Goal: Information Seeking & Learning: Learn about a topic

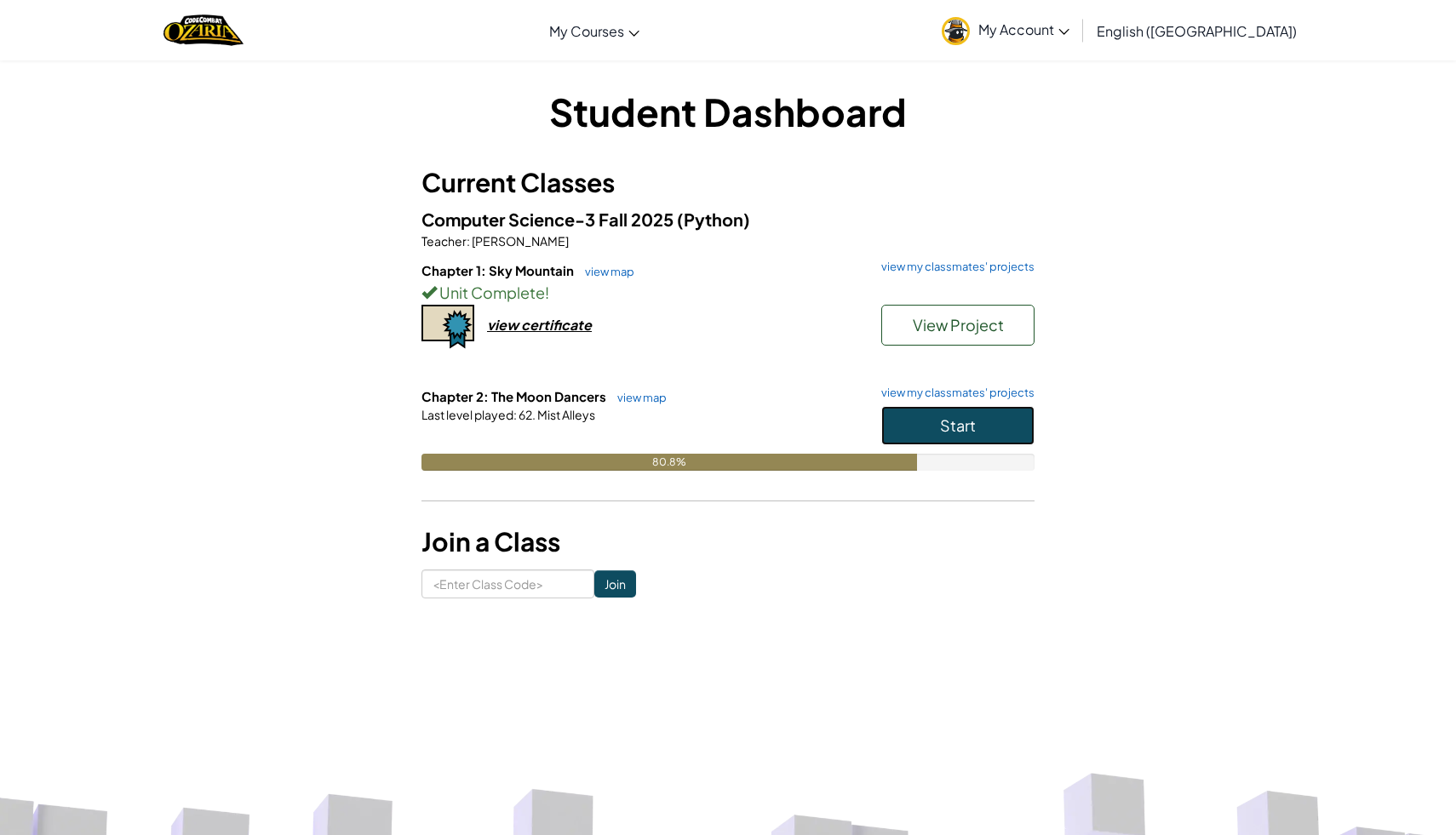
click at [903, 413] on button "Start" at bounding box center [958, 425] width 153 height 39
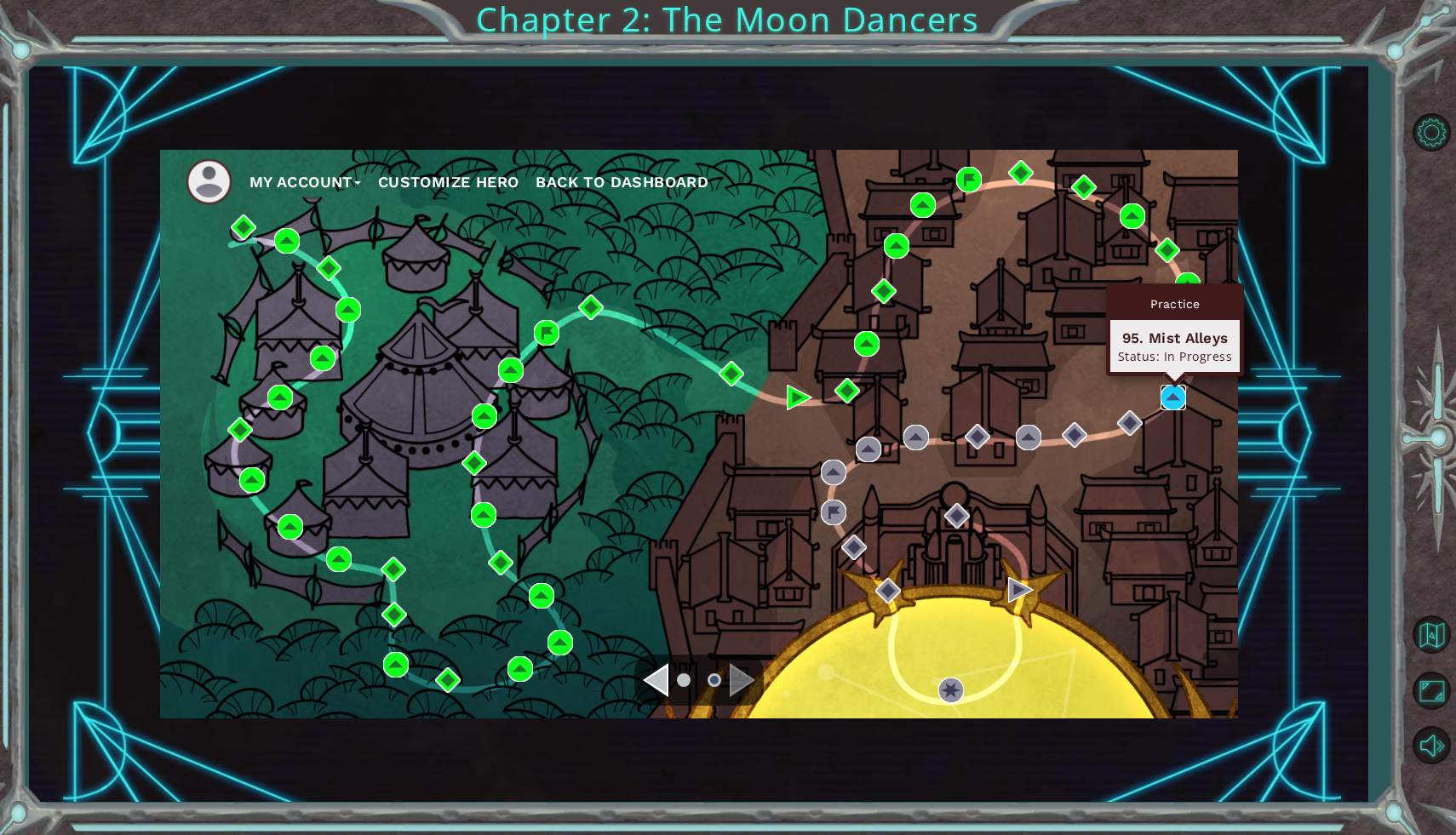
click at [1180, 396] on img at bounding box center [1173, 397] width 26 height 26
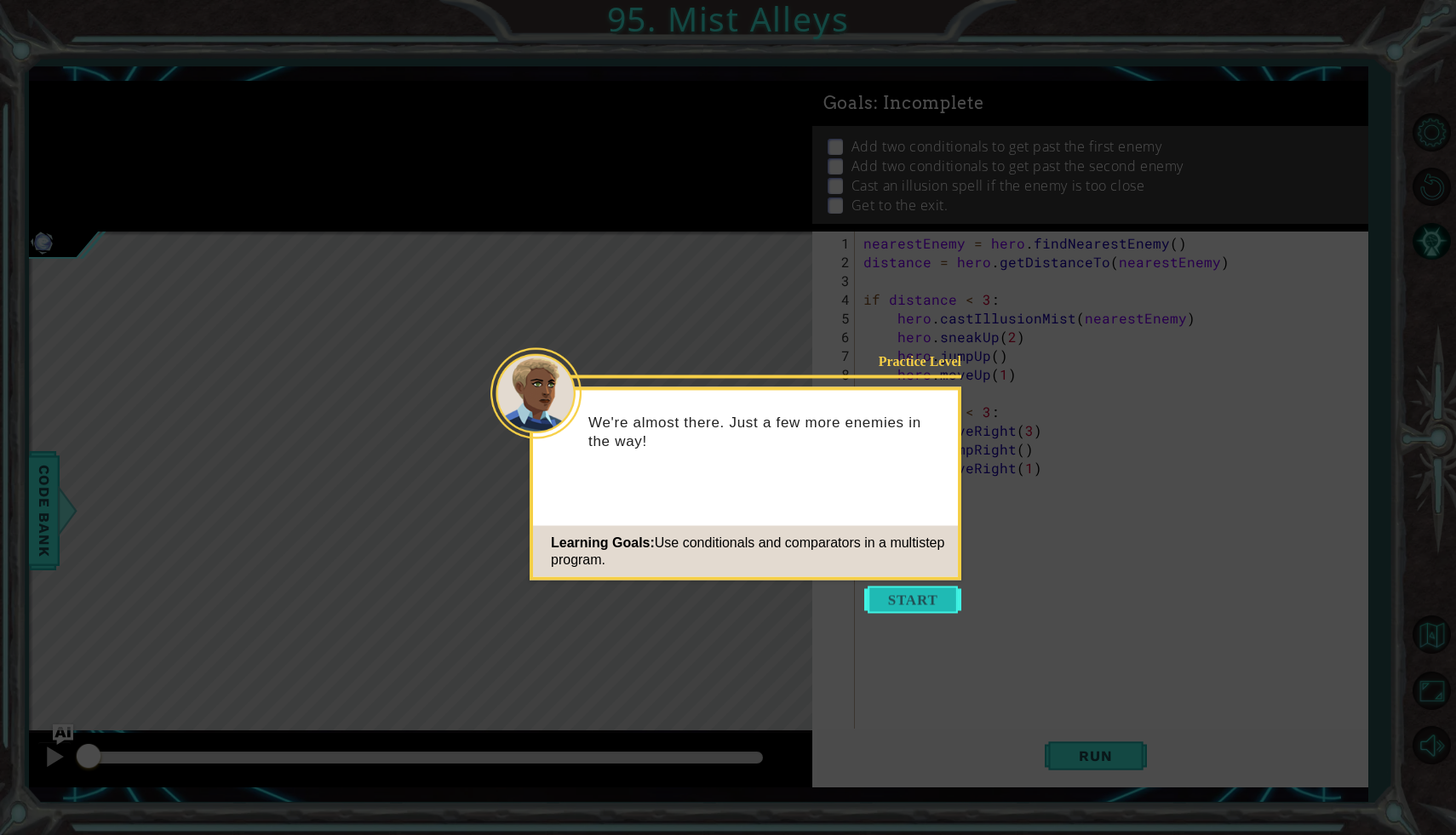
click at [887, 596] on button "Start" at bounding box center [913, 600] width 97 height 27
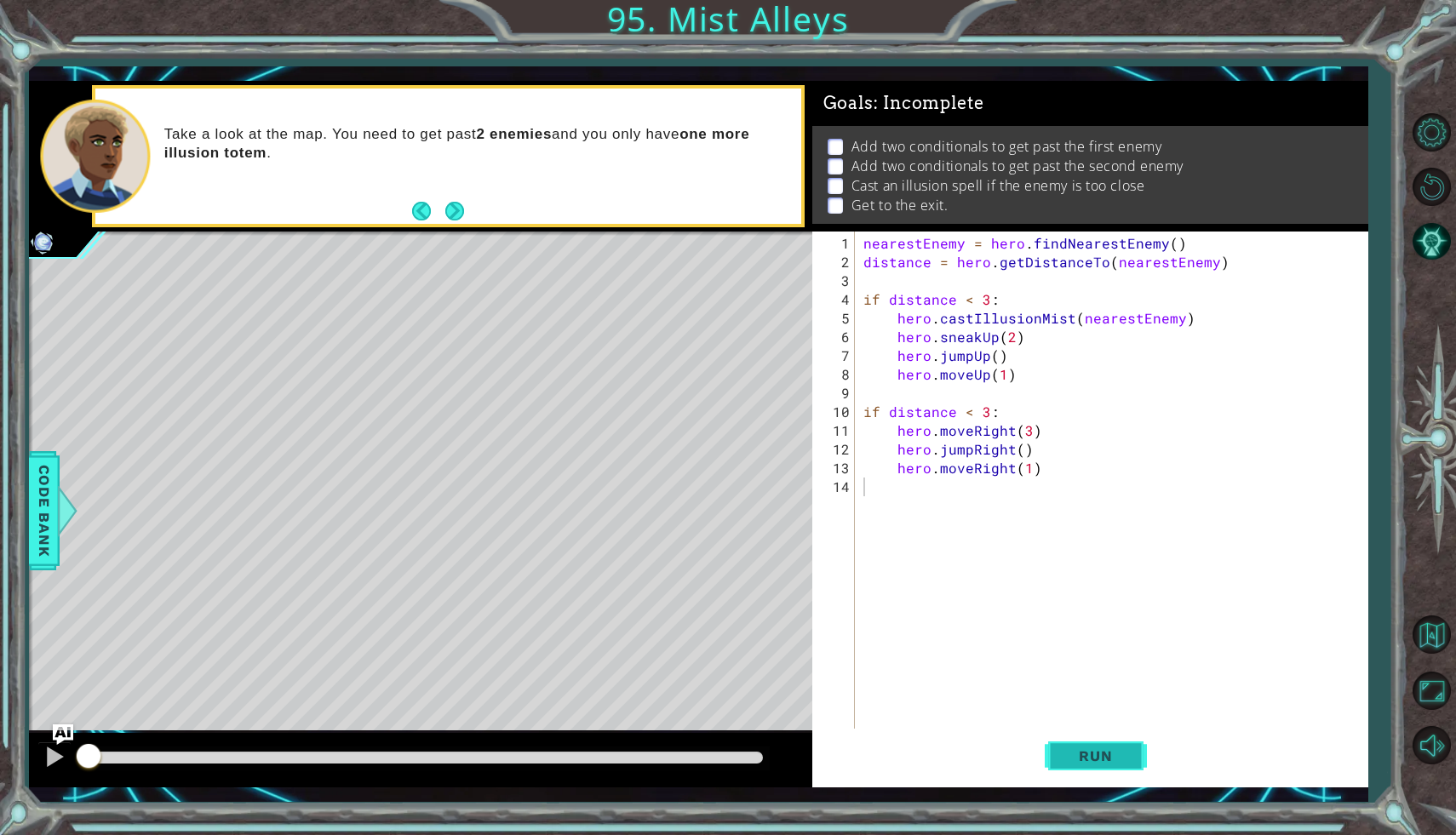
click at [1121, 748] on span "Run" at bounding box center [1095, 756] width 67 height 17
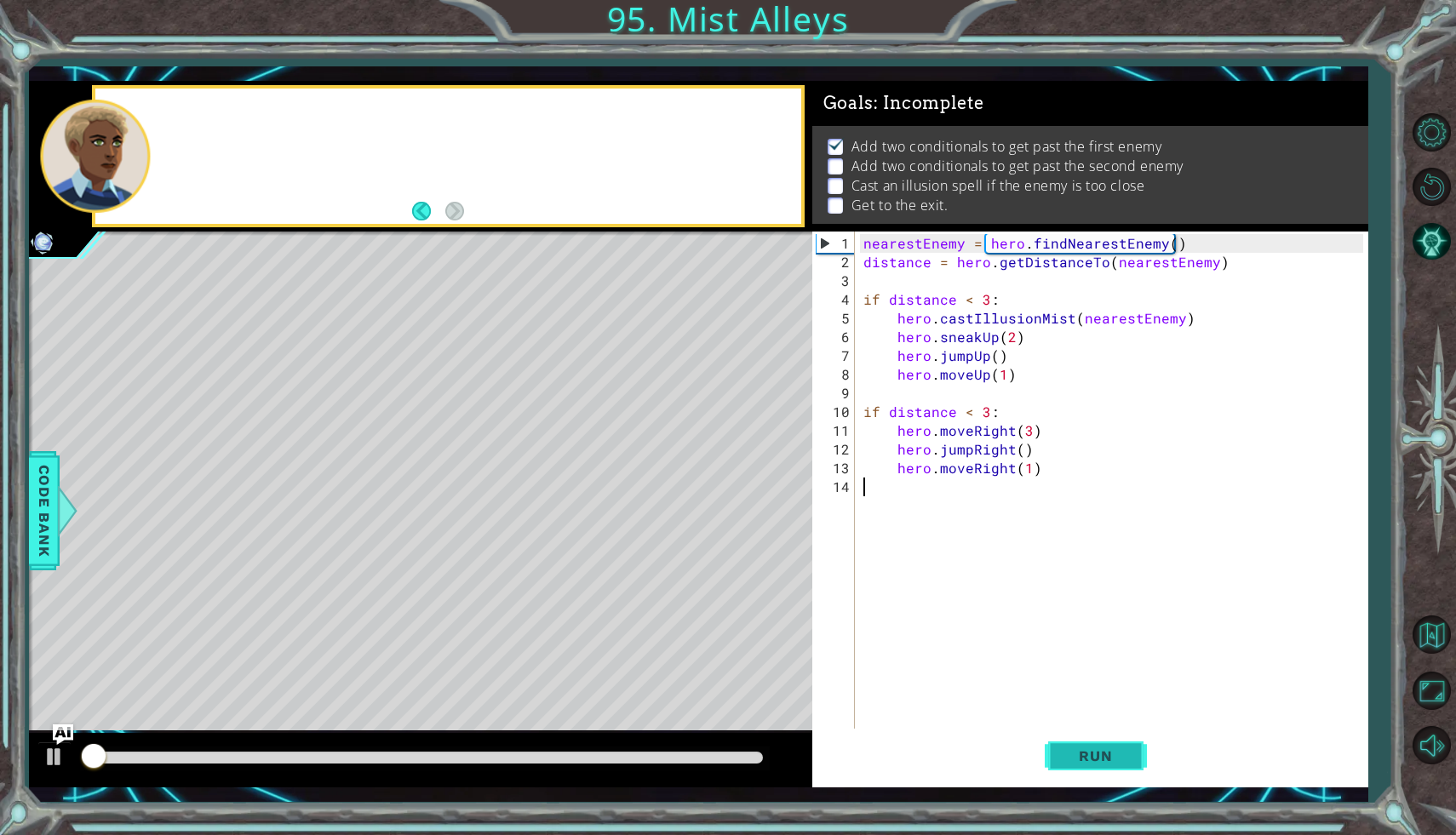
scroll to position [7, 0]
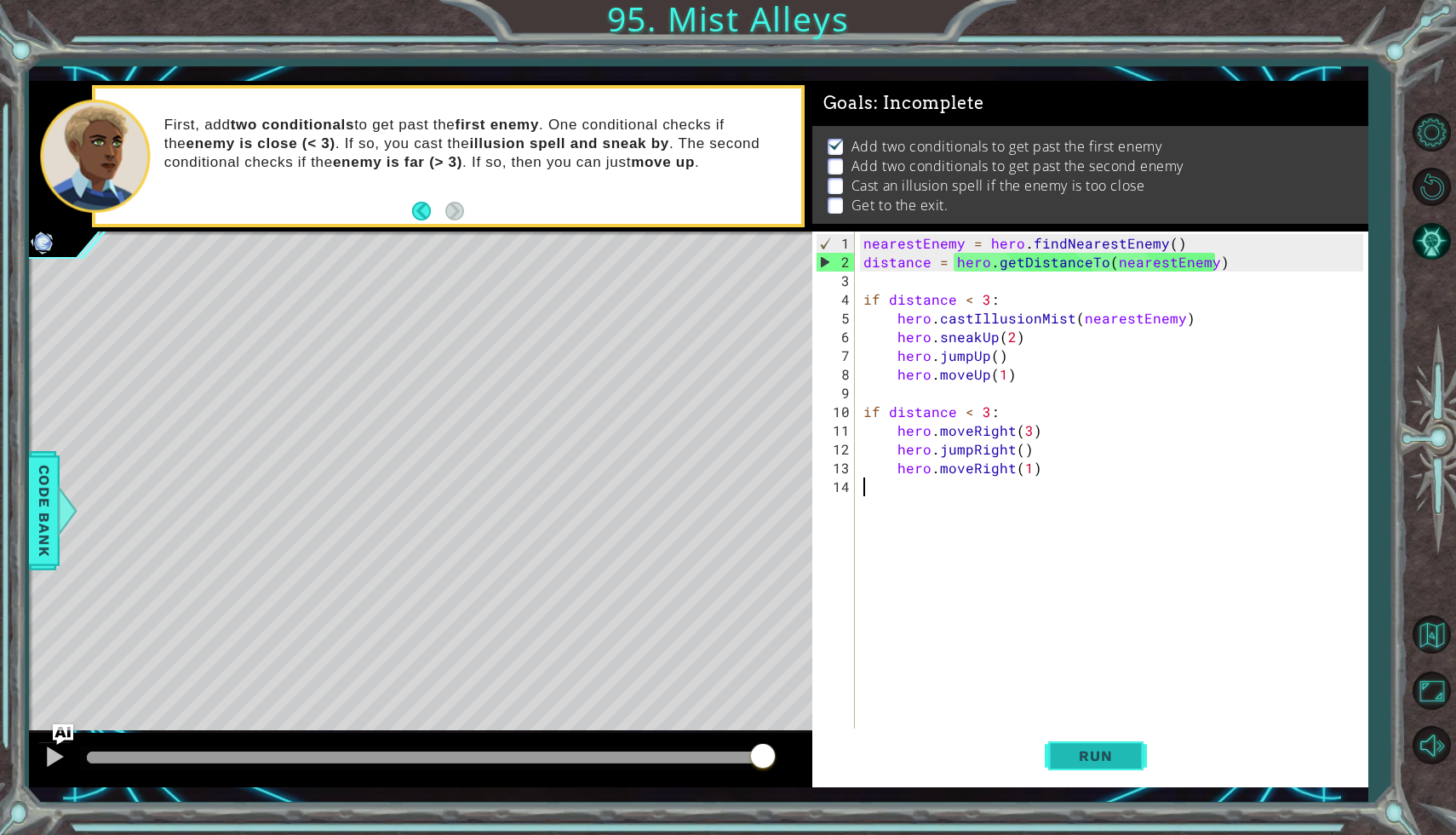
click at [1128, 736] on button "Run" at bounding box center [1096, 756] width 102 height 56
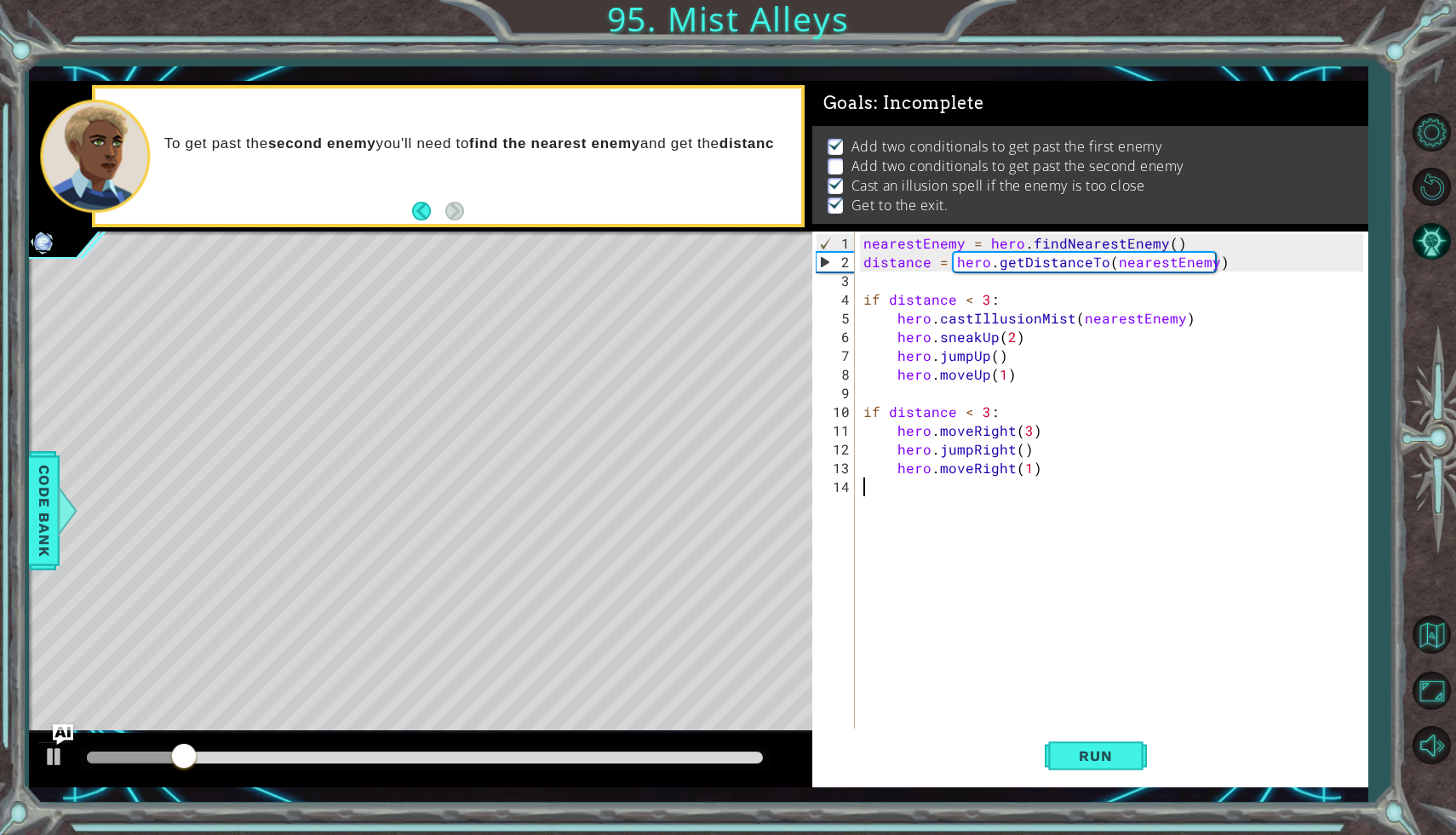
click at [47, 736] on div at bounding box center [420, 760] width 783 height 55
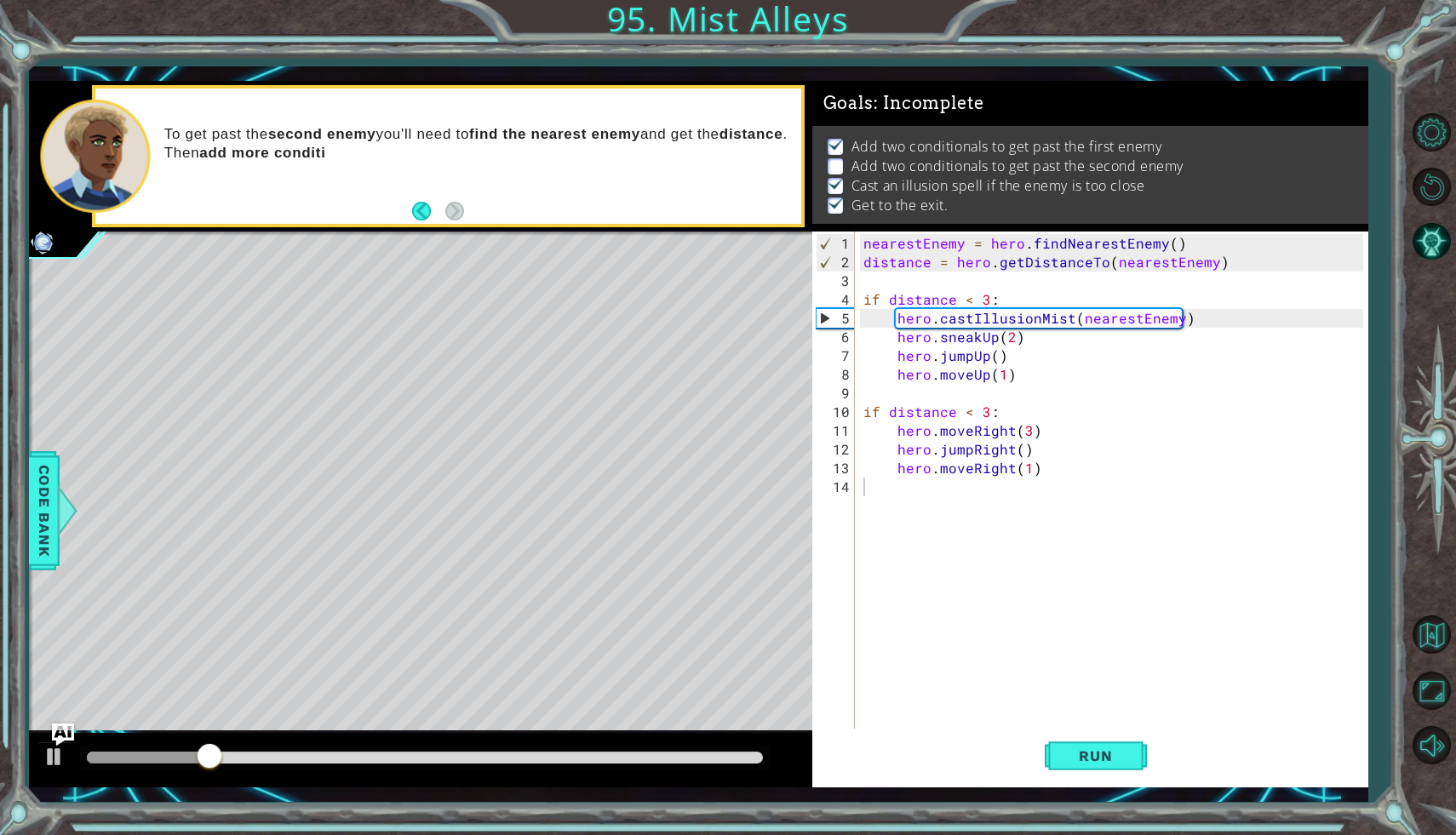
click at [60, 737] on img "Ask AI" at bounding box center [62, 734] width 22 height 22
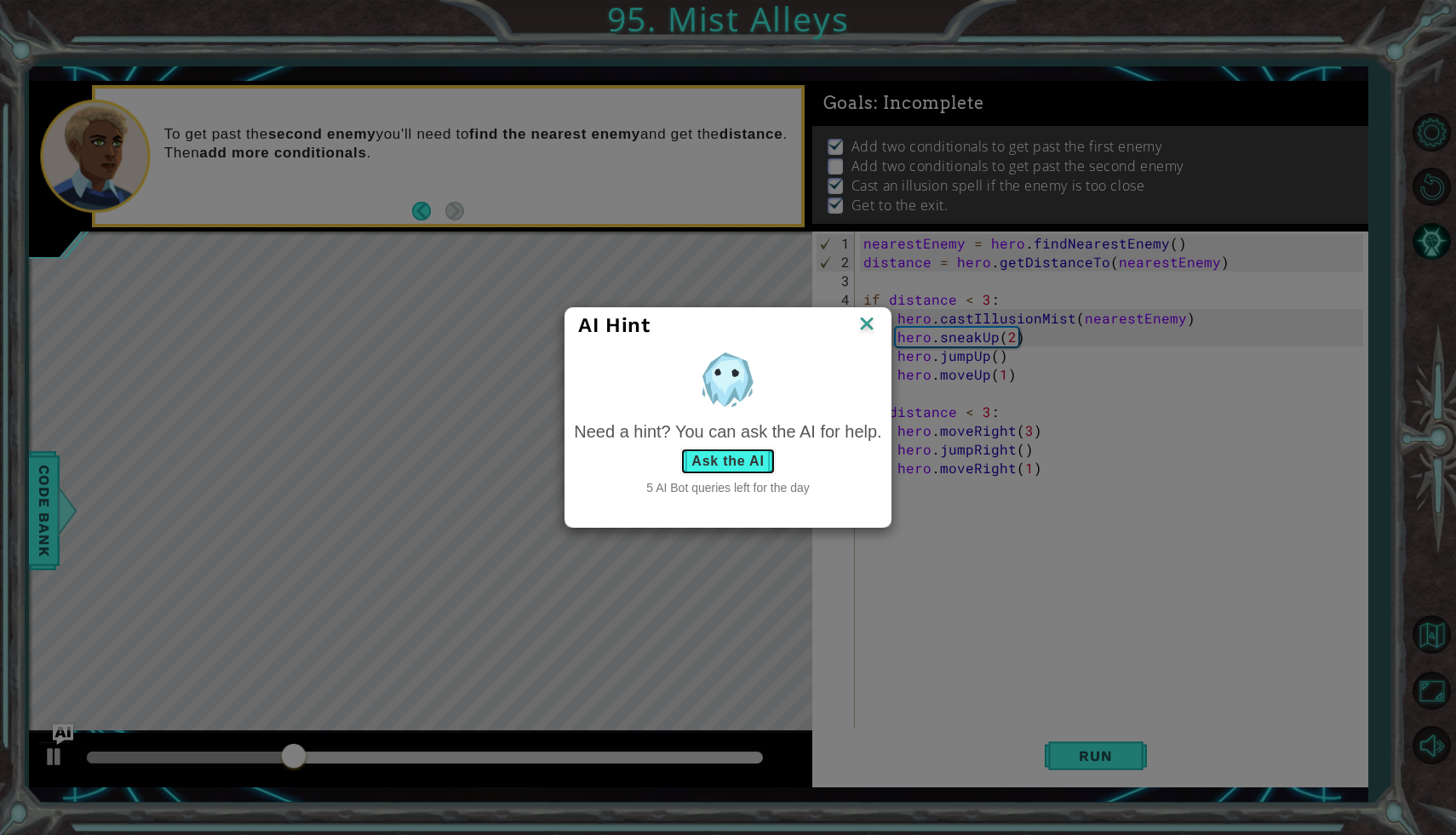
click at [720, 468] on button "Ask the AI" at bounding box center [728, 461] width 94 height 27
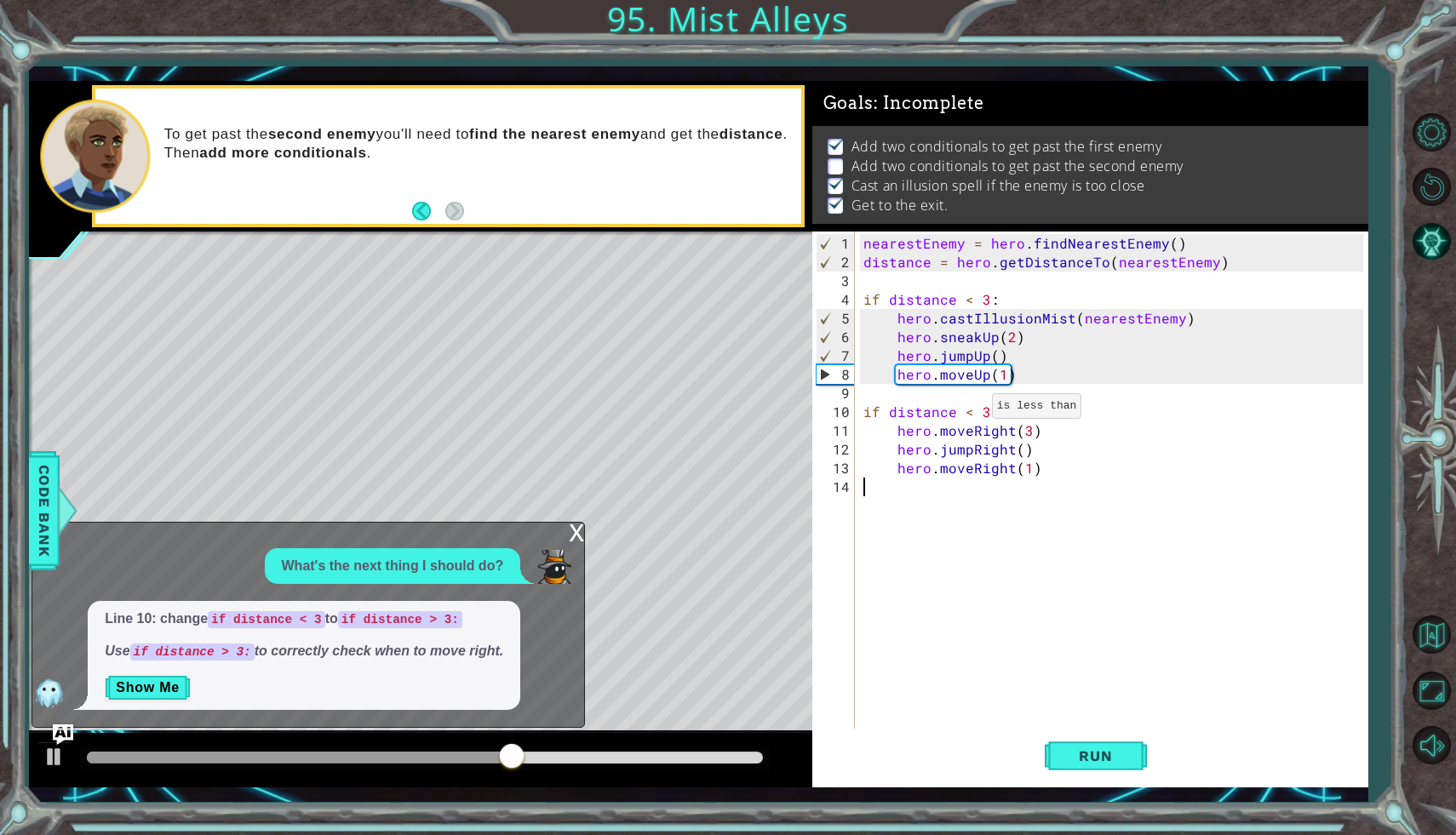
click at [966, 415] on div "nearestEnemy = hero . findNearestEnemy ( ) distance = hero . getDistanceTo ( ne…" at bounding box center [1116, 515] width 512 height 562
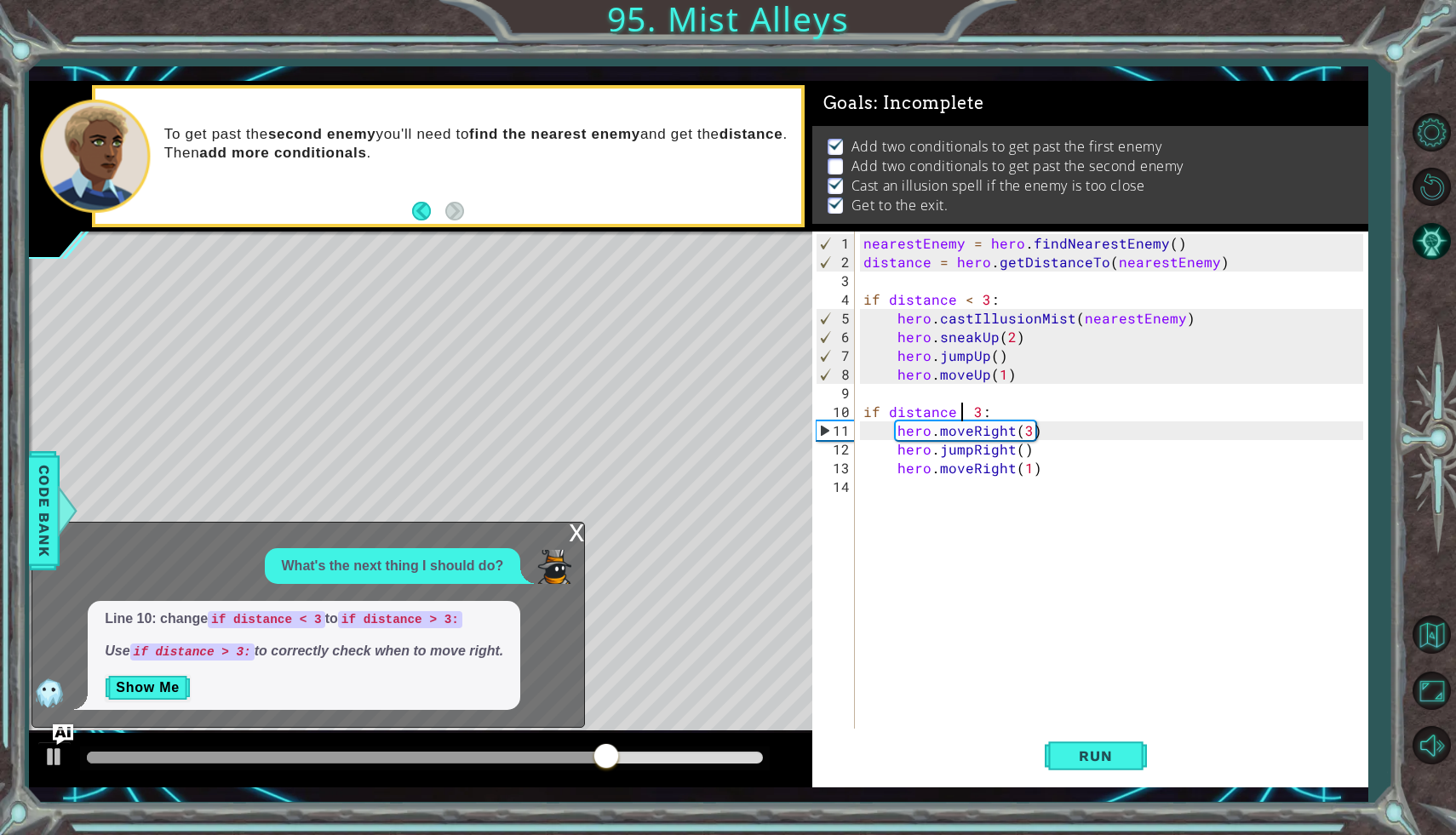
scroll to position [0, 7]
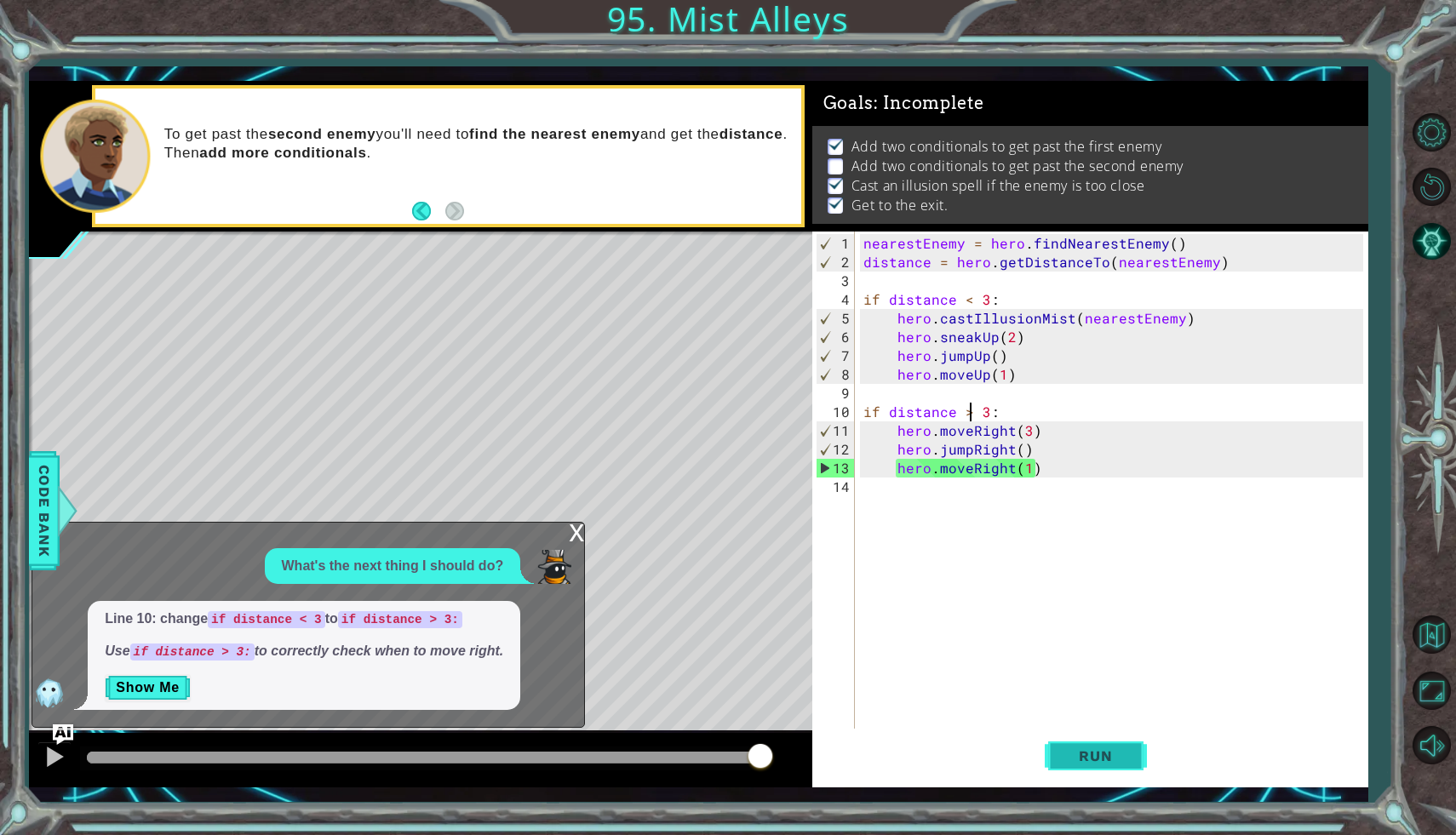
click at [1103, 737] on button "Run" at bounding box center [1096, 756] width 102 height 56
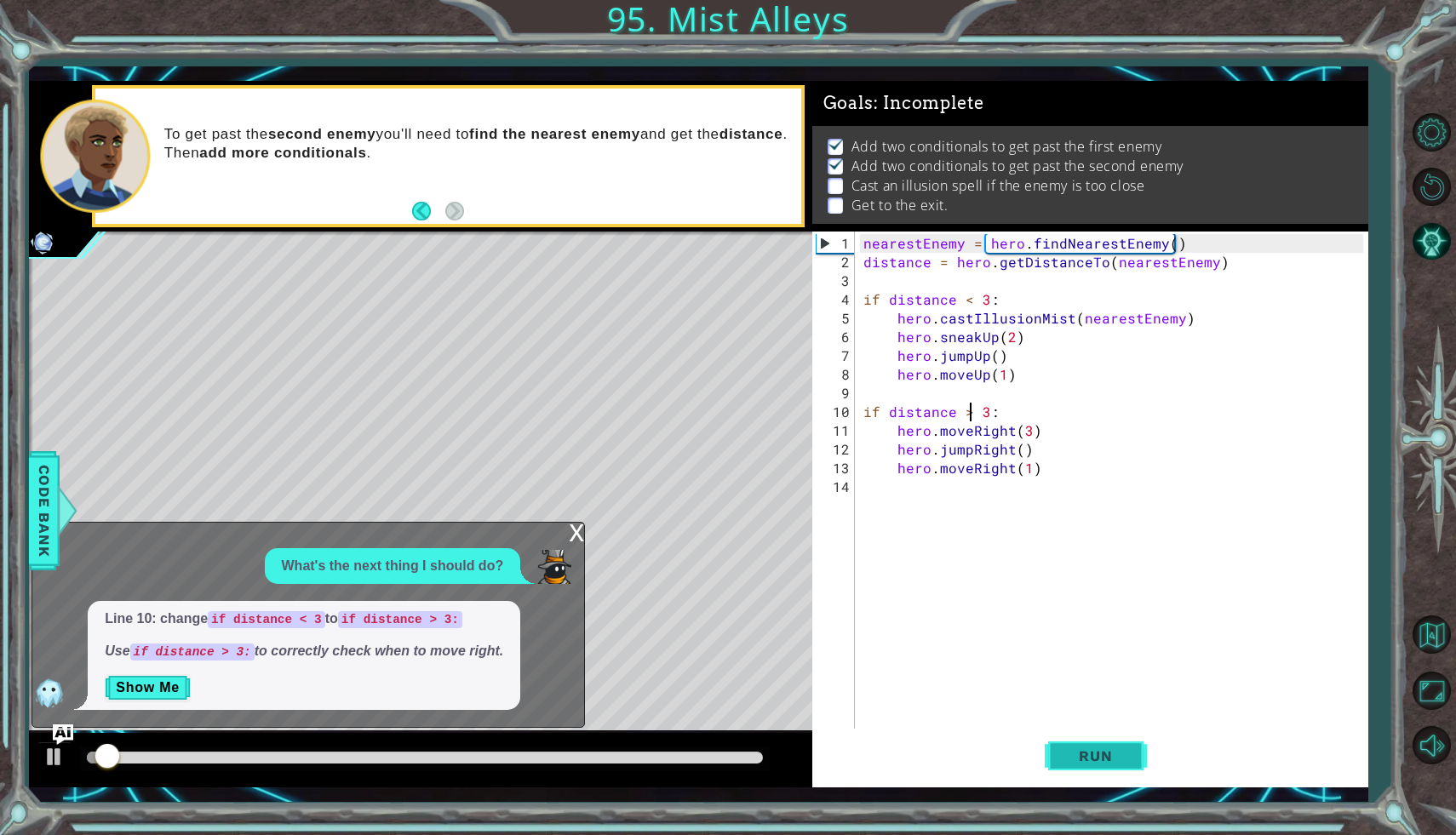
click at [1100, 756] on span "Run" at bounding box center [1095, 756] width 67 height 17
click at [1103, 763] on span "Run" at bounding box center [1095, 756] width 67 height 17
click at [1102, 762] on span "Run" at bounding box center [1095, 756] width 67 height 17
click at [1102, 760] on span "Run" at bounding box center [1095, 756] width 67 height 17
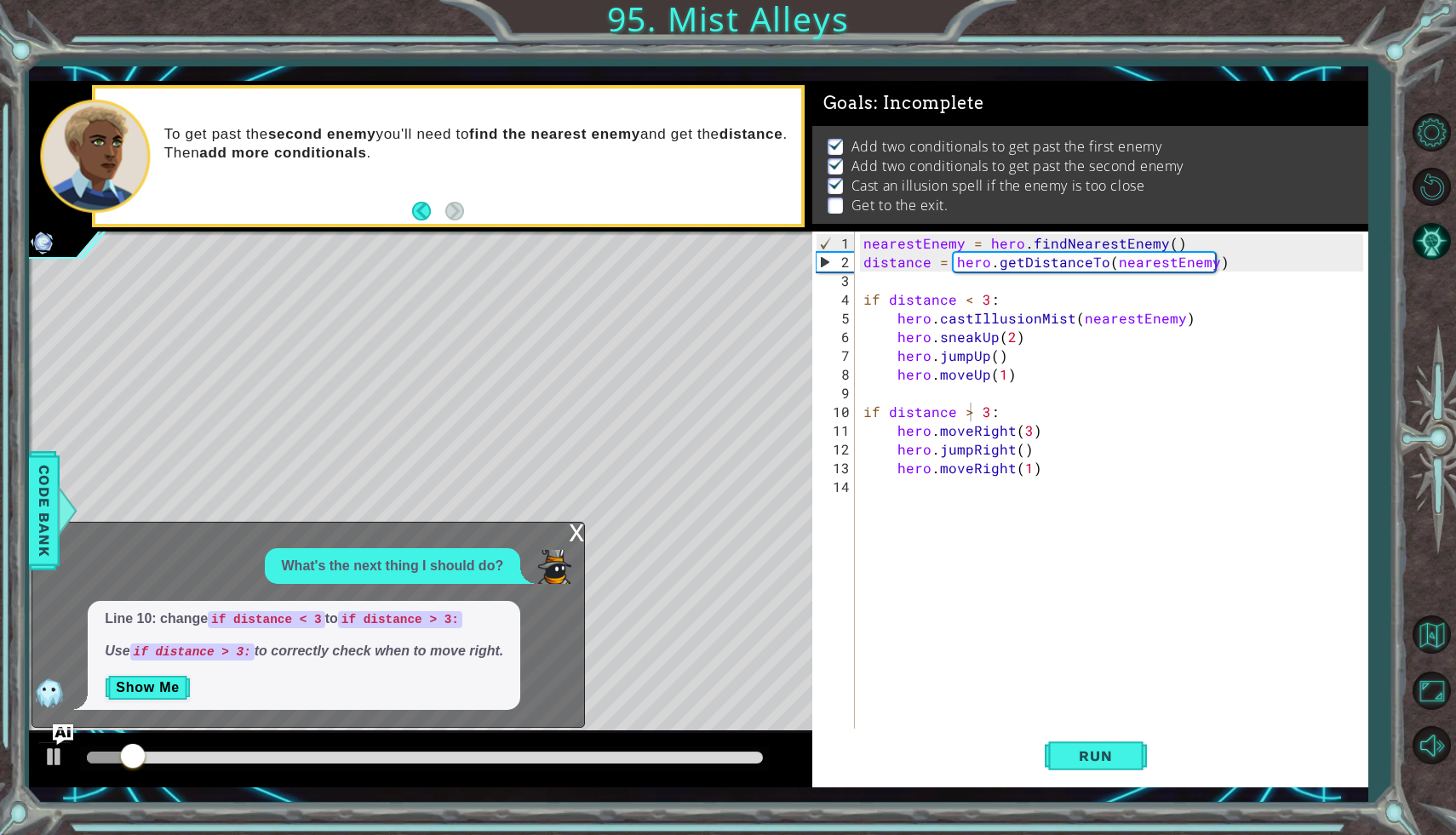
click at [140, 669] on div "Line 10: change if distance < 3 to if distance > 3: Use if distance > 3: to cor…" at bounding box center [304, 655] width 433 height 109
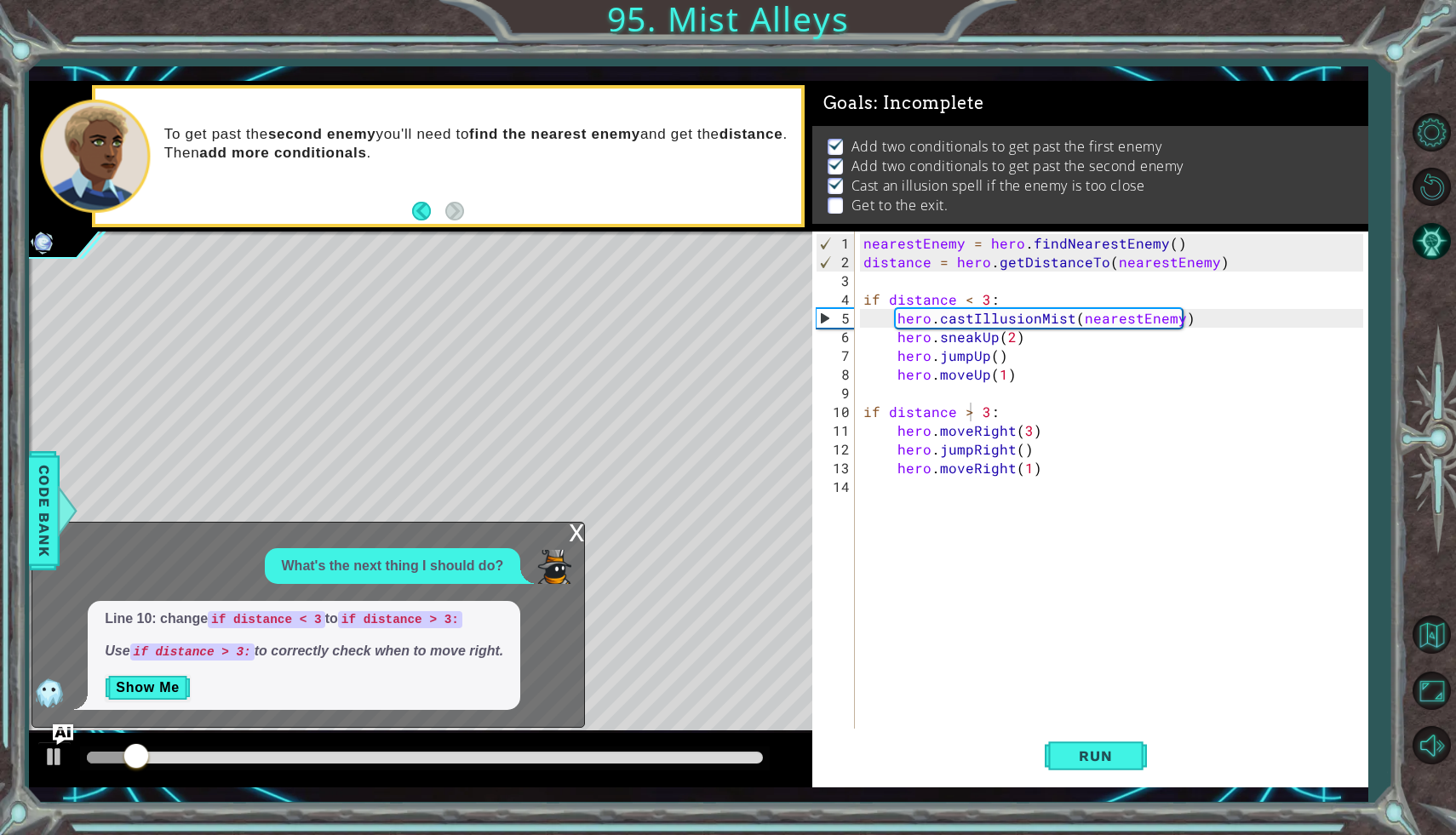
click at [143, 673] on div "Line 10: change if distance < 3 to if distance > 3: Use if distance > 3: to cor…" at bounding box center [304, 655] width 433 height 109
click at [146, 685] on button "Show Me" at bounding box center [147, 688] width 86 height 27
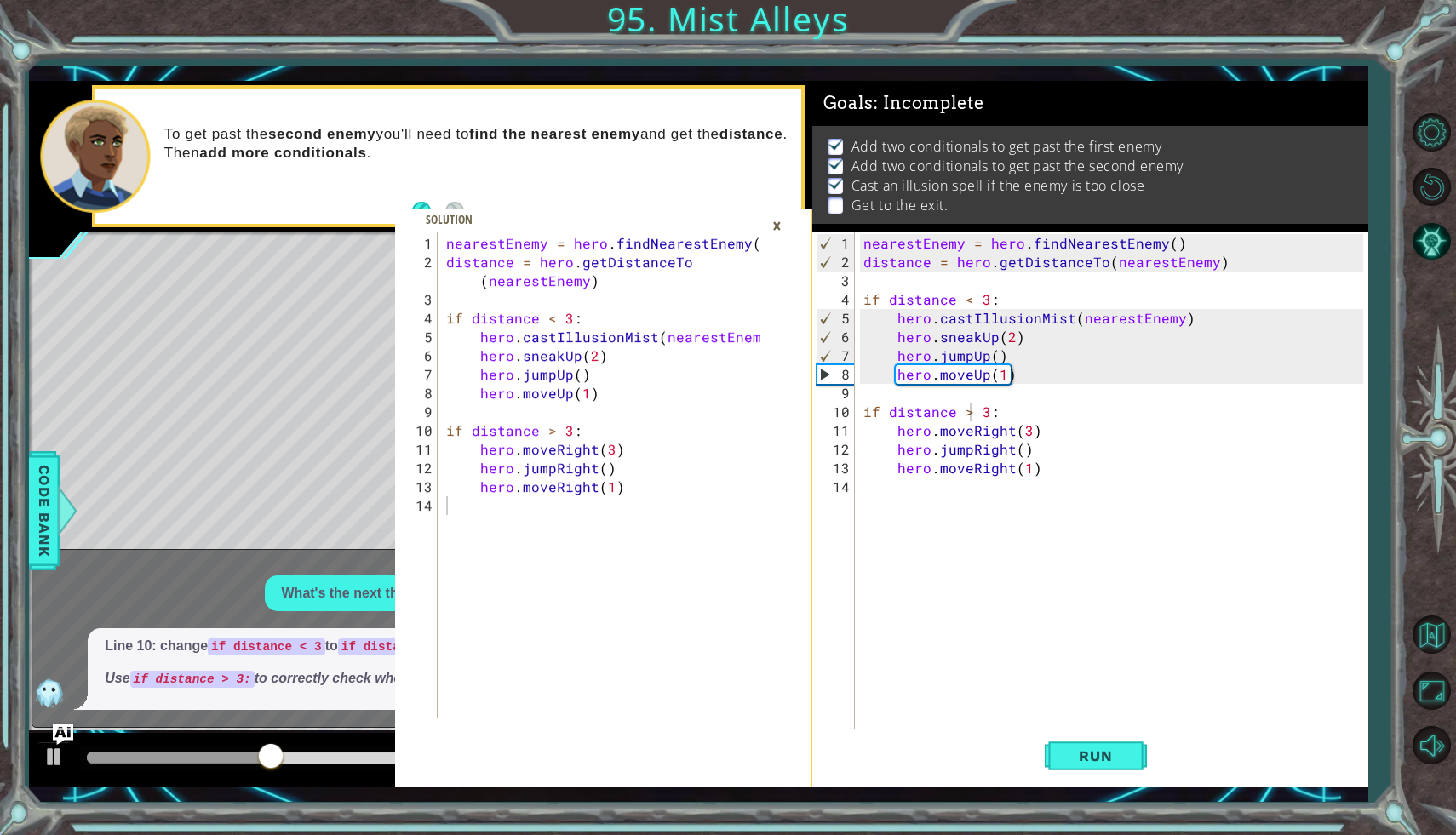
click at [777, 221] on div "×" at bounding box center [777, 226] width 26 height 29
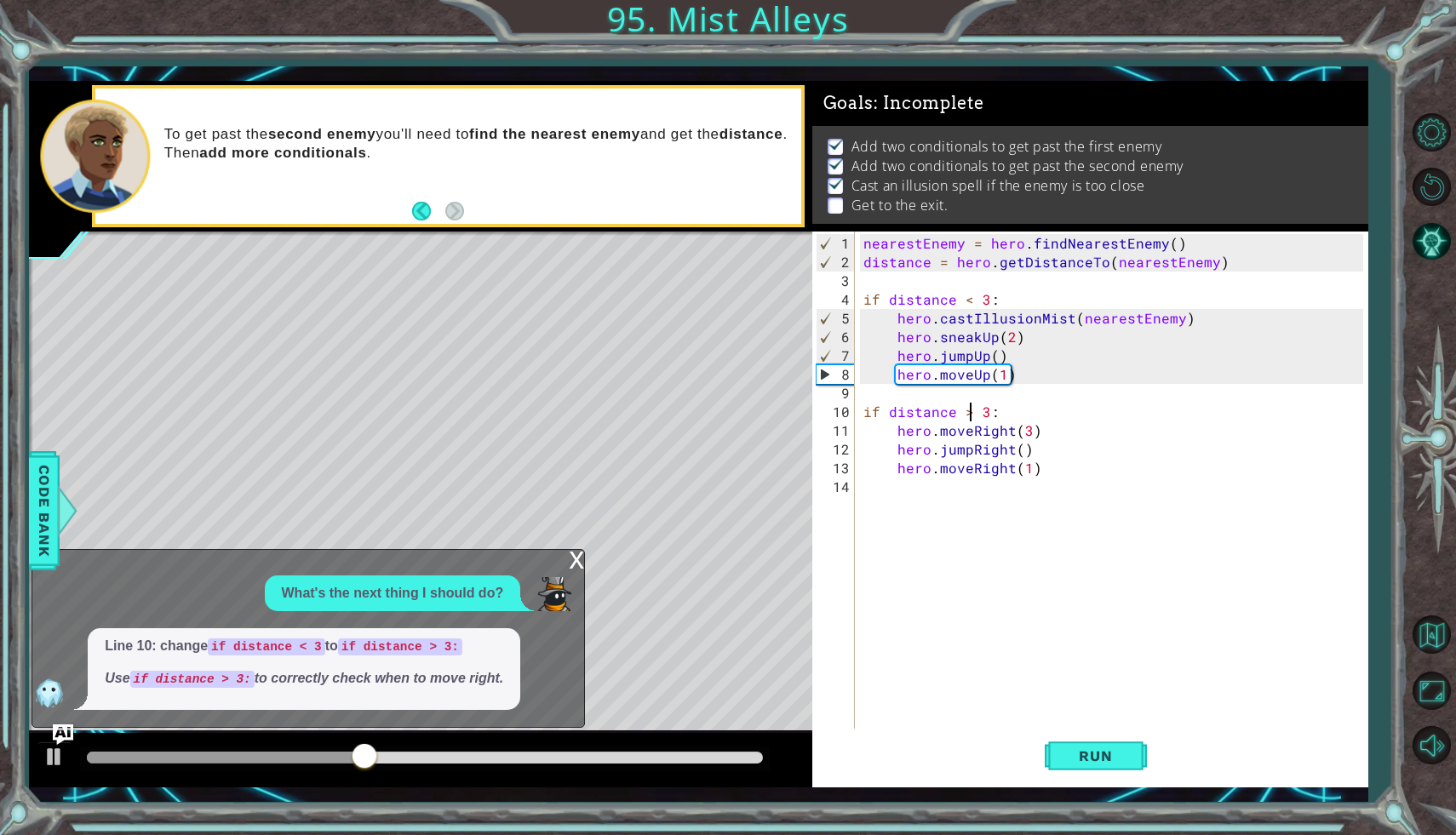
click at [1013, 376] on div "nearestEnemy = hero . findNearestEnemy ( ) distance = hero . getDistanceTo ( ne…" at bounding box center [1116, 515] width 512 height 562
type textarea "hero.moveUp(1)"
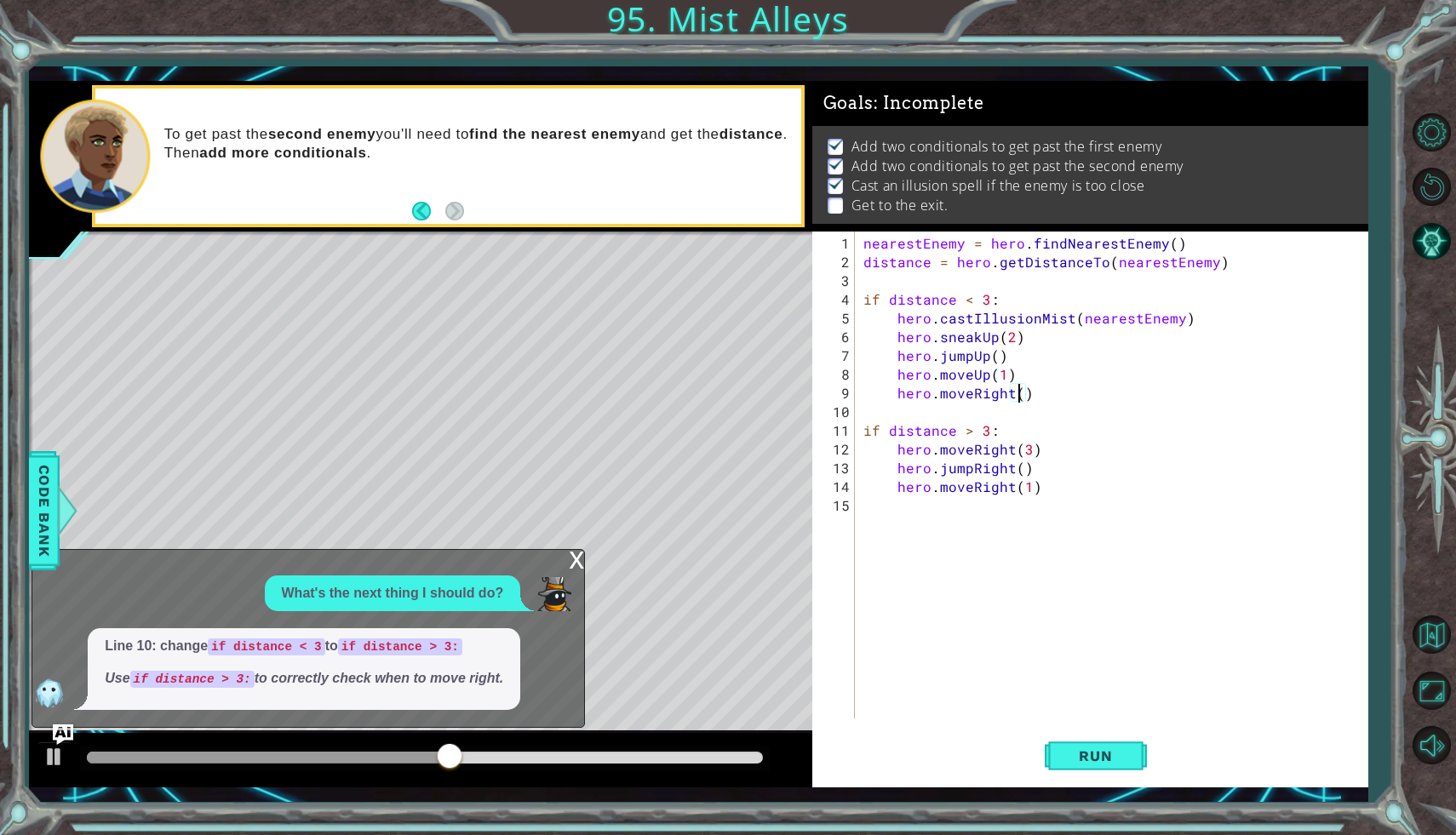
type textarea "hero.moveRight(3)"
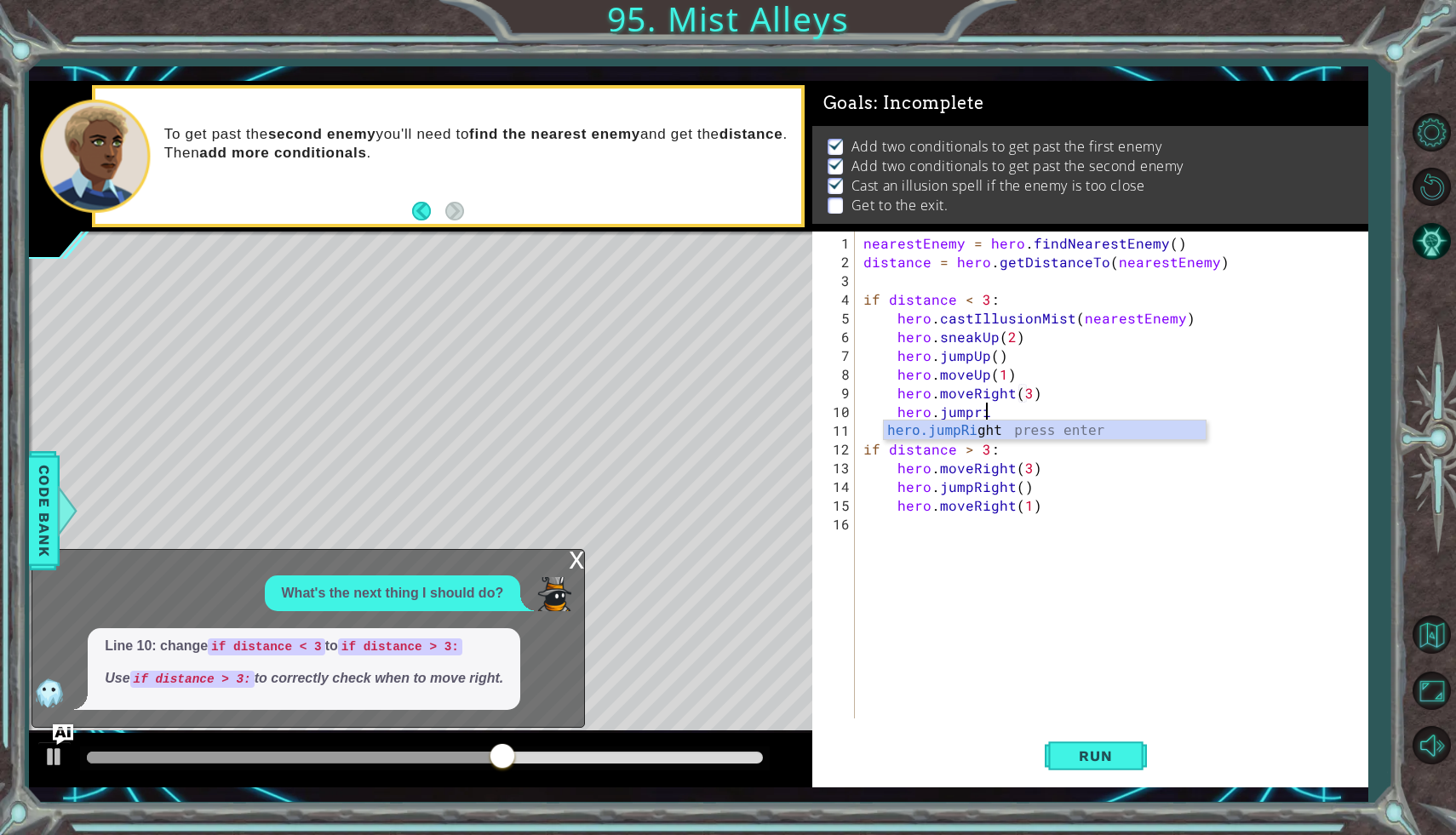
type textarea "hero.jumprigh"
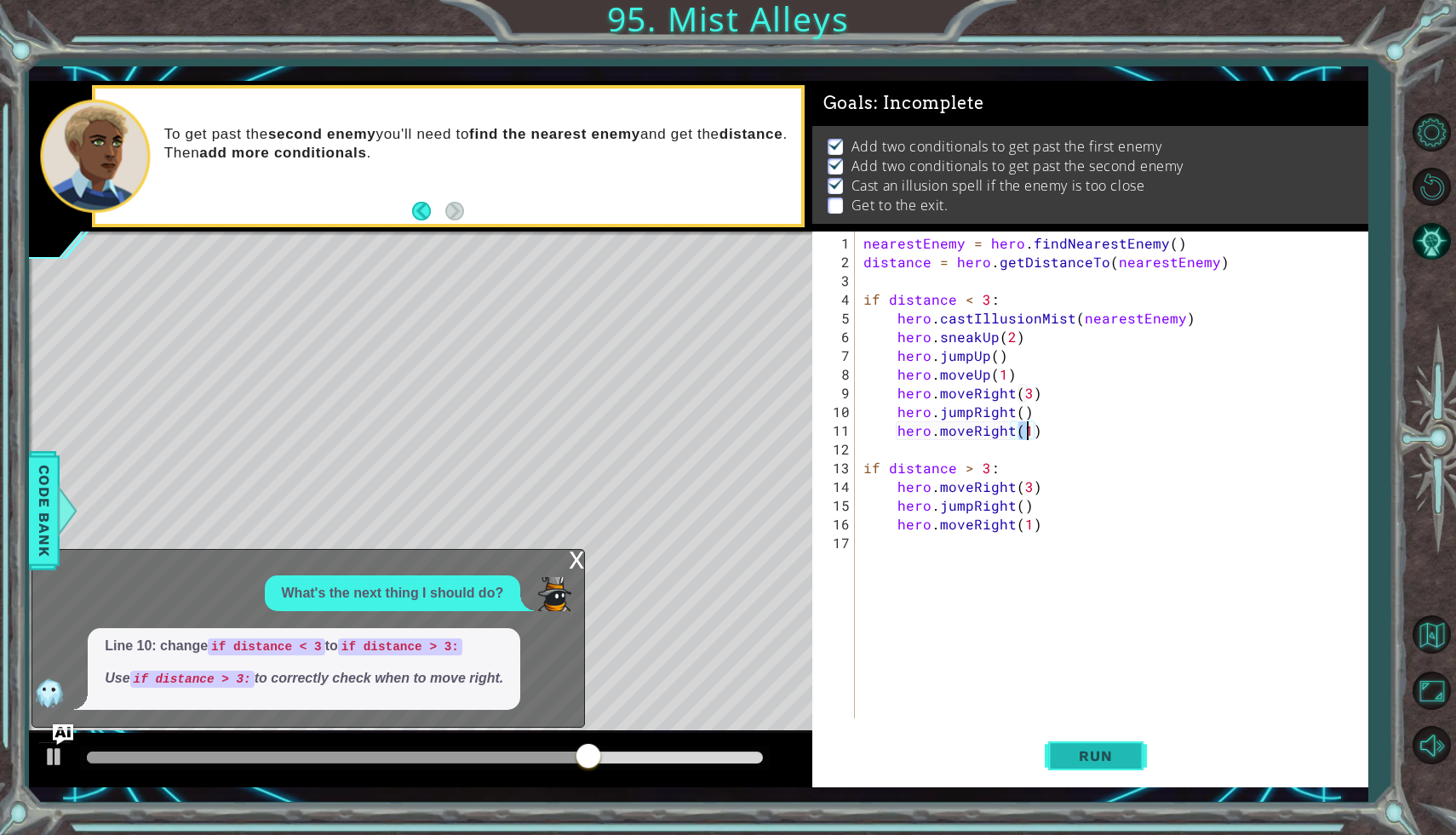
type textarea "hero.moveRight(1)"
drag, startPoint x: 1091, startPoint y: 755, endPoint x: 1102, endPoint y: 750, distance: 12.1
click at [1091, 755] on span "Run" at bounding box center [1095, 756] width 67 height 17
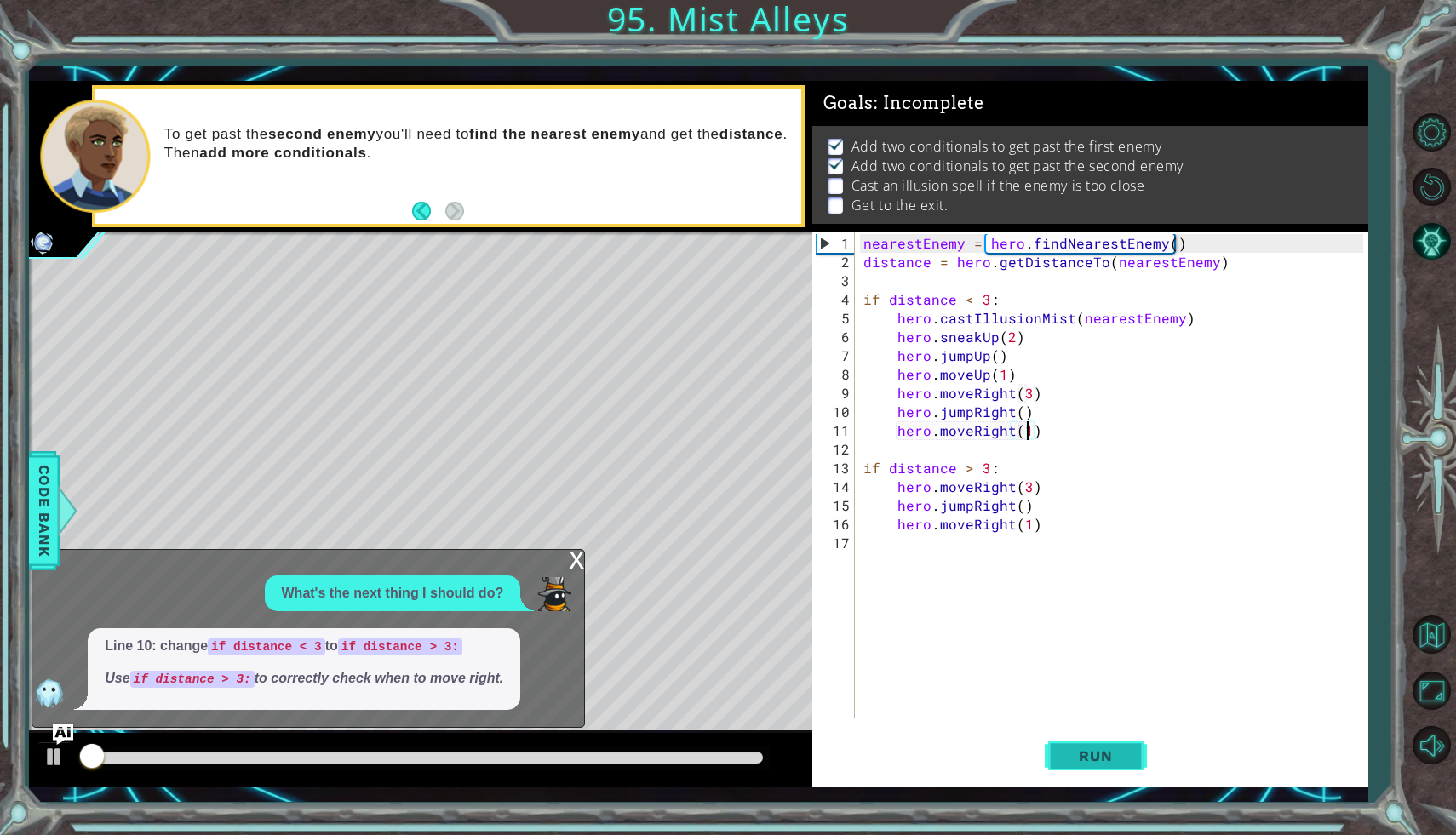
click at [1101, 753] on span "Run" at bounding box center [1095, 756] width 67 height 17
click at [1100, 751] on span "Run" at bounding box center [1095, 756] width 67 height 17
click at [1100, 752] on span "Run" at bounding box center [1095, 756] width 67 height 17
click at [562, 554] on div "x What's the next thing I should do? Line 10: change if distance < 3 to if dist…" at bounding box center [308, 639] width 554 height 179
click at [582, 559] on div "x" at bounding box center [576, 558] width 15 height 17
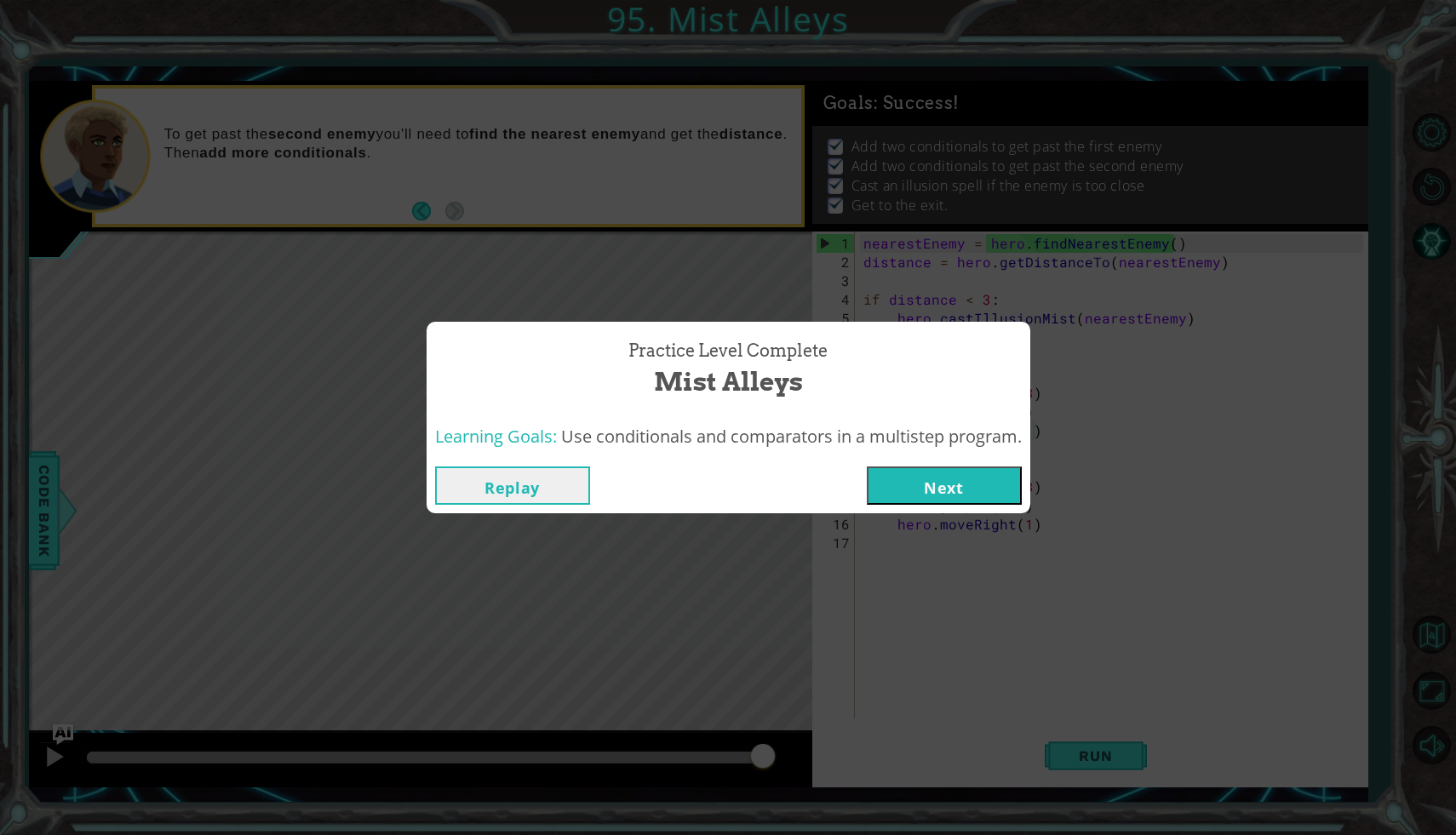
click at [970, 497] on button "Next" at bounding box center [944, 486] width 155 height 39
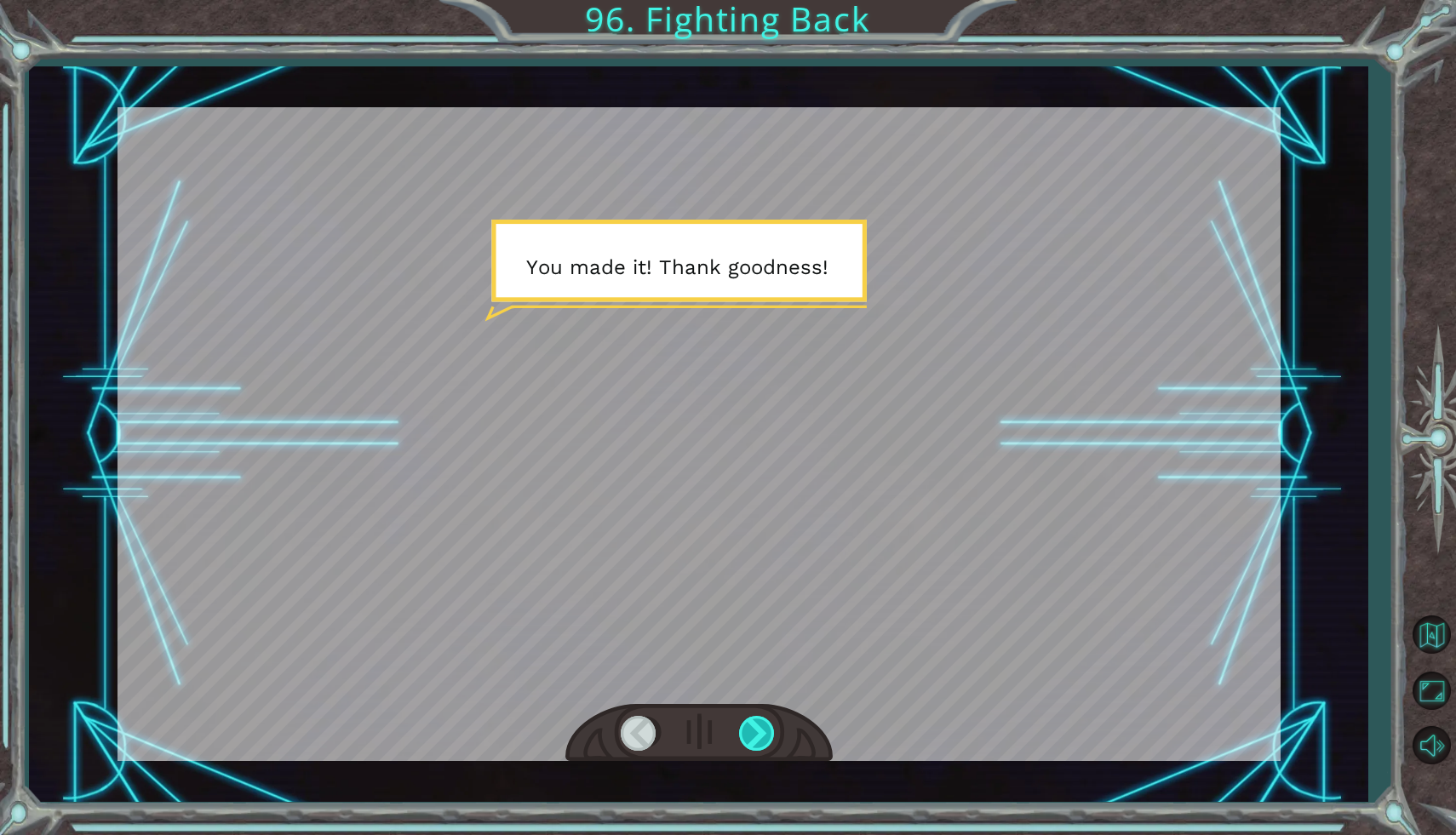
click at [755, 738] on div at bounding box center [758, 733] width 39 height 35
click at [755, 737] on div at bounding box center [758, 733] width 39 height 35
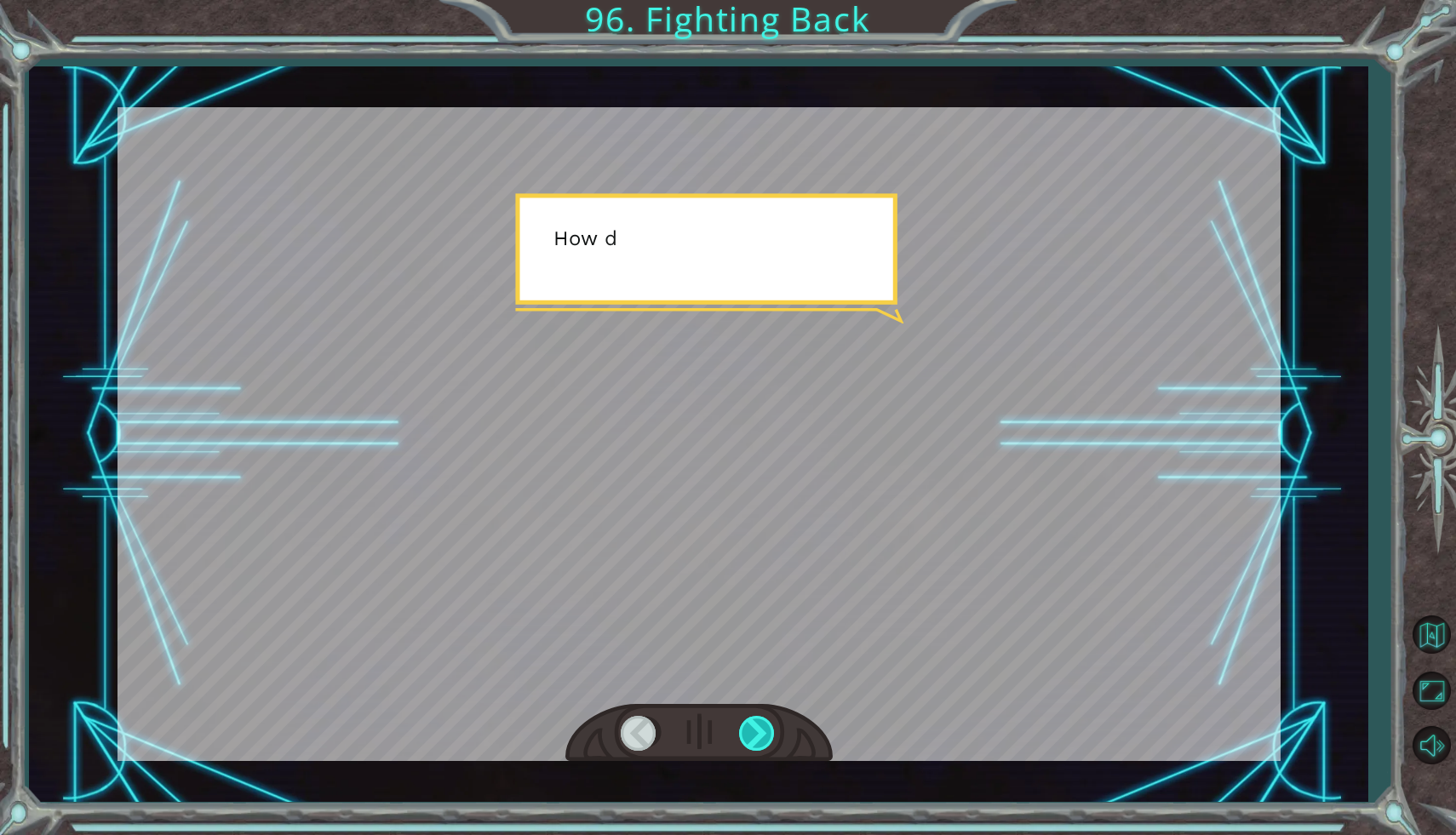
click at [755, 737] on div at bounding box center [758, 733] width 39 height 35
click at [755, 735] on div at bounding box center [758, 733] width 39 height 35
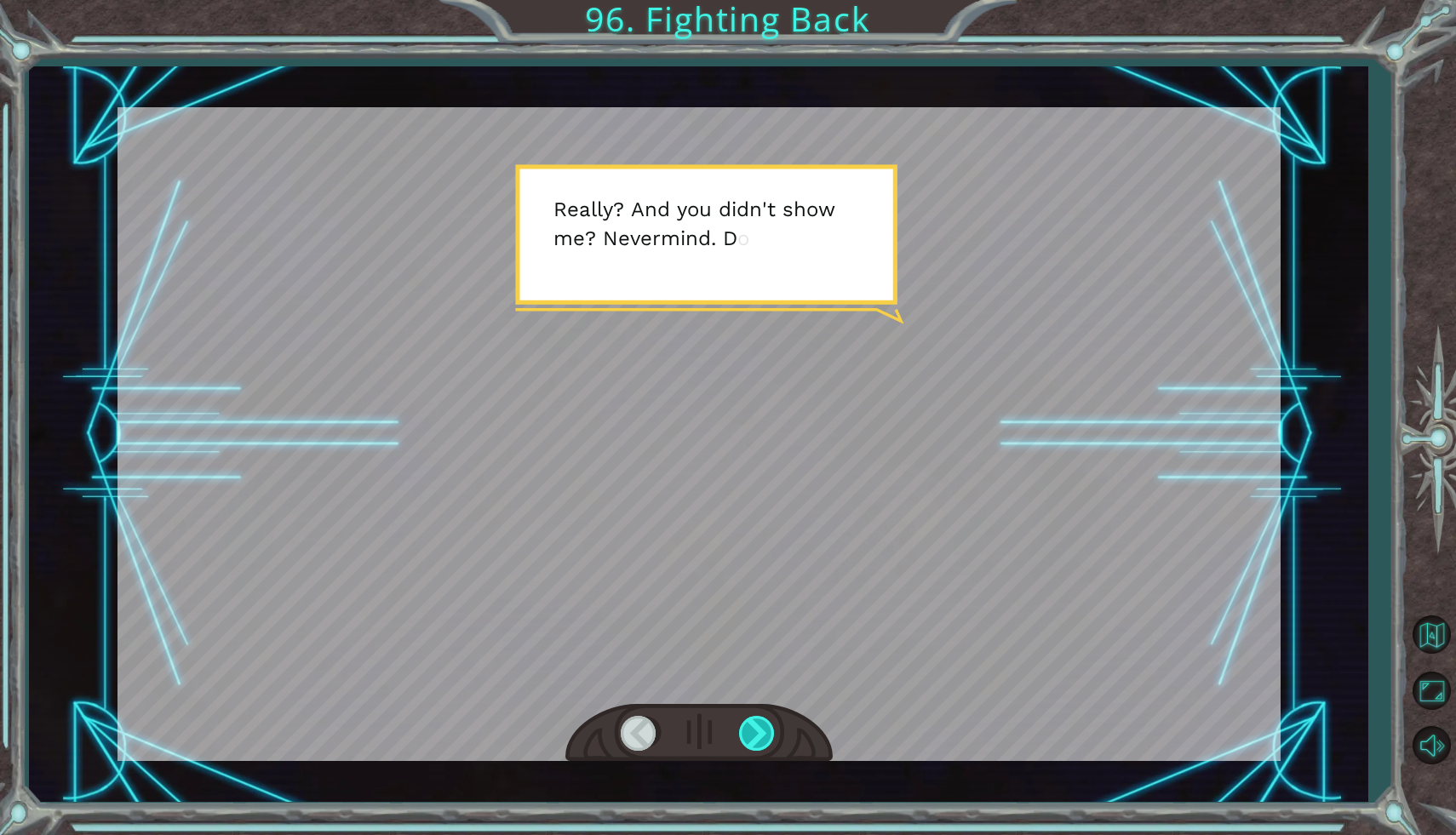
click at [756, 731] on div at bounding box center [758, 733] width 39 height 35
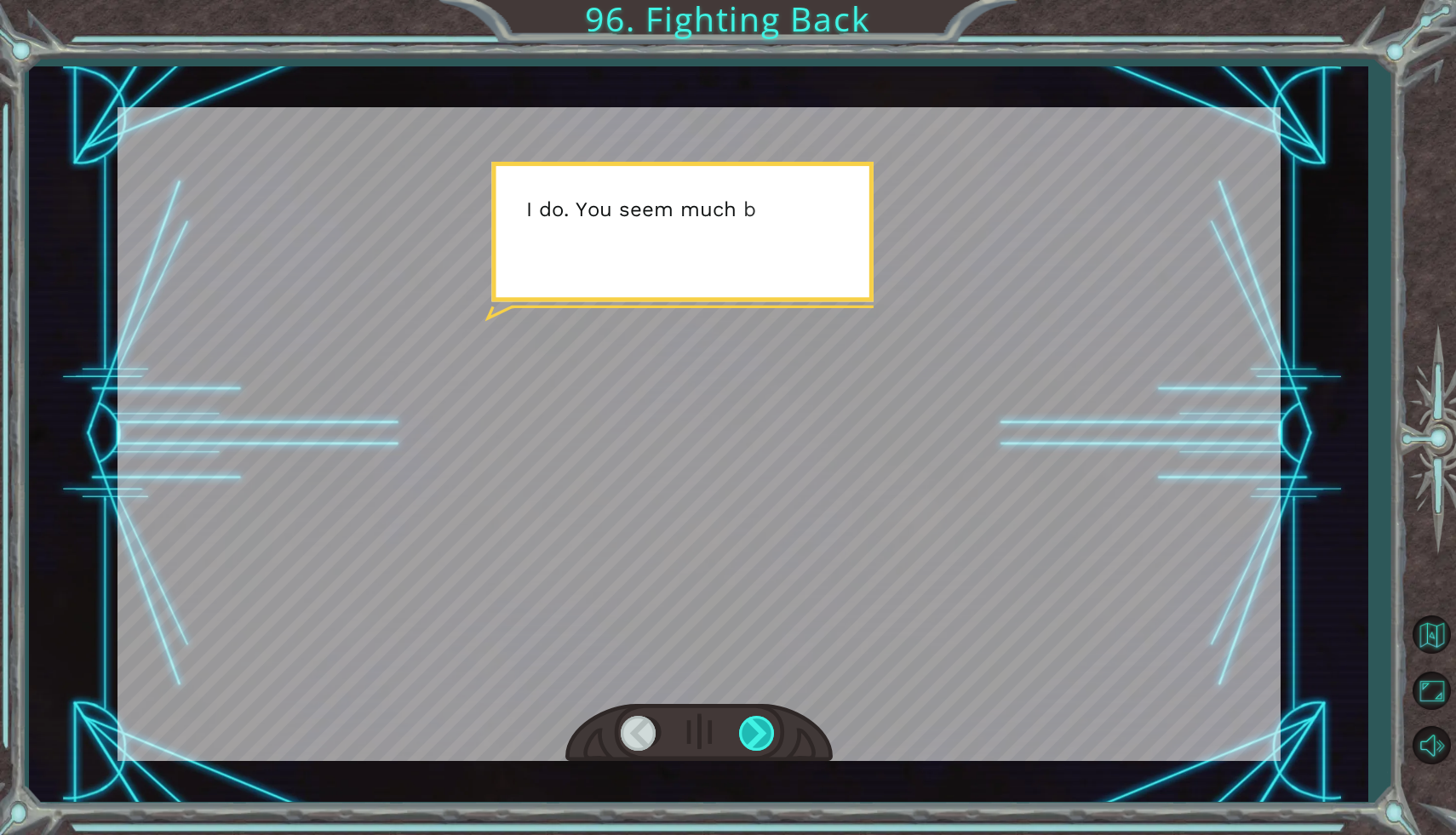
click at [757, 733] on div at bounding box center [758, 733] width 39 height 35
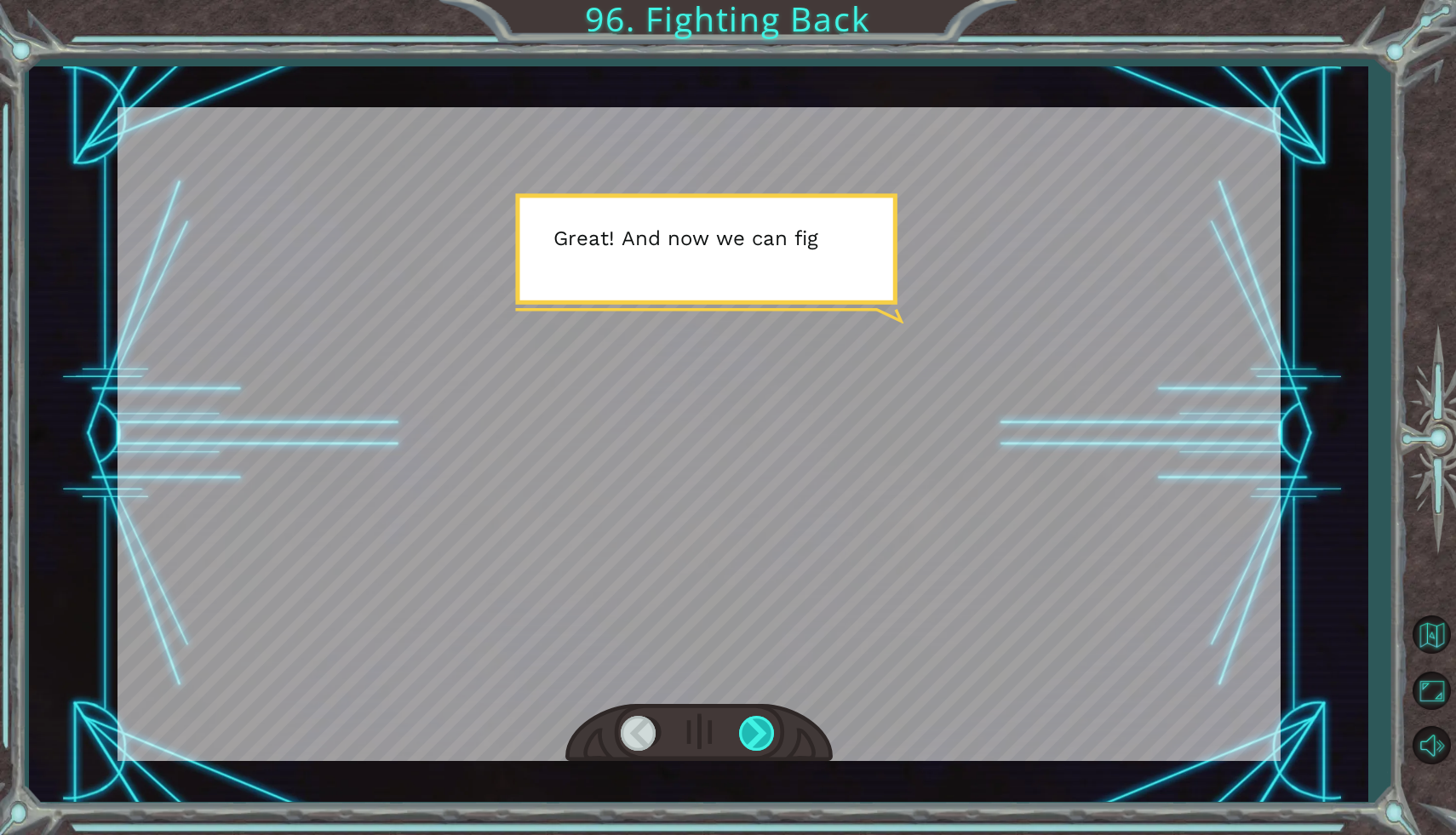
click at [755, 732] on div at bounding box center [758, 733] width 39 height 35
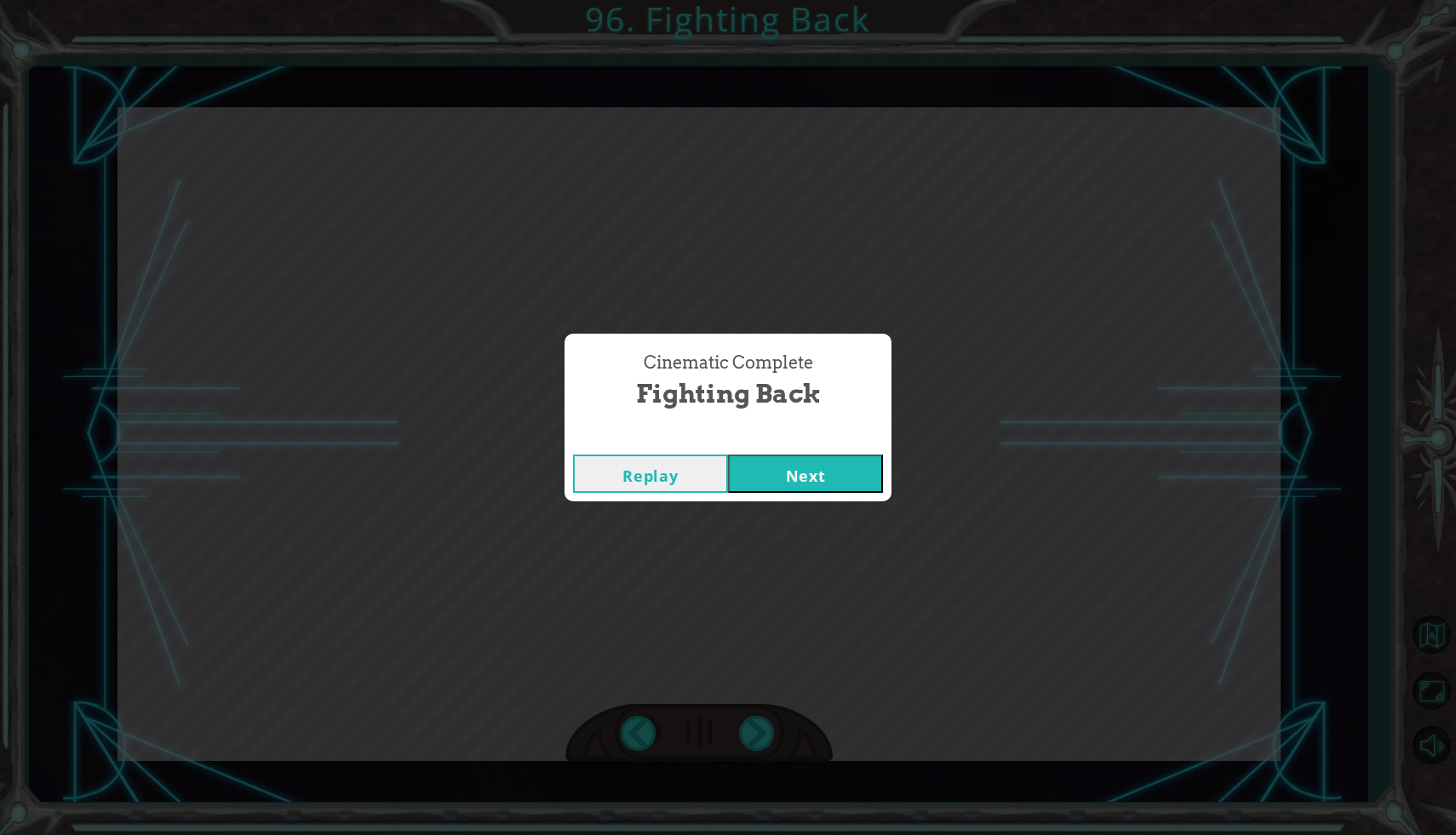
click at [819, 483] on button "Next" at bounding box center [806, 473] width 155 height 39
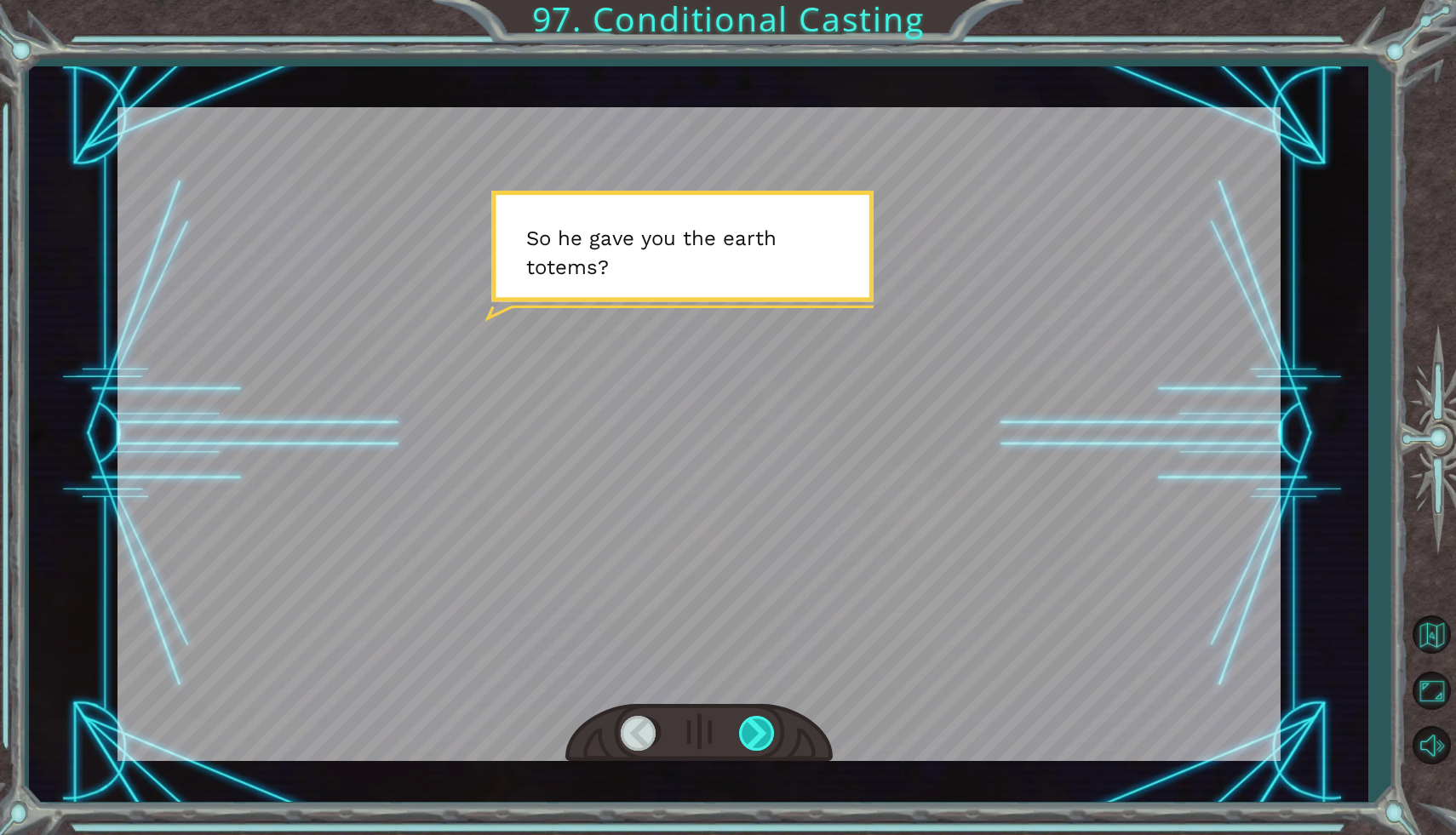
drag, startPoint x: 759, startPoint y: 735, endPoint x: 754, endPoint y: 746, distance: 12.1
click at [754, 746] on div at bounding box center [758, 733] width 39 height 35
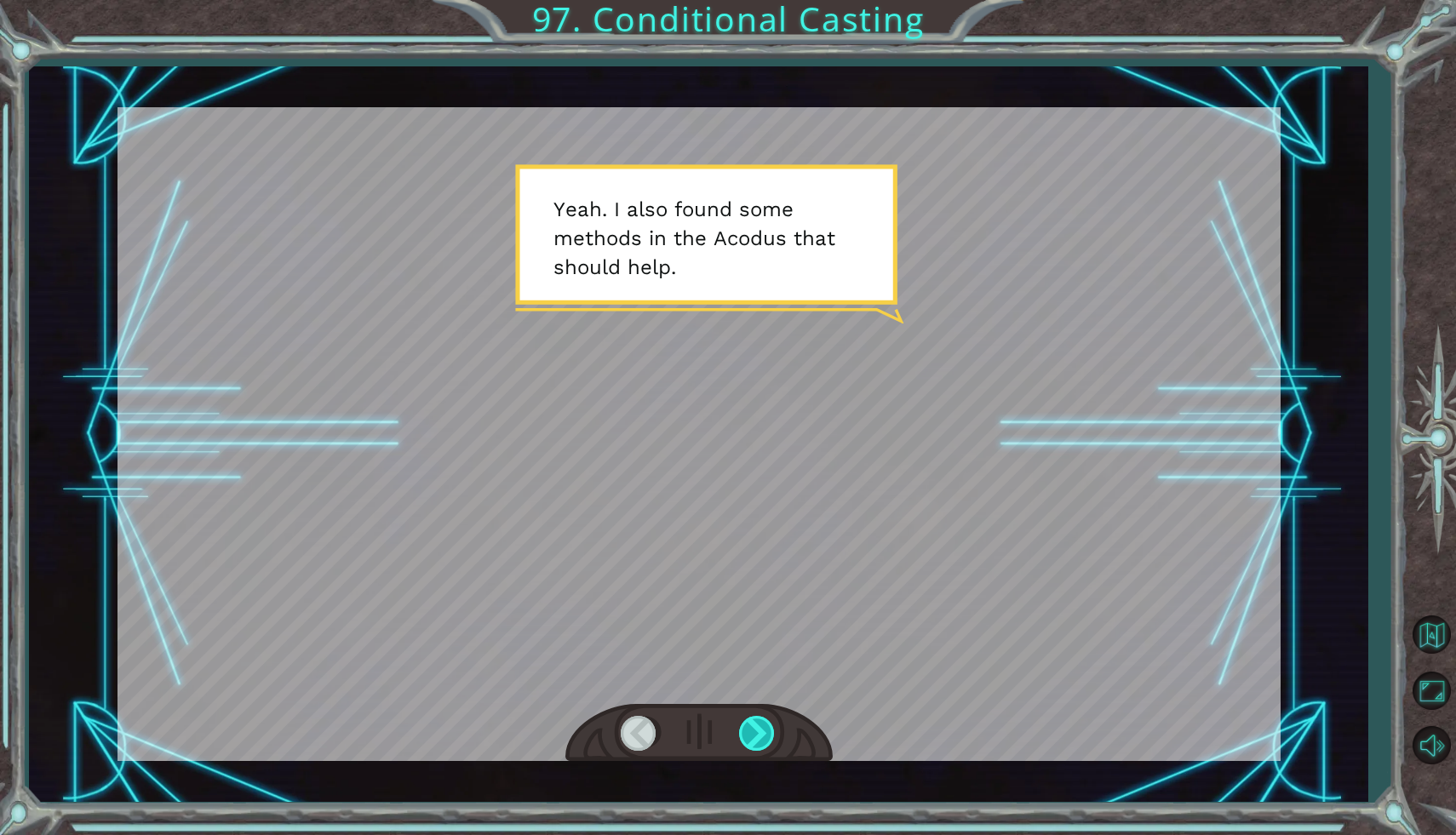
click at [762, 734] on div at bounding box center [758, 733] width 39 height 35
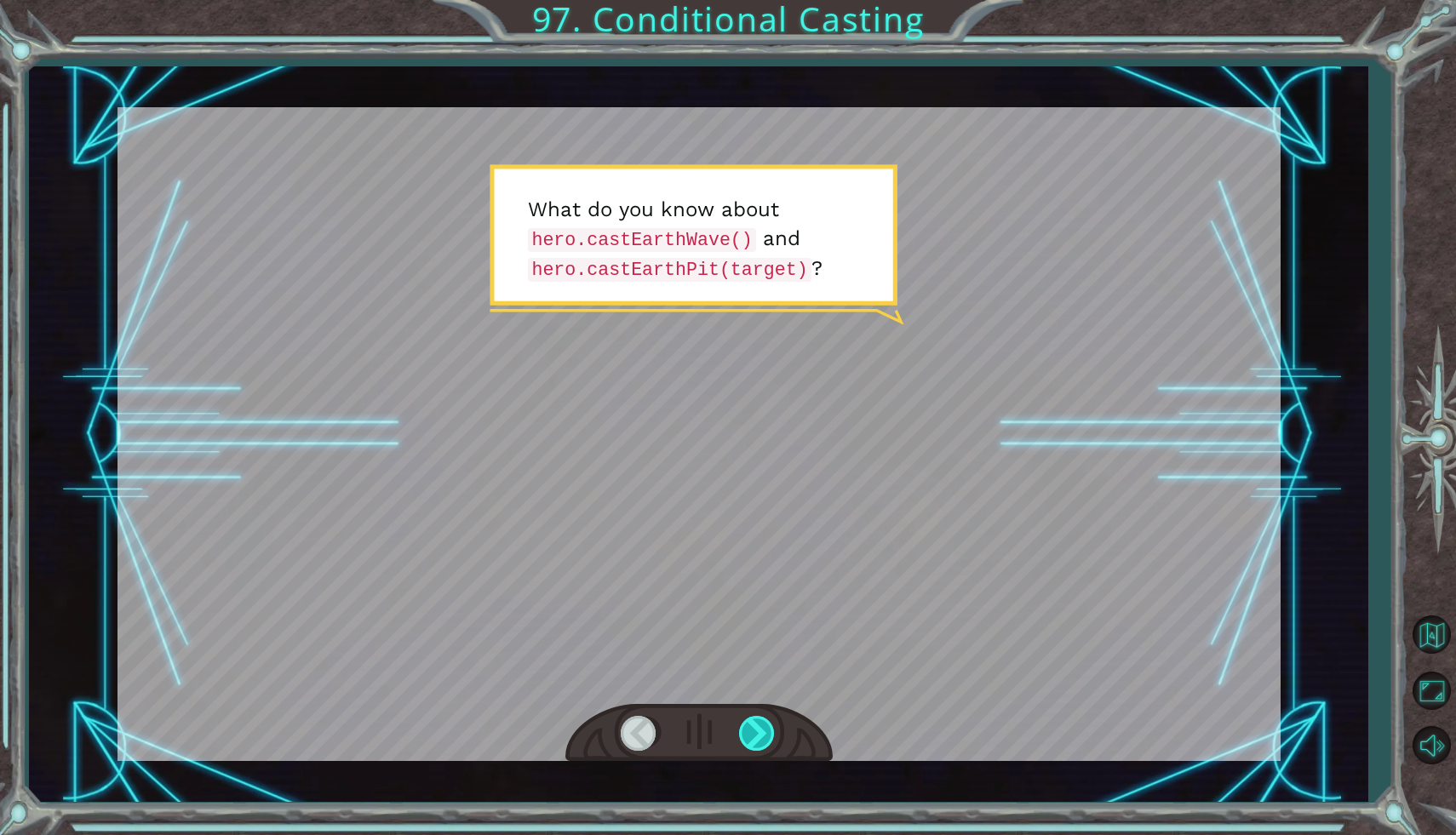
click at [762, 734] on div at bounding box center [758, 733] width 39 height 35
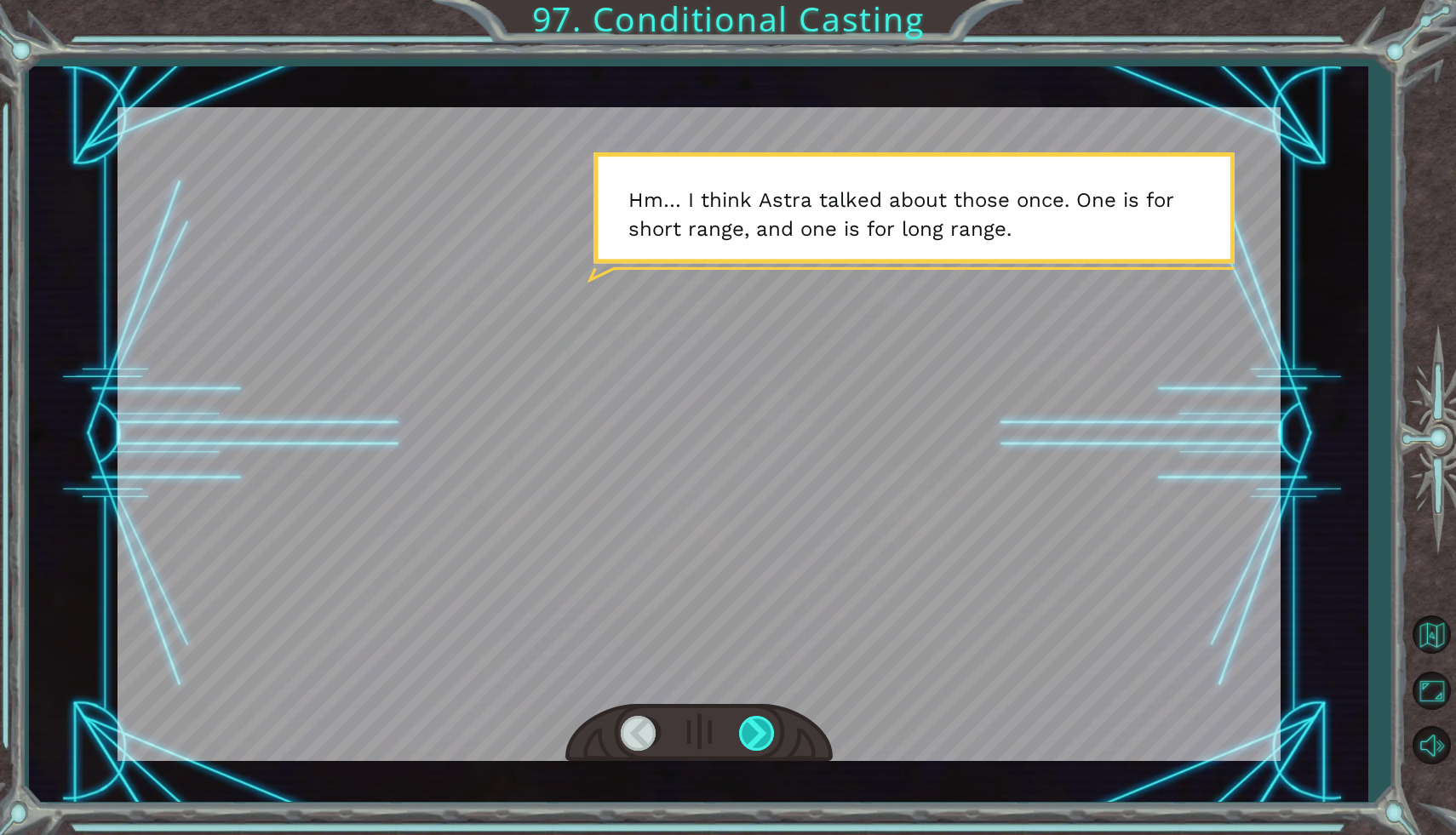
click at [745, 746] on div at bounding box center [758, 733] width 39 height 35
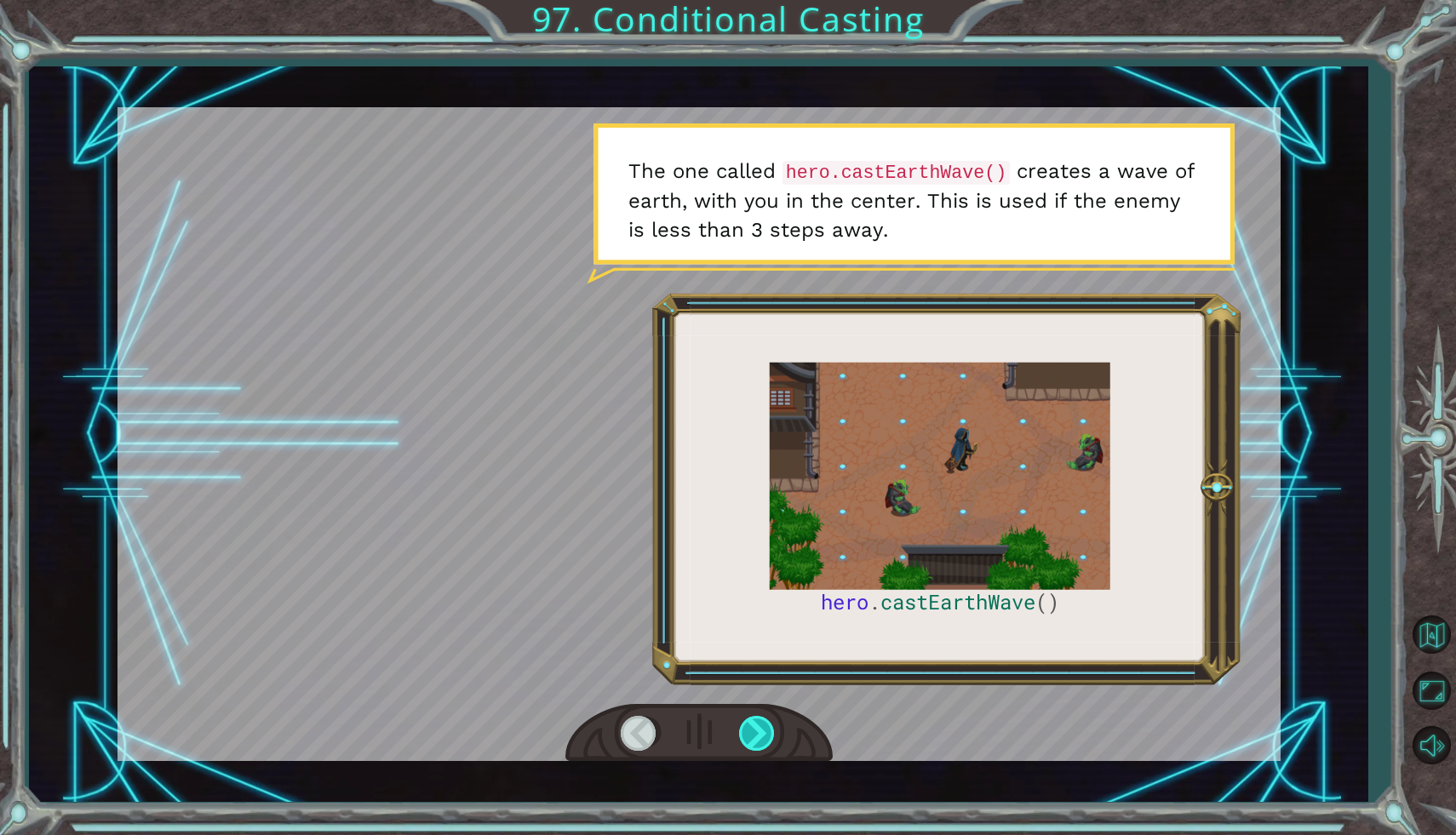
click at [754, 746] on div at bounding box center [758, 733] width 39 height 35
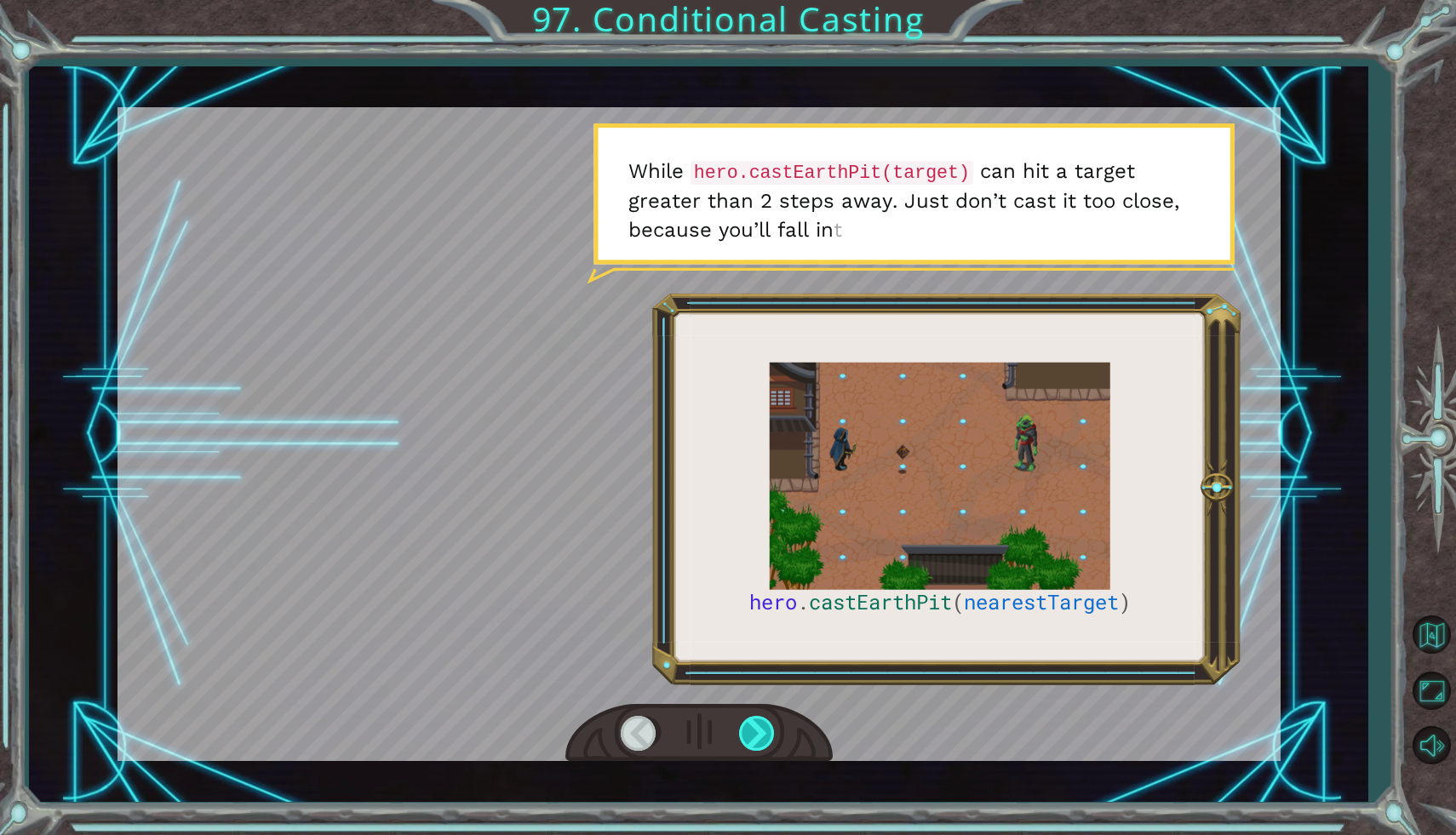
click at [753, 746] on div at bounding box center [758, 733] width 39 height 35
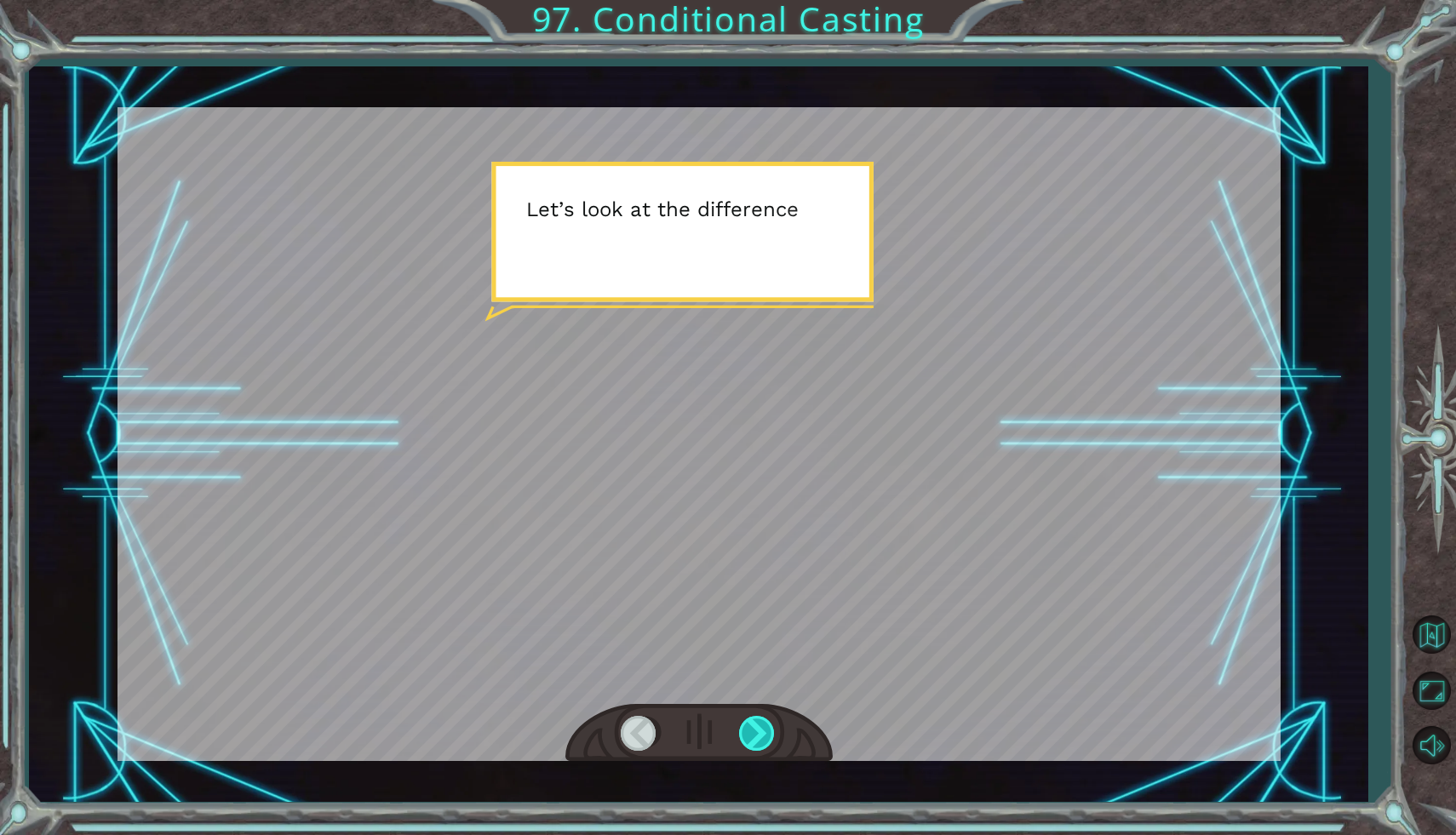
click at [752, 746] on div at bounding box center [758, 733] width 39 height 35
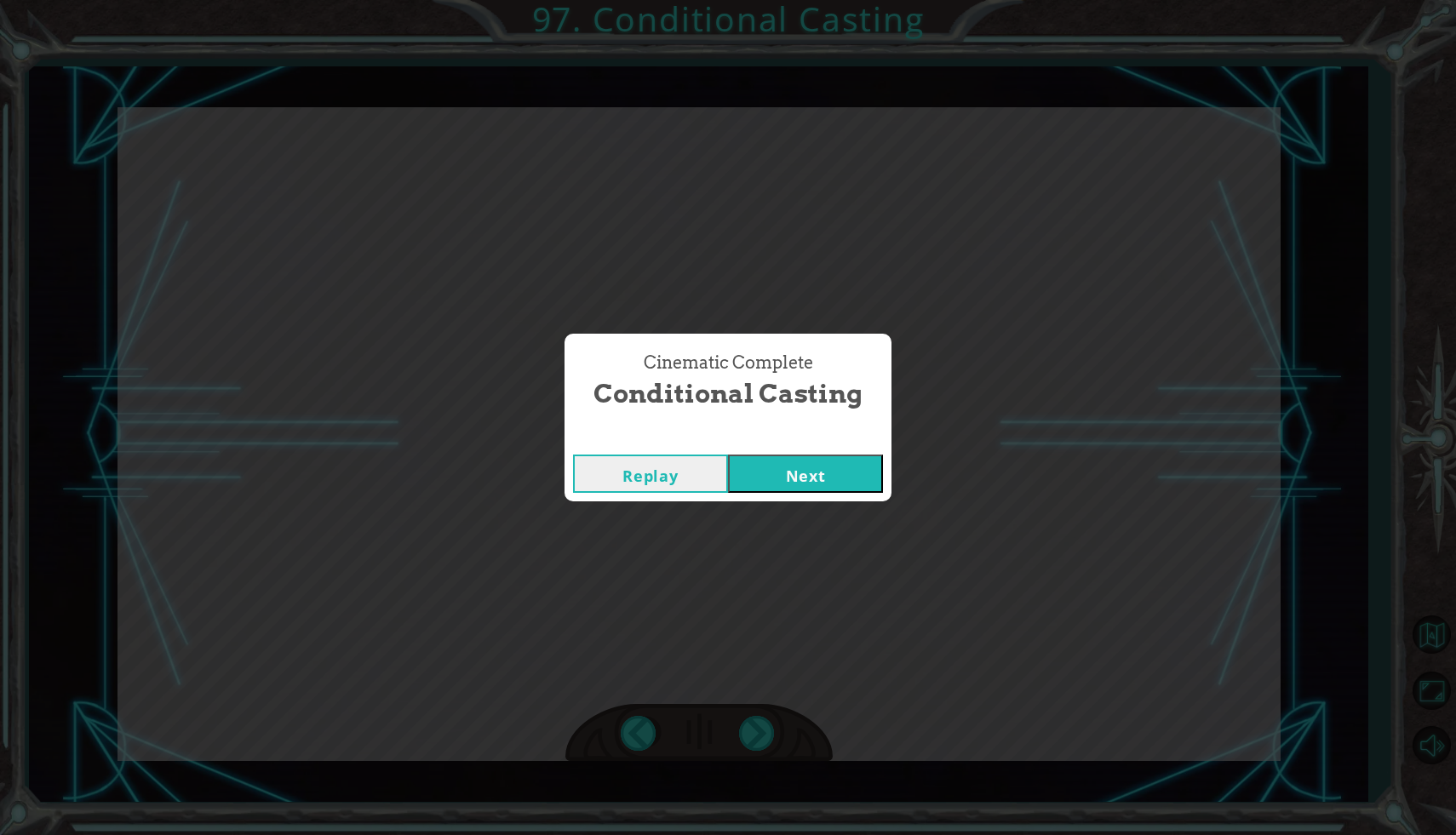
click at [799, 469] on button "Next" at bounding box center [806, 473] width 155 height 39
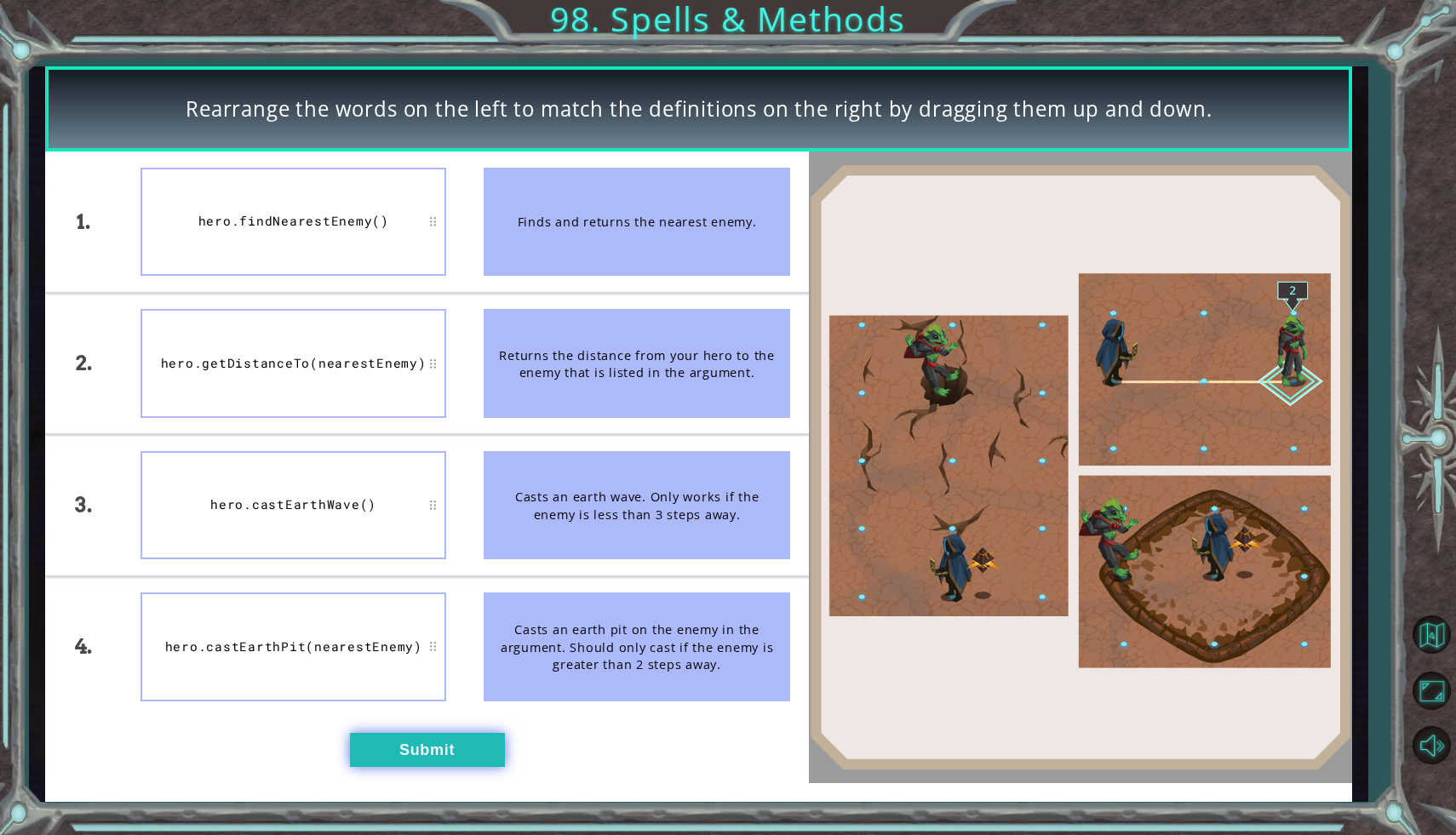
click at [410, 755] on button "Submit" at bounding box center [427, 750] width 155 height 34
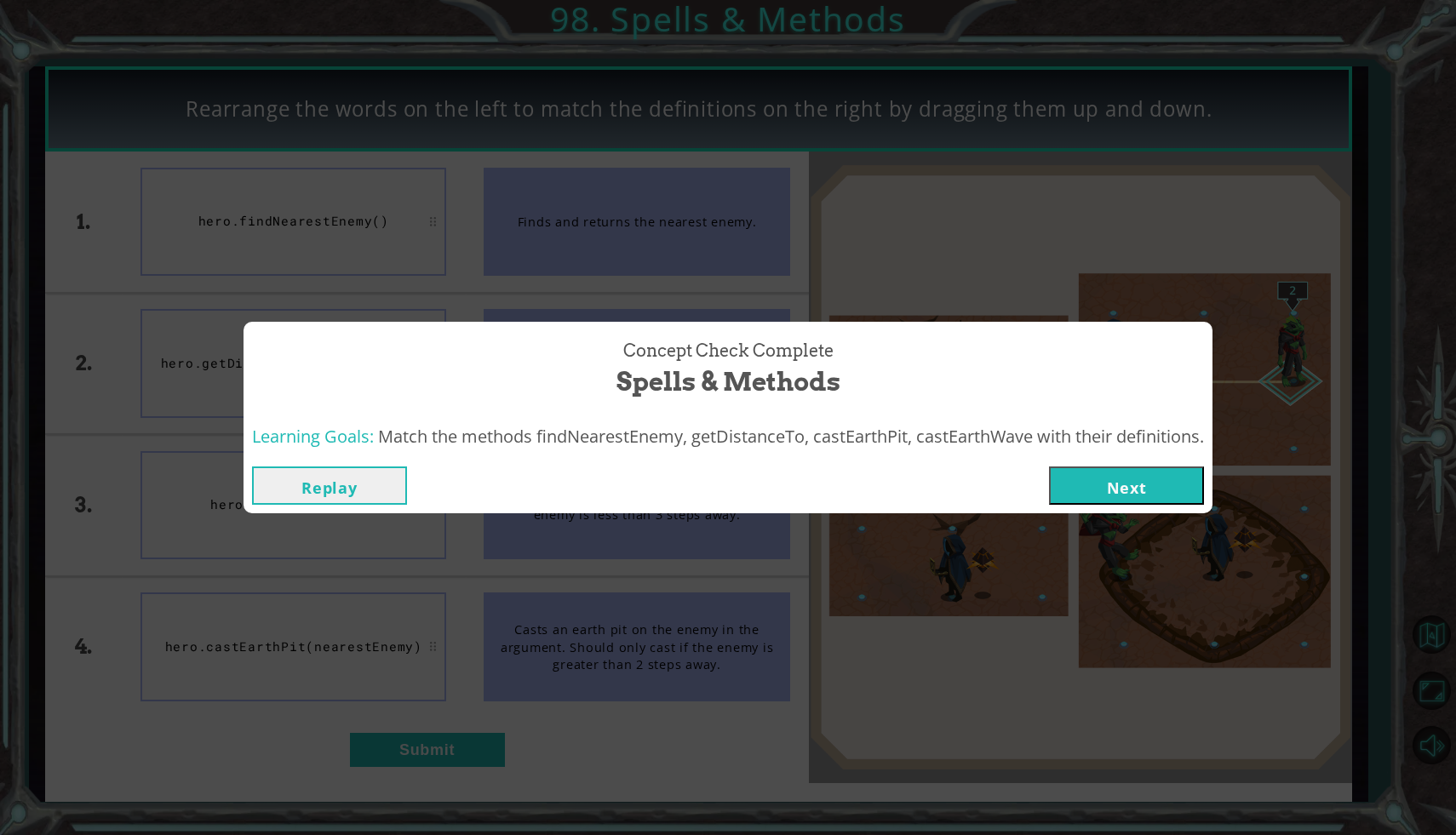
click at [1170, 499] on button "Next" at bounding box center [1126, 486] width 155 height 39
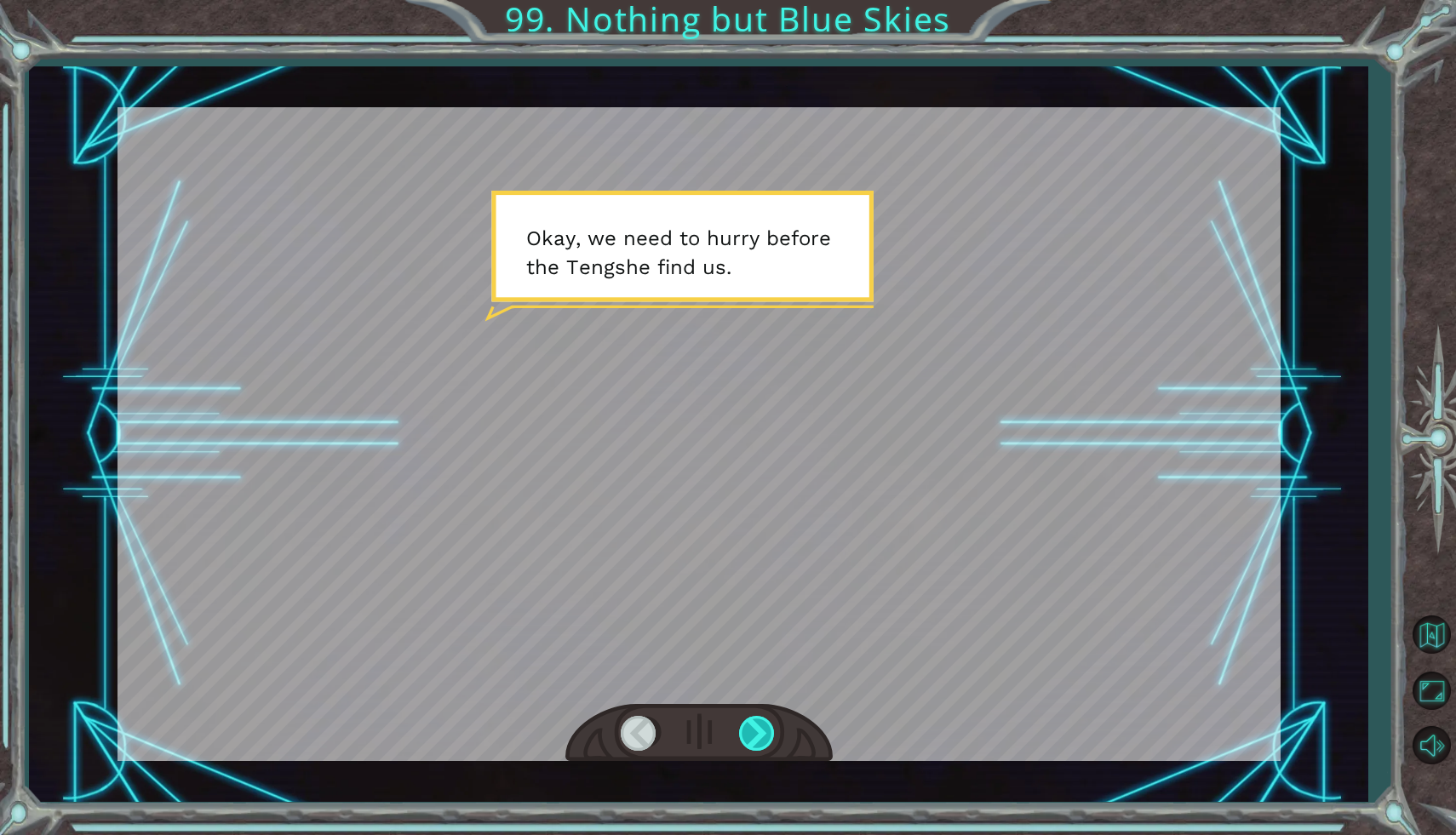
click at [751, 736] on div at bounding box center [758, 733] width 39 height 35
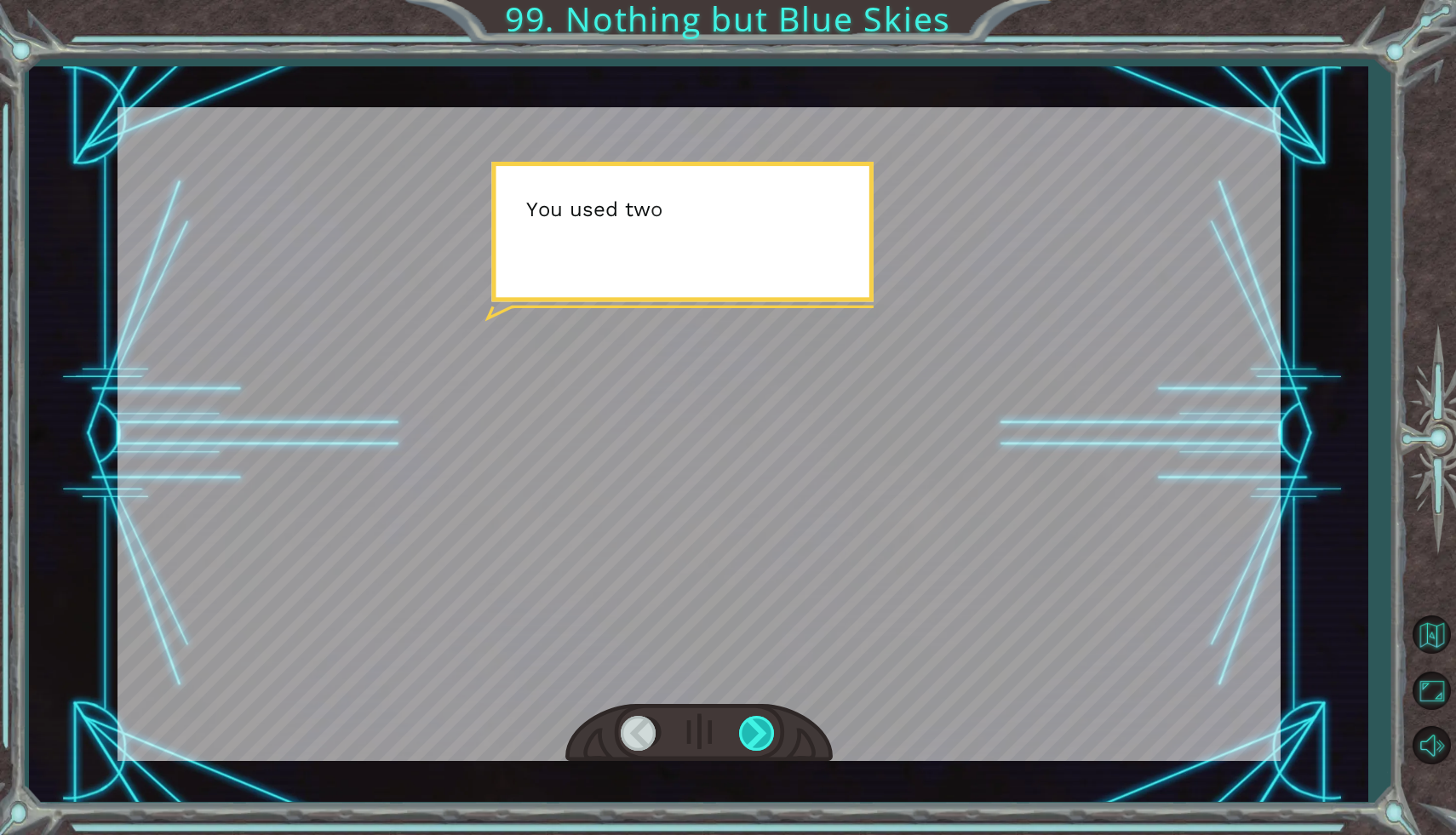
click at [755, 737] on div at bounding box center [758, 733] width 39 height 35
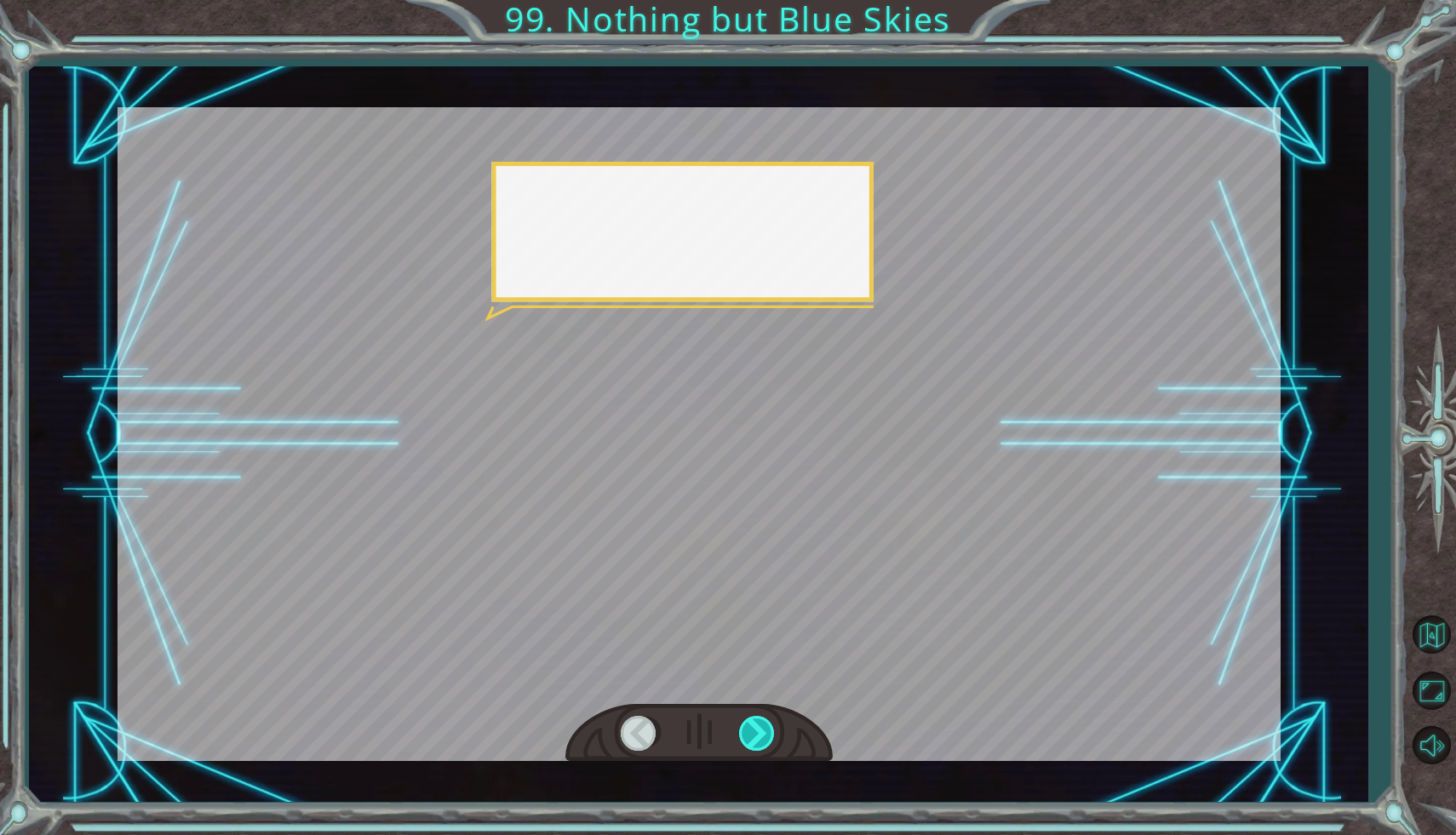
click at [755, 735] on div at bounding box center [758, 733] width 39 height 35
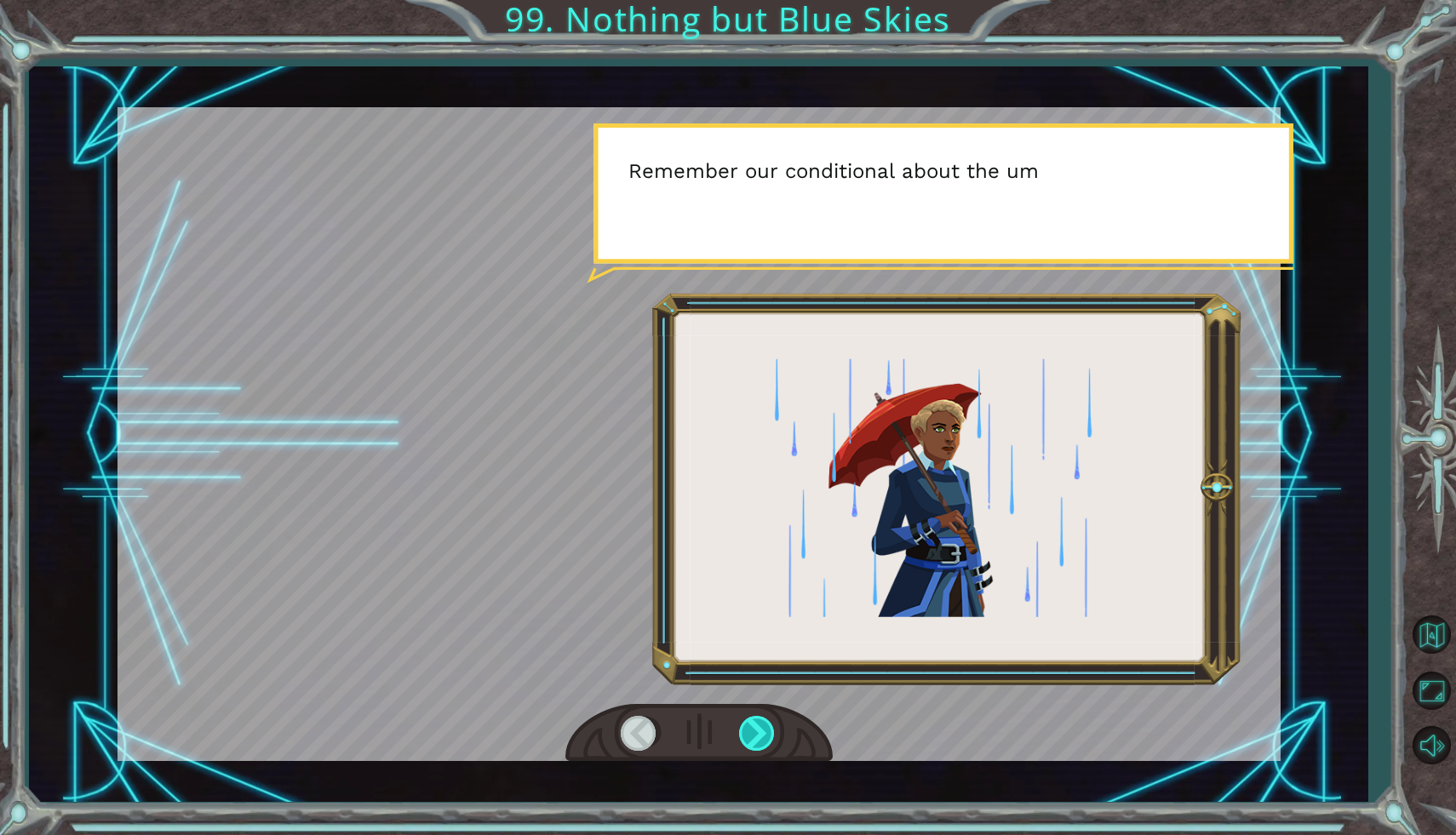
click at [755, 732] on div at bounding box center [758, 733] width 39 height 35
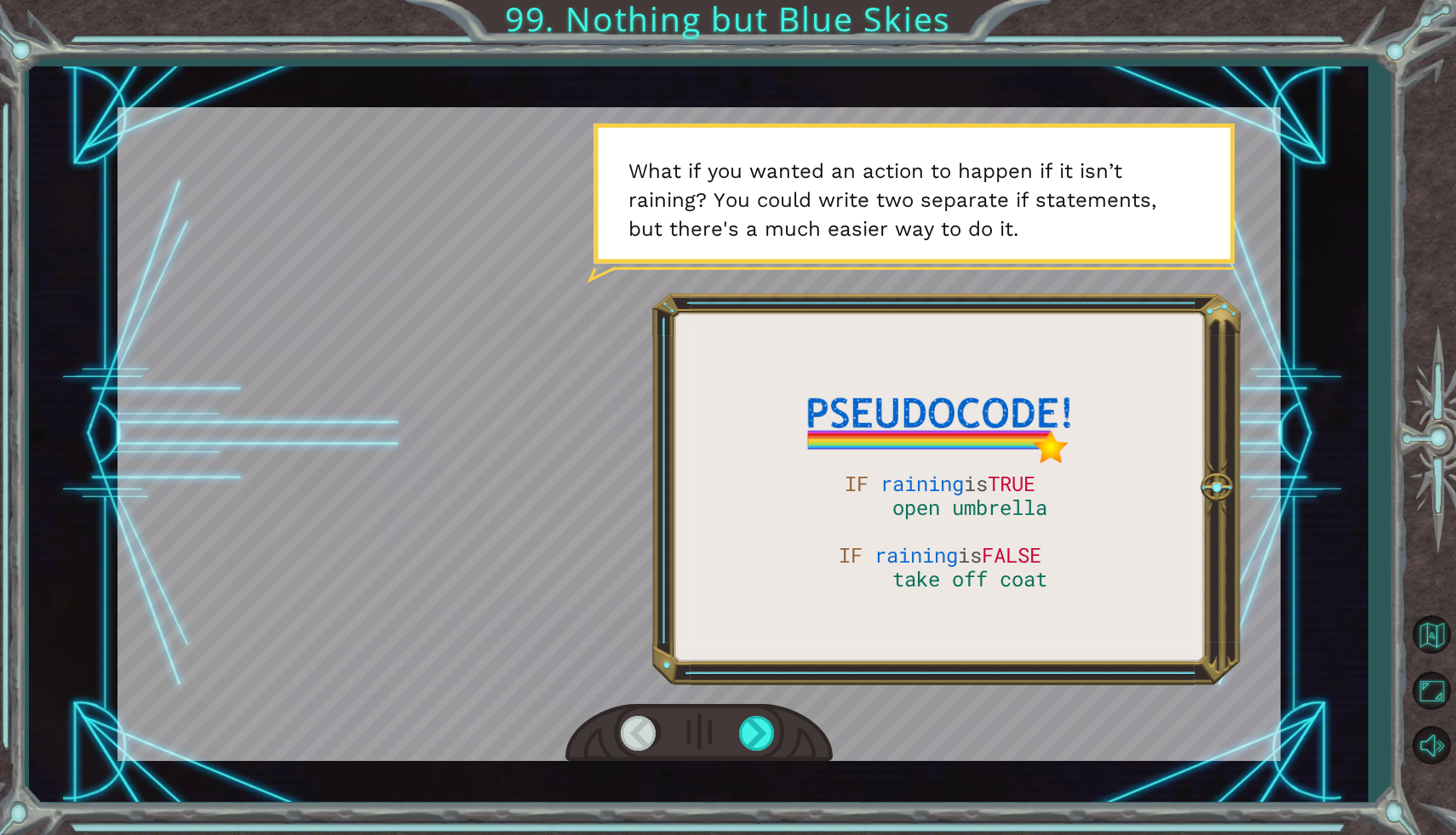
click at [737, 731] on div at bounding box center [698, 733] width 267 height 59
click at [740, 730] on div at bounding box center [758, 733] width 39 height 35
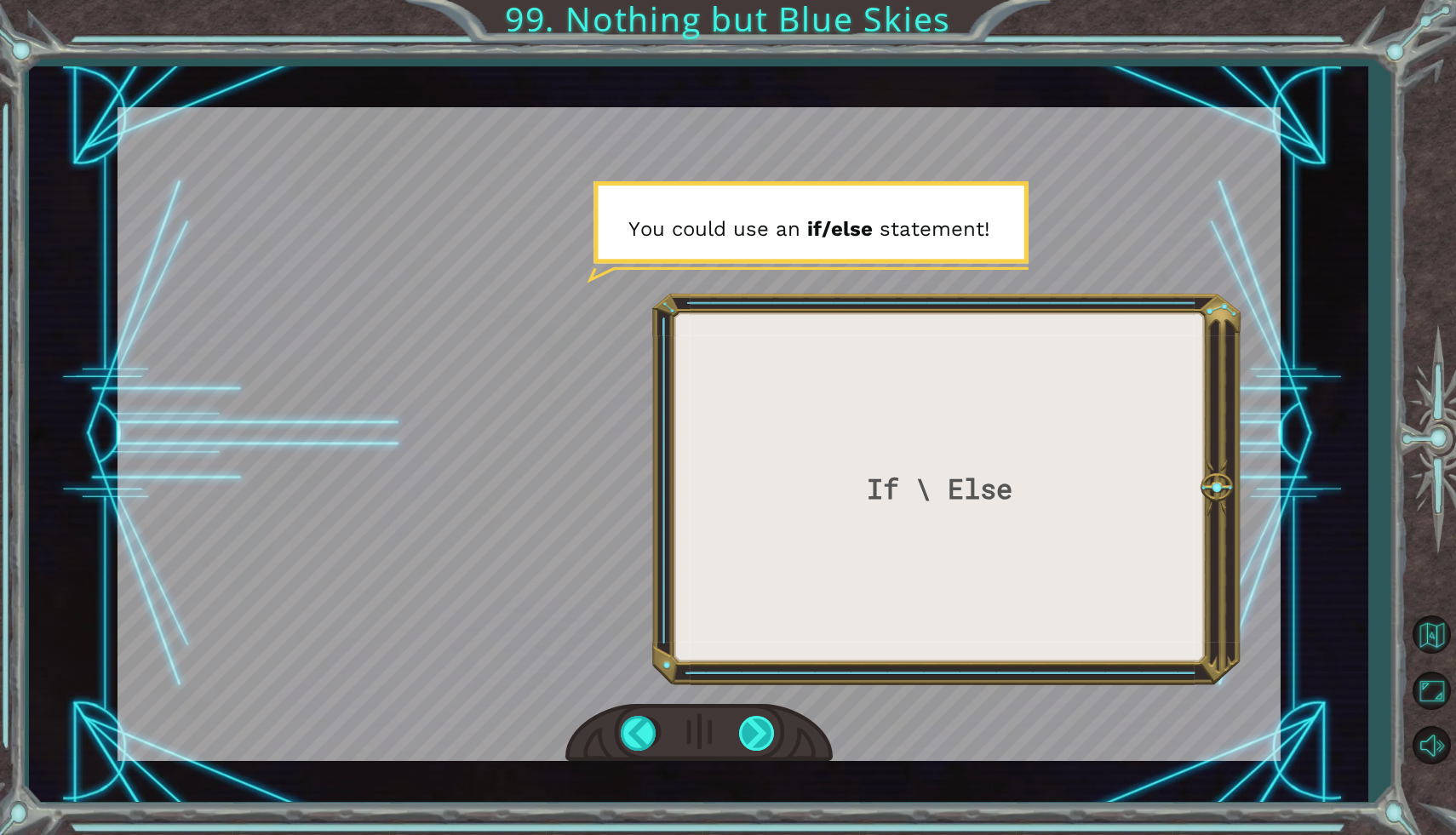
click at [741, 730] on div at bounding box center [758, 733] width 39 height 35
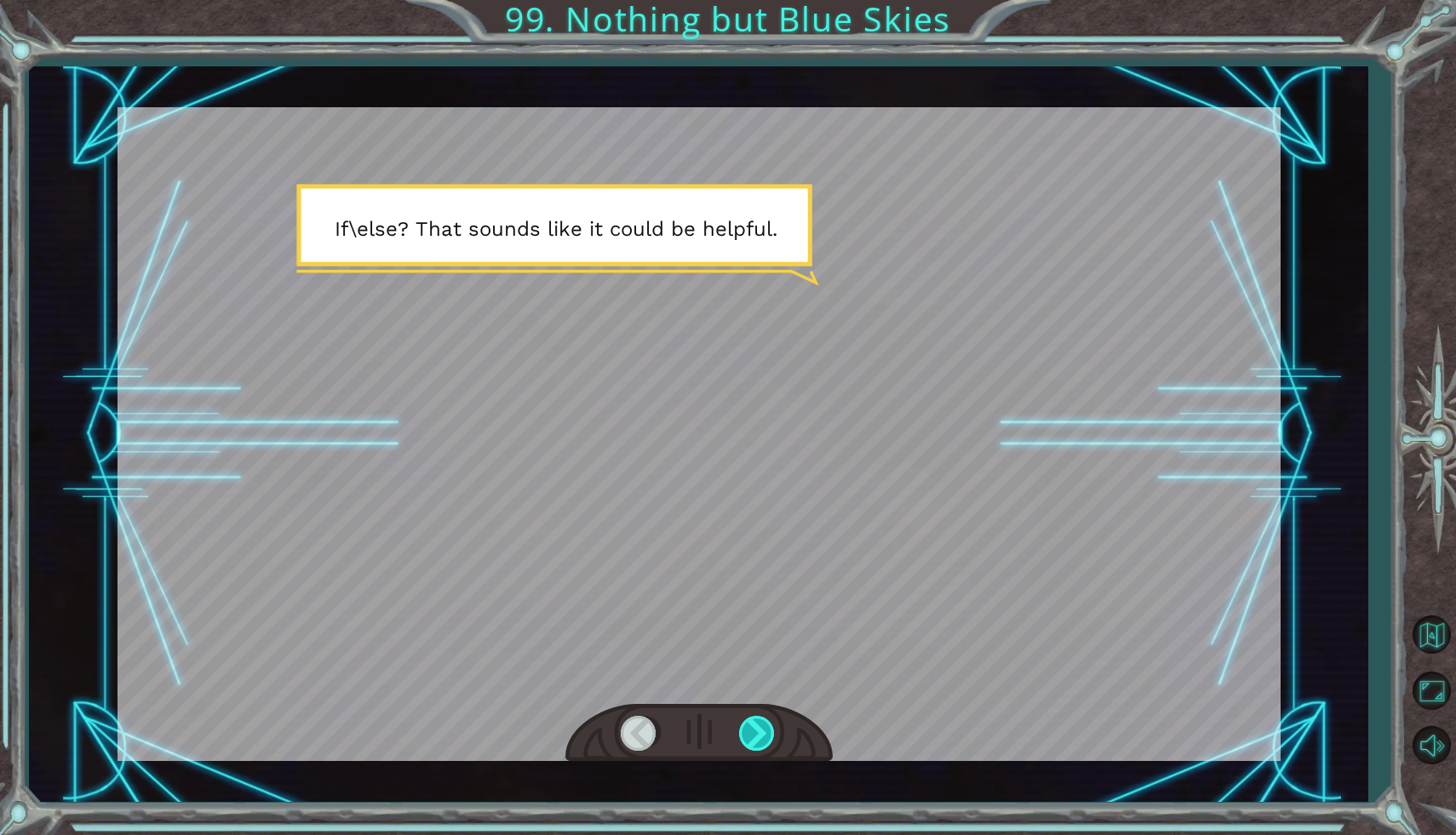
click at [741, 730] on div at bounding box center [758, 733] width 39 height 35
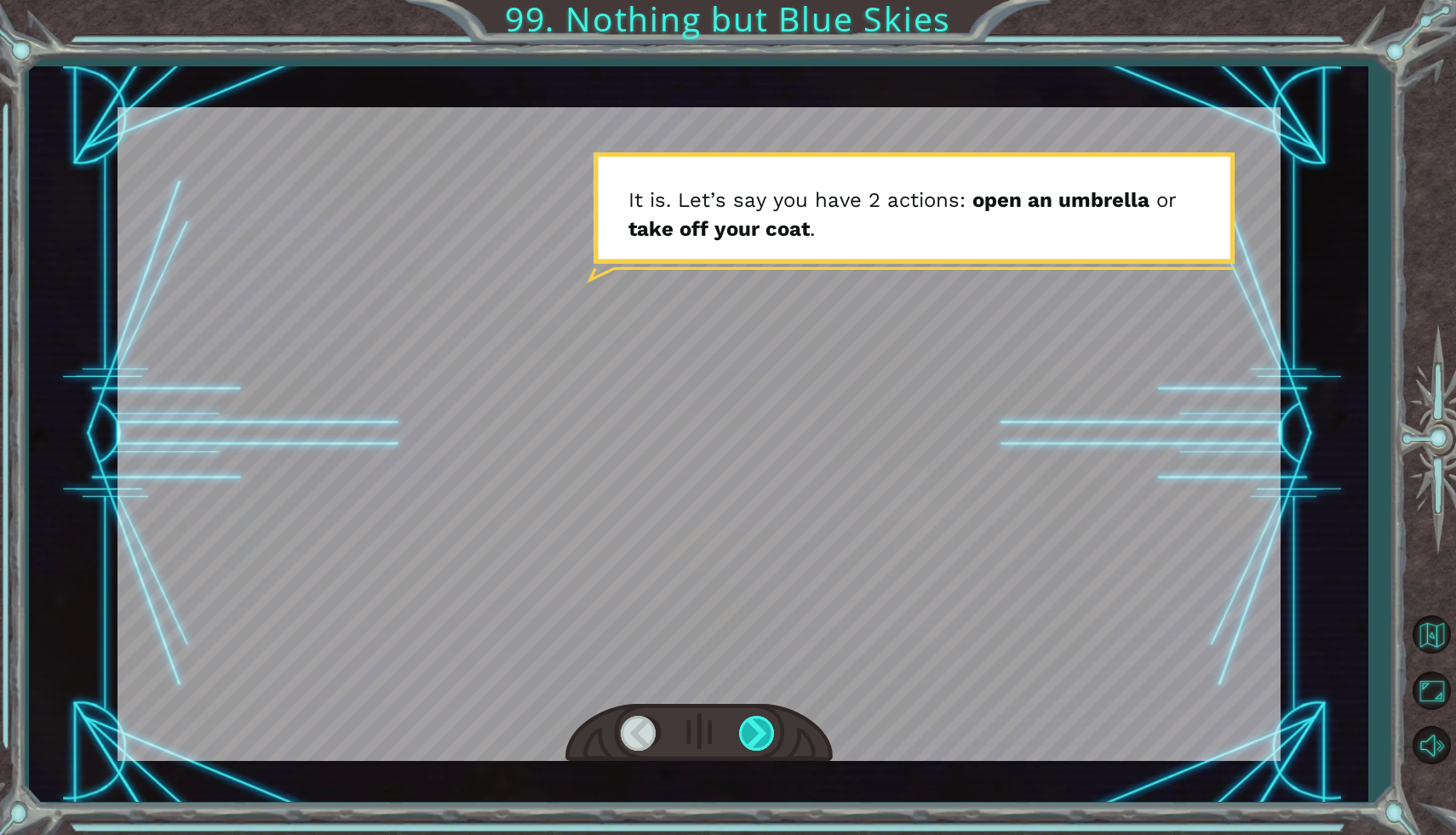
click at [768, 733] on div at bounding box center [758, 733] width 39 height 35
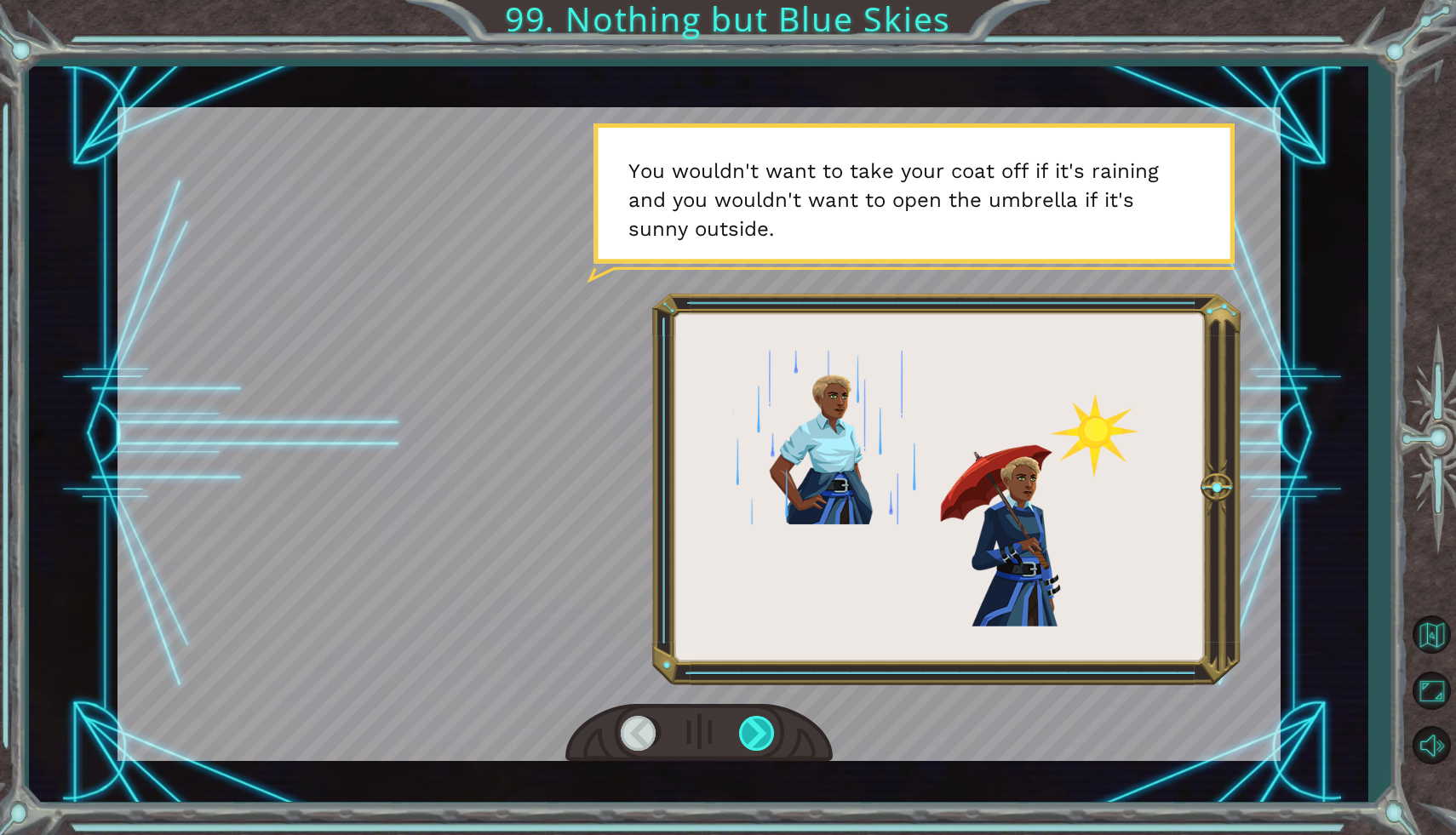
click at [768, 724] on div at bounding box center [758, 733] width 39 height 35
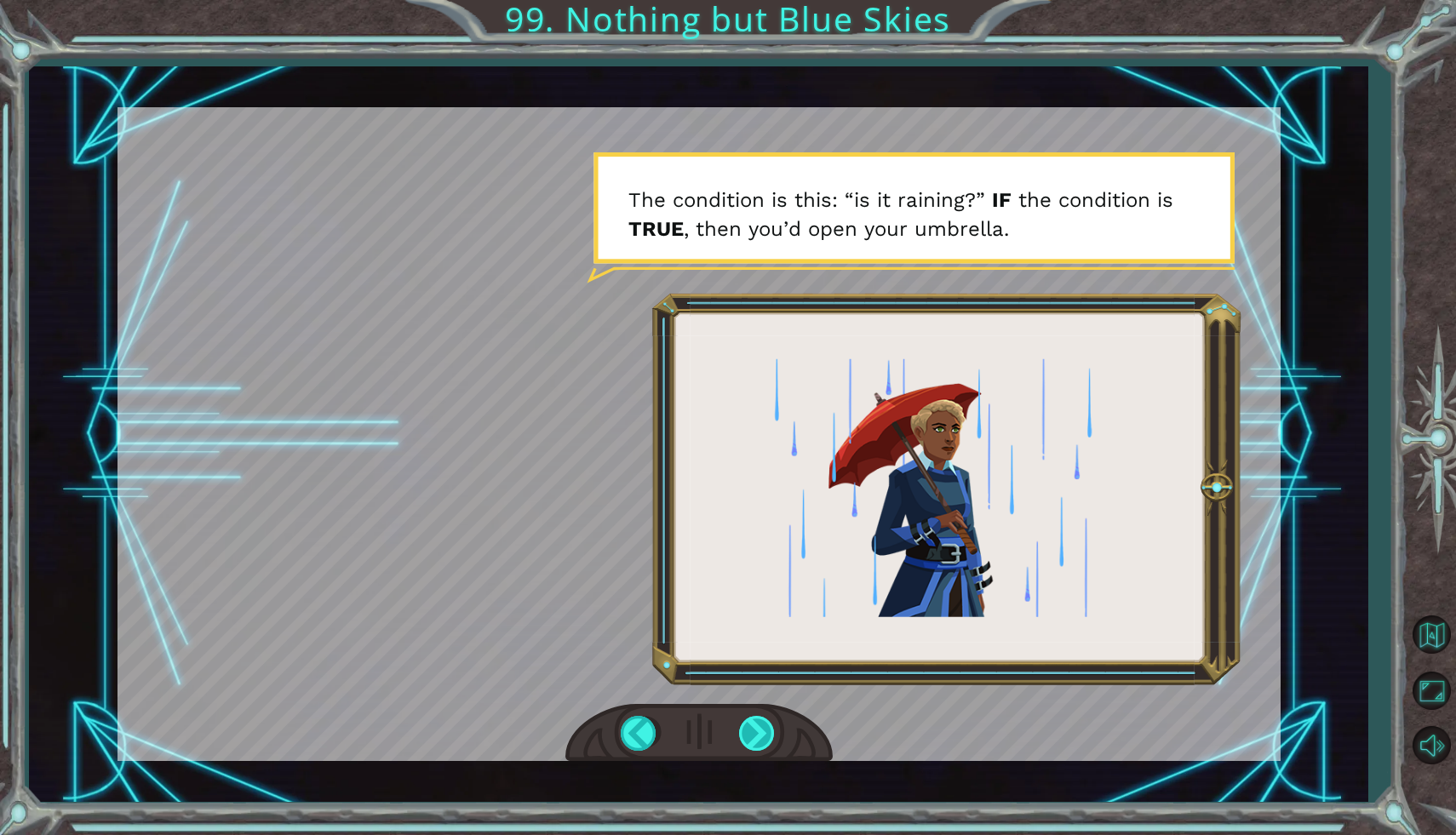
click at [742, 734] on div at bounding box center [758, 733] width 39 height 35
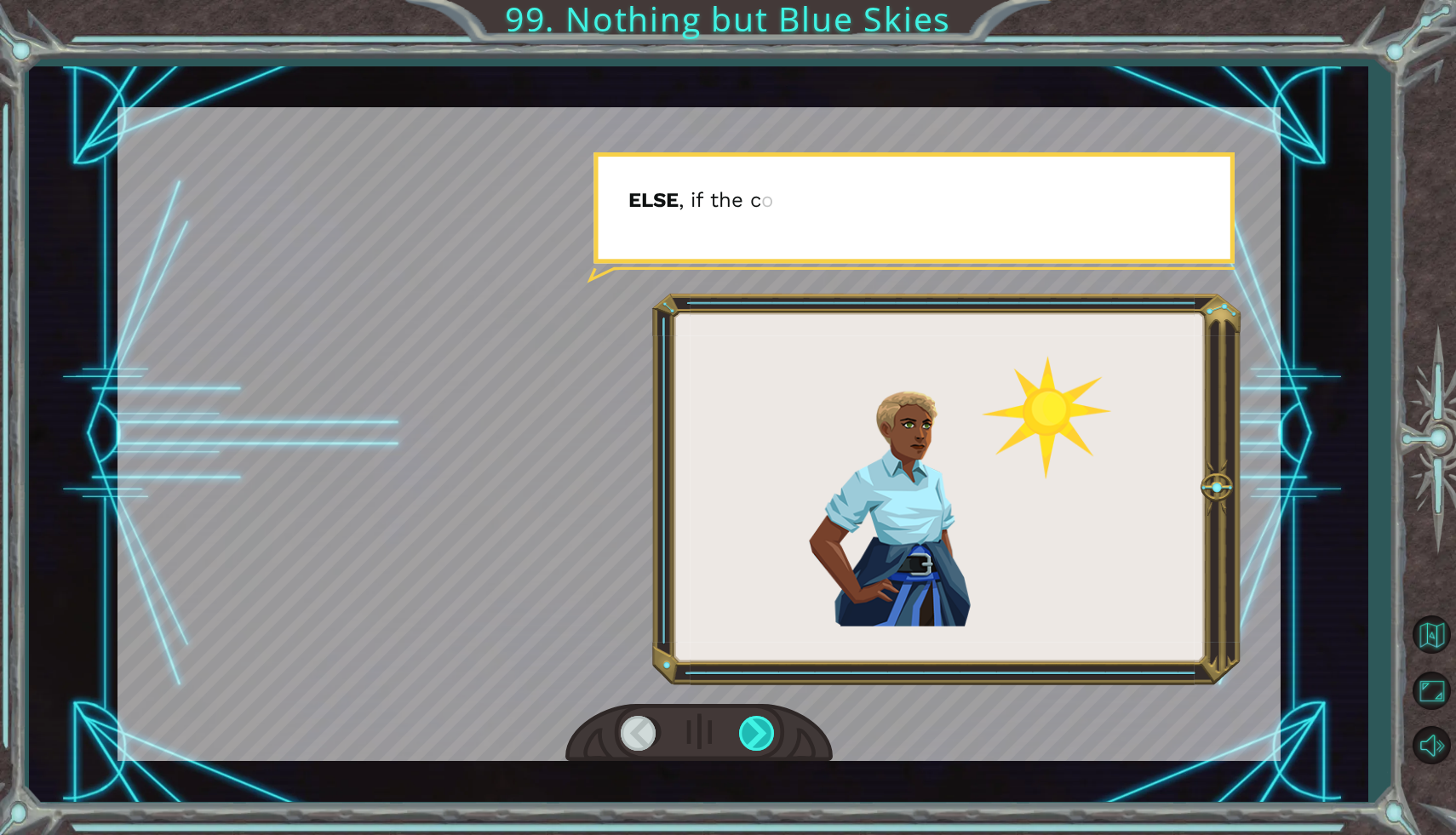
click at [746, 733] on div at bounding box center [758, 733] width 39 height 35
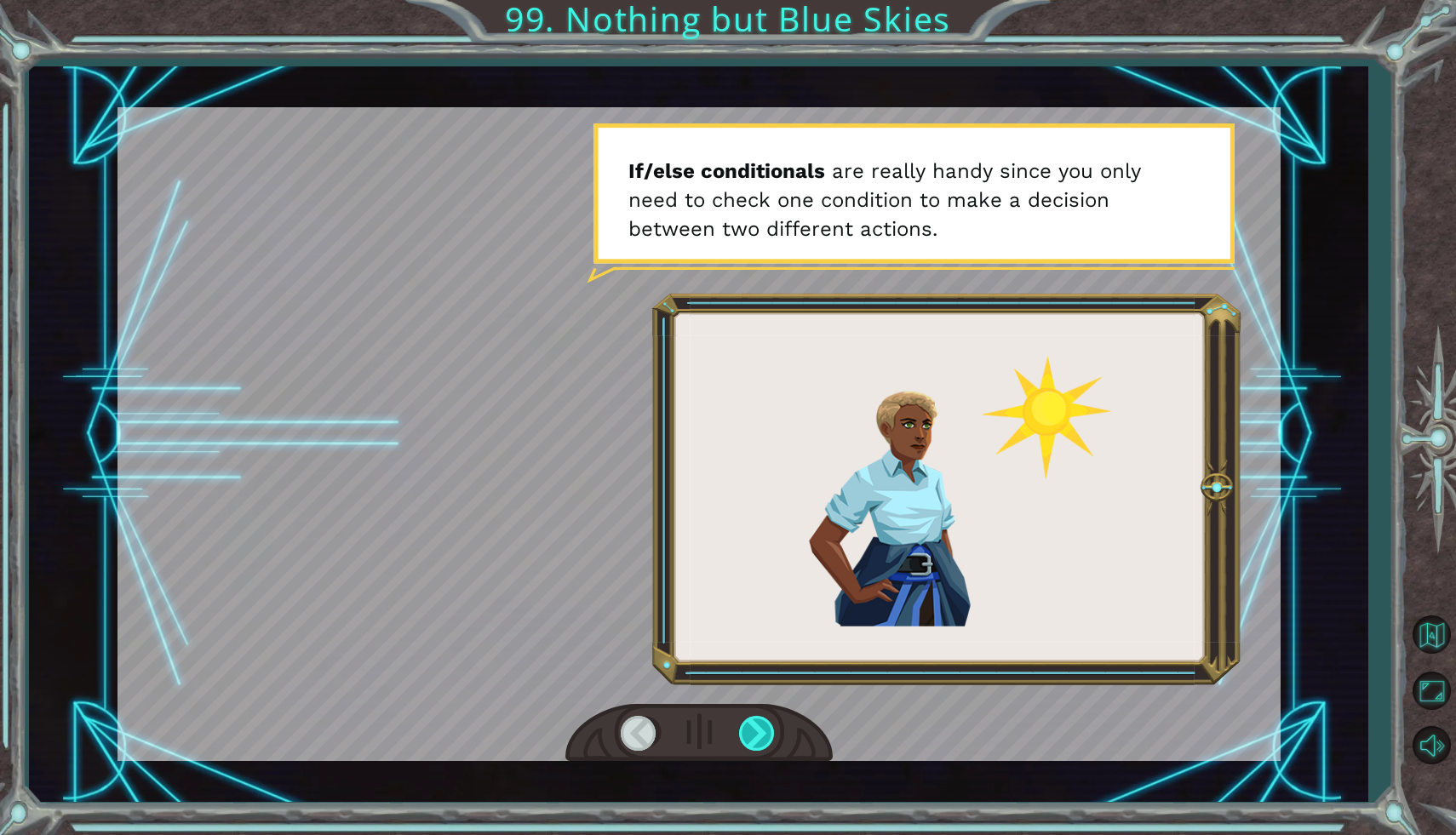
click at [746, 733] on div at bounding box center [758, 733] width 39 height 35
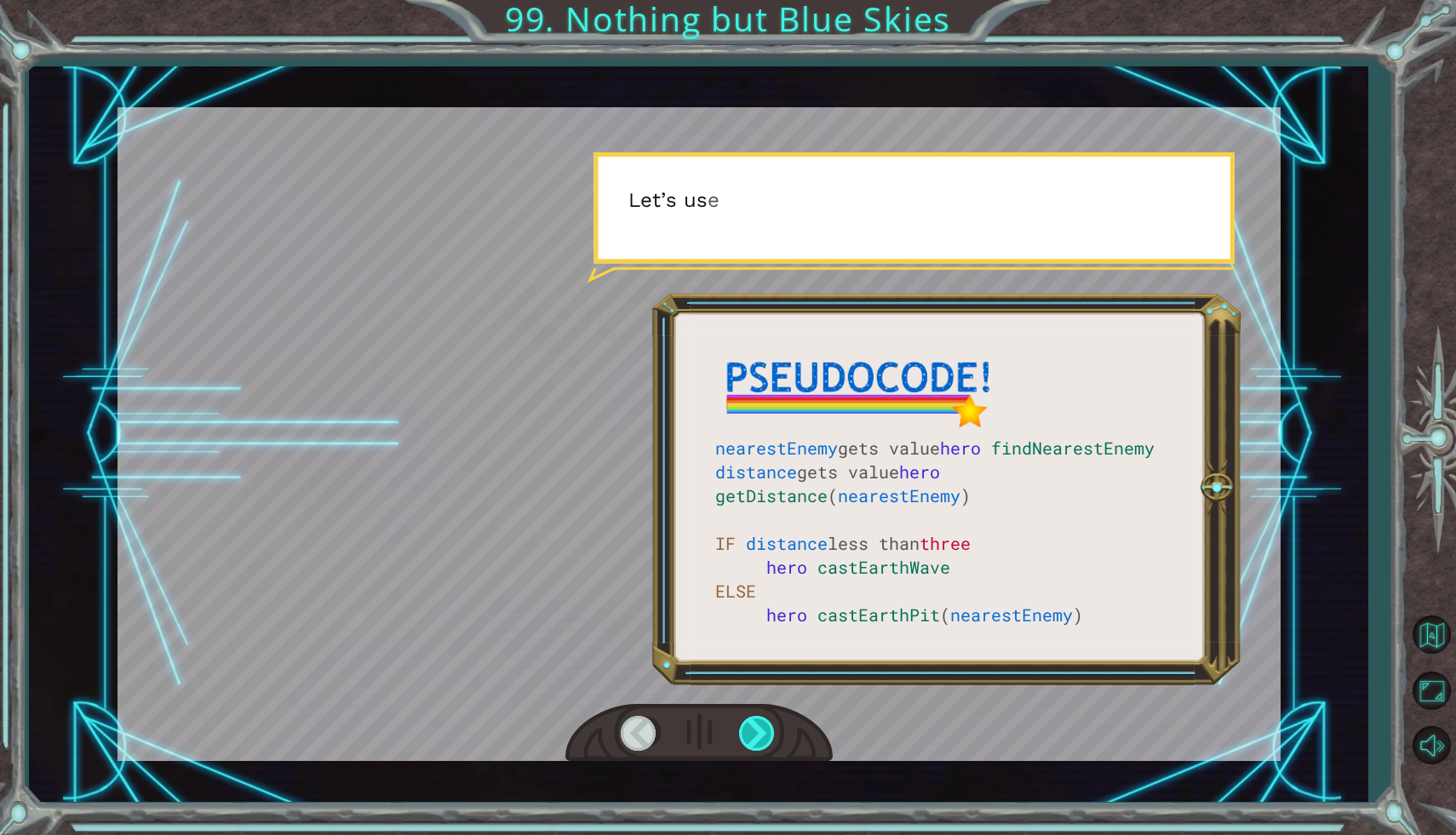
click at [746, 733] on div at bounding box center [758, 733] width 39 height 35
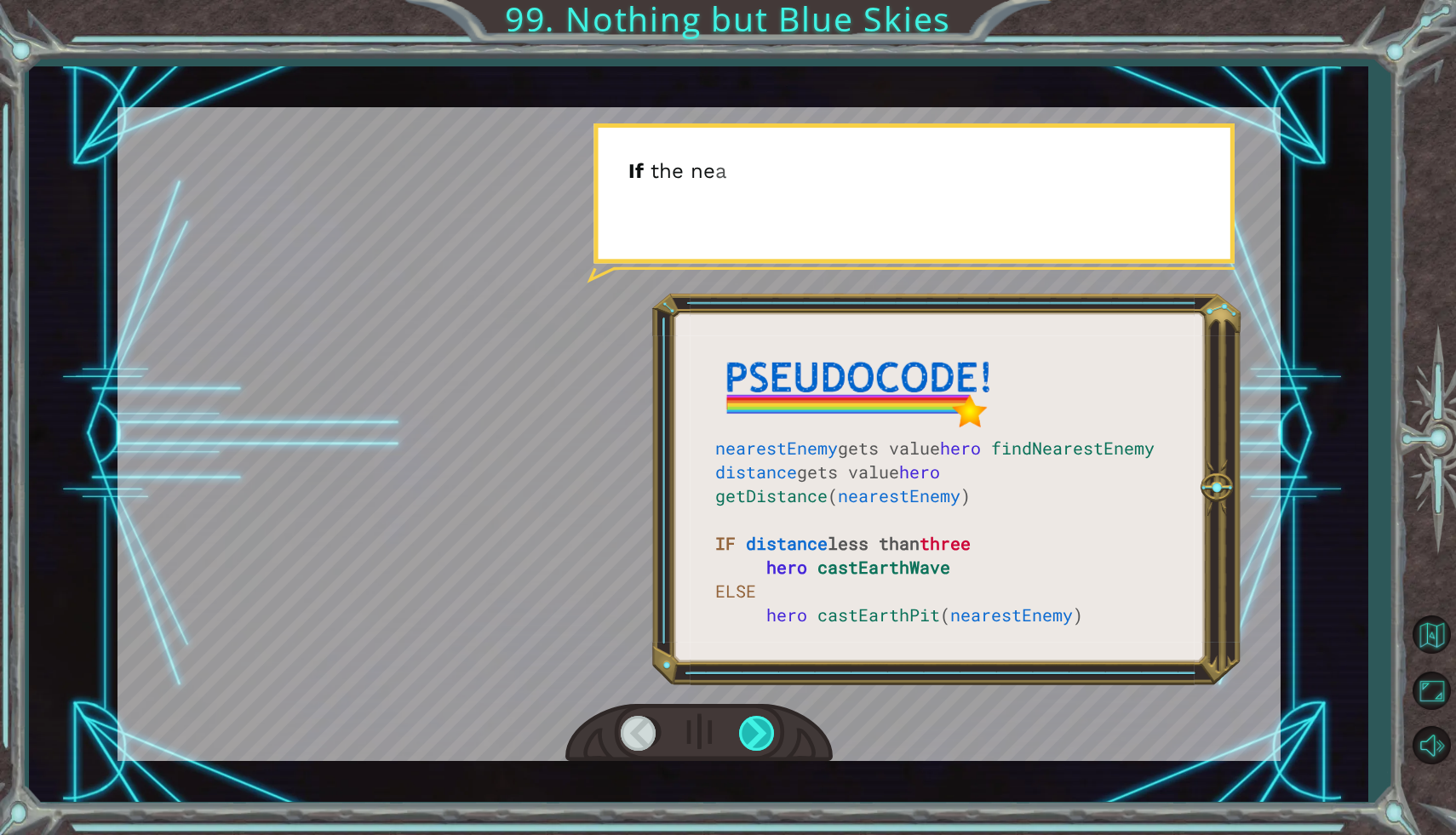
click at [746, 733] on div at bounding box center [758, 733] width 39 height 35
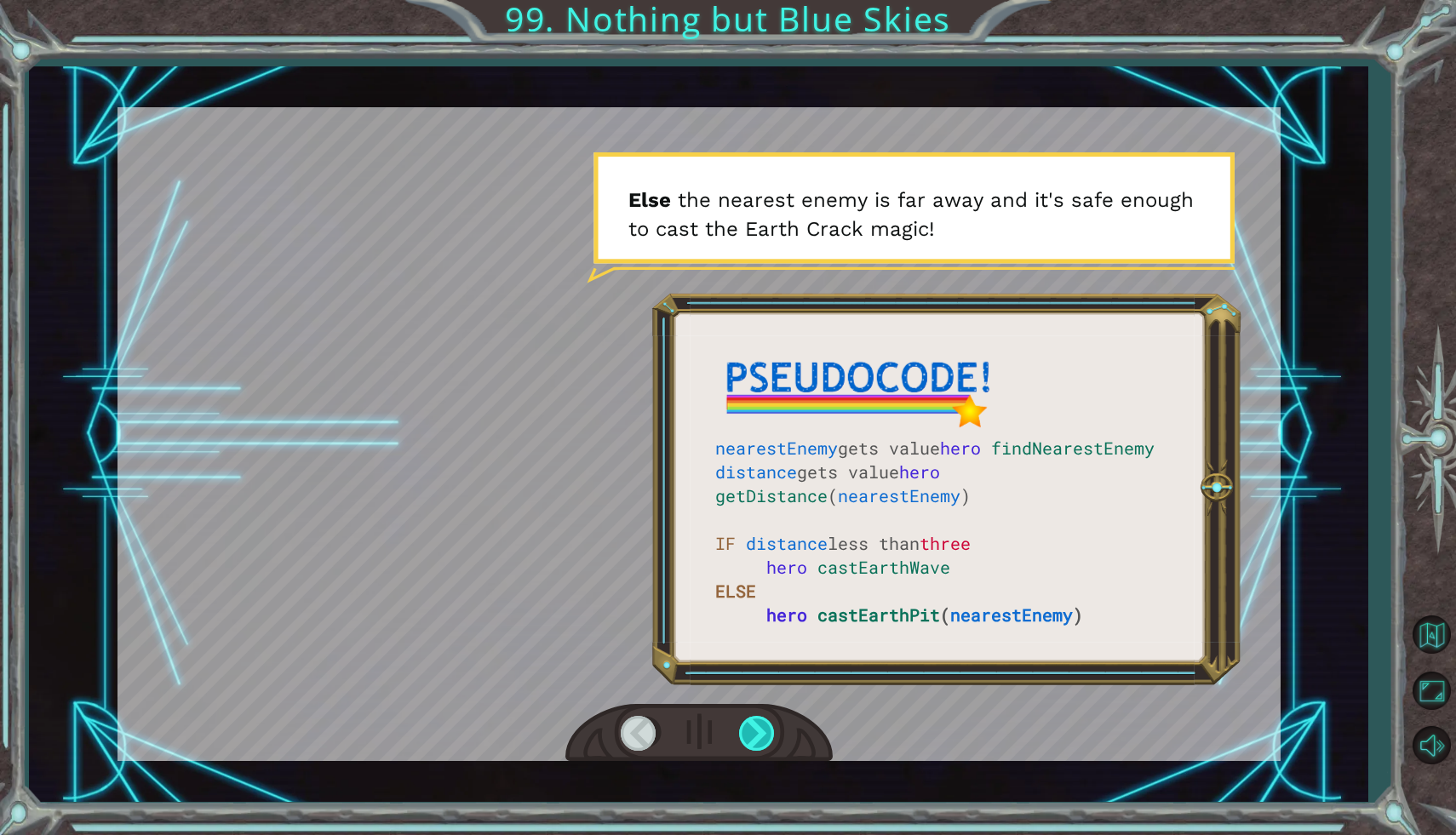
click at [746, 733] on div at bounding box center [758, 733] width 39 height 35
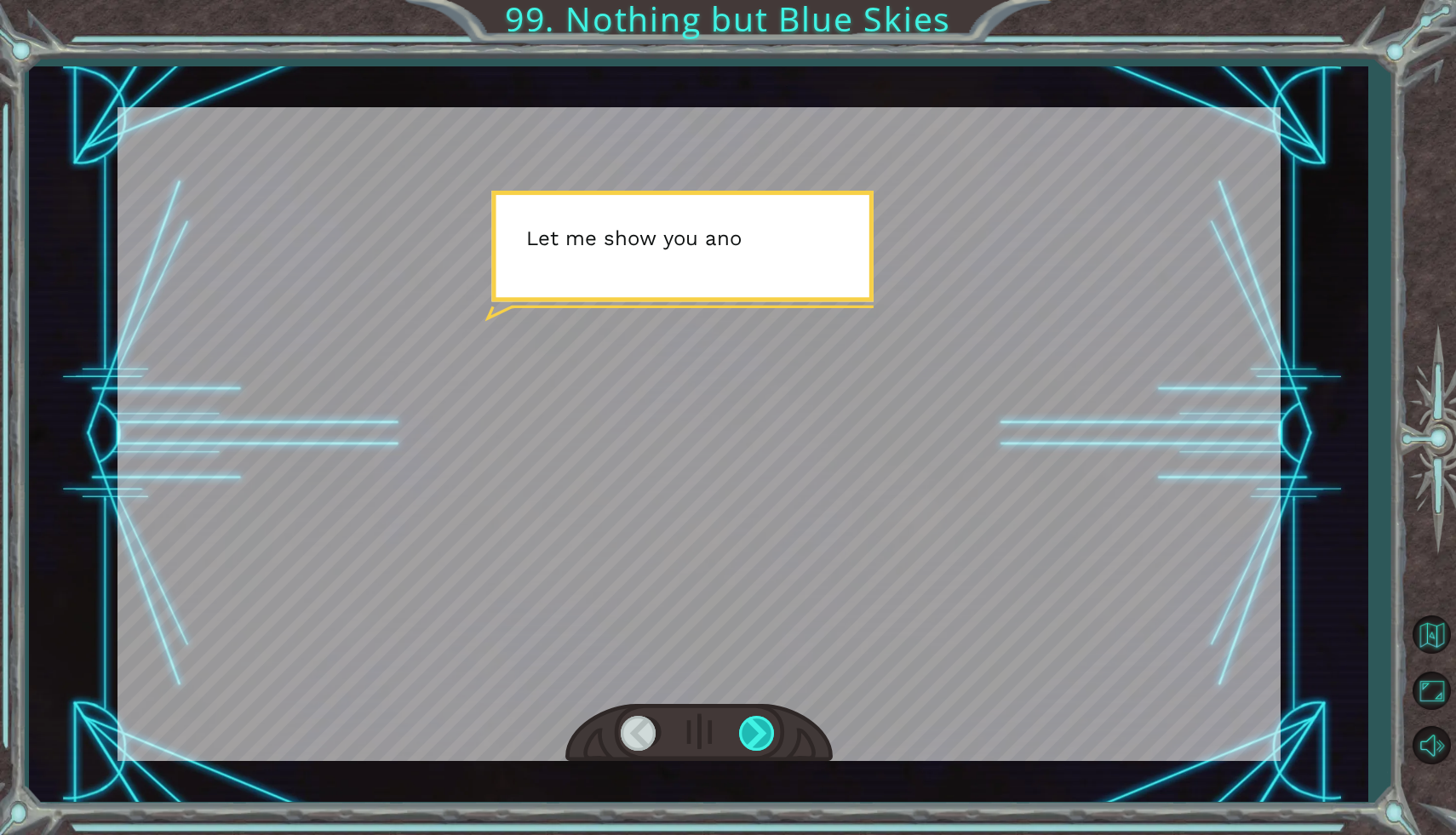
click at [746, 733] on div at bounding box center [758, 733] width 39 height 35
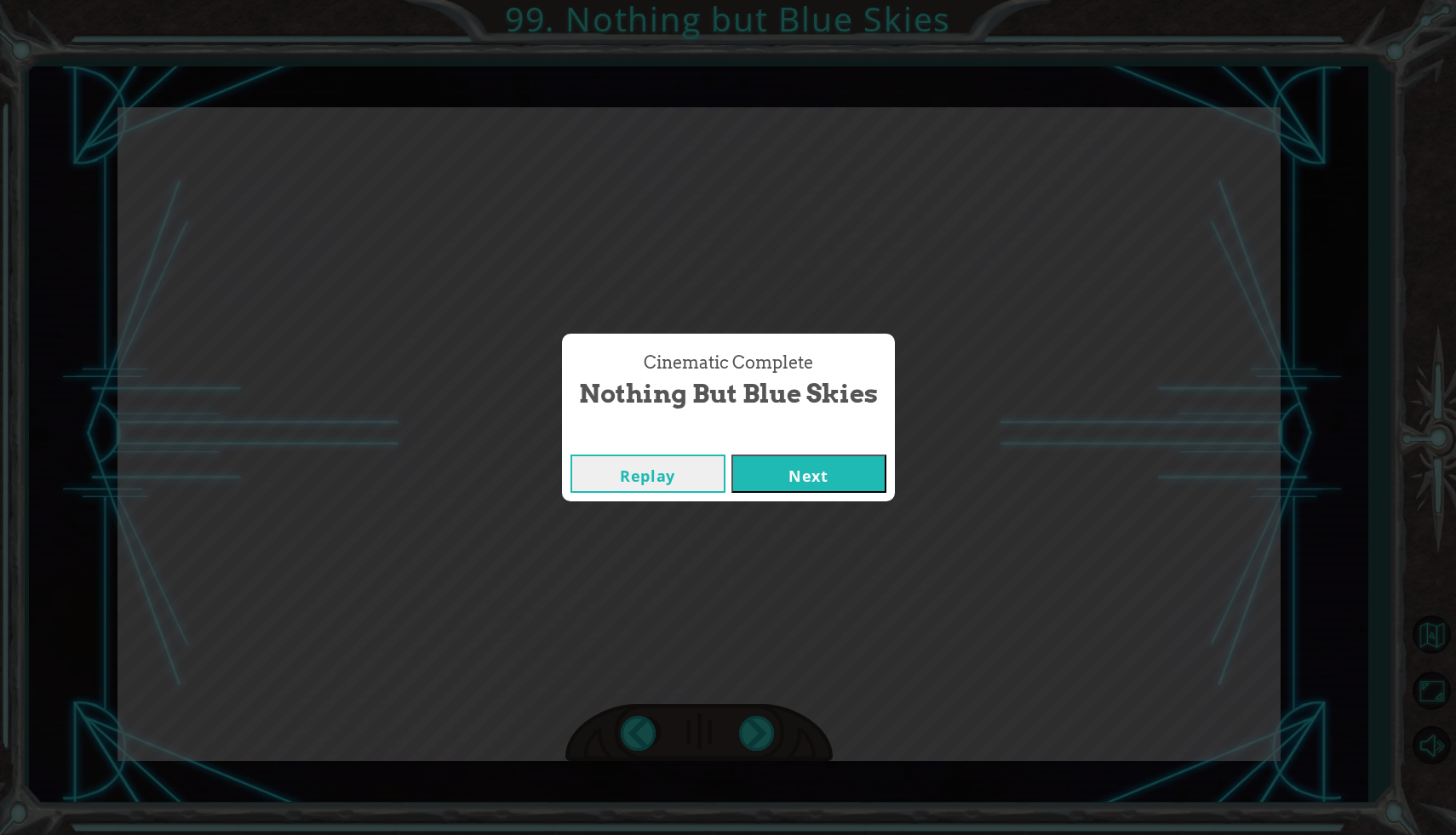
click at [793, 484] on button "Next" at bounding box center [809, 473] width 155 height 39
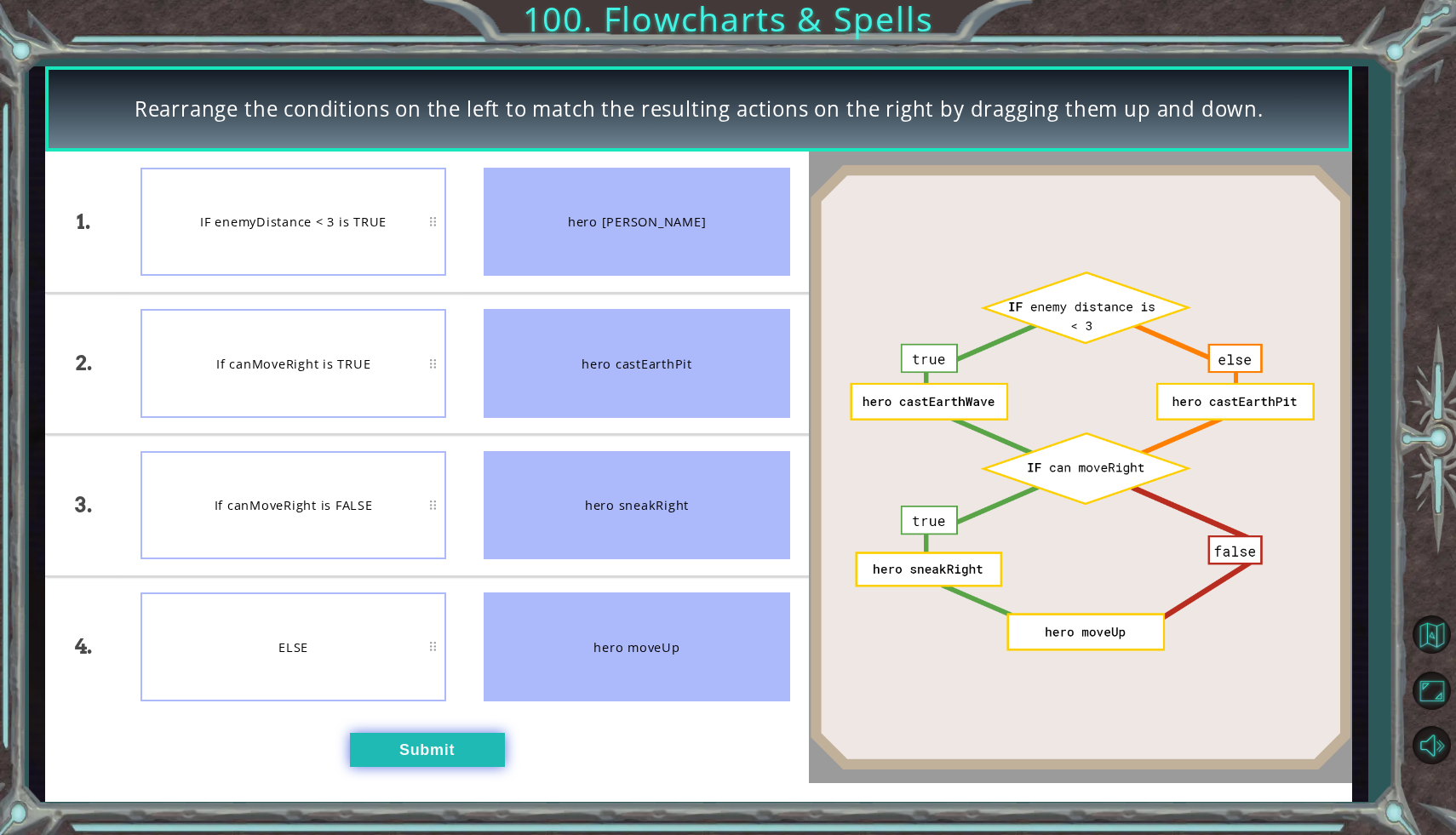
click at [432, 746] on button "Submit" at bounding box center [427, 750] width 155 height 34
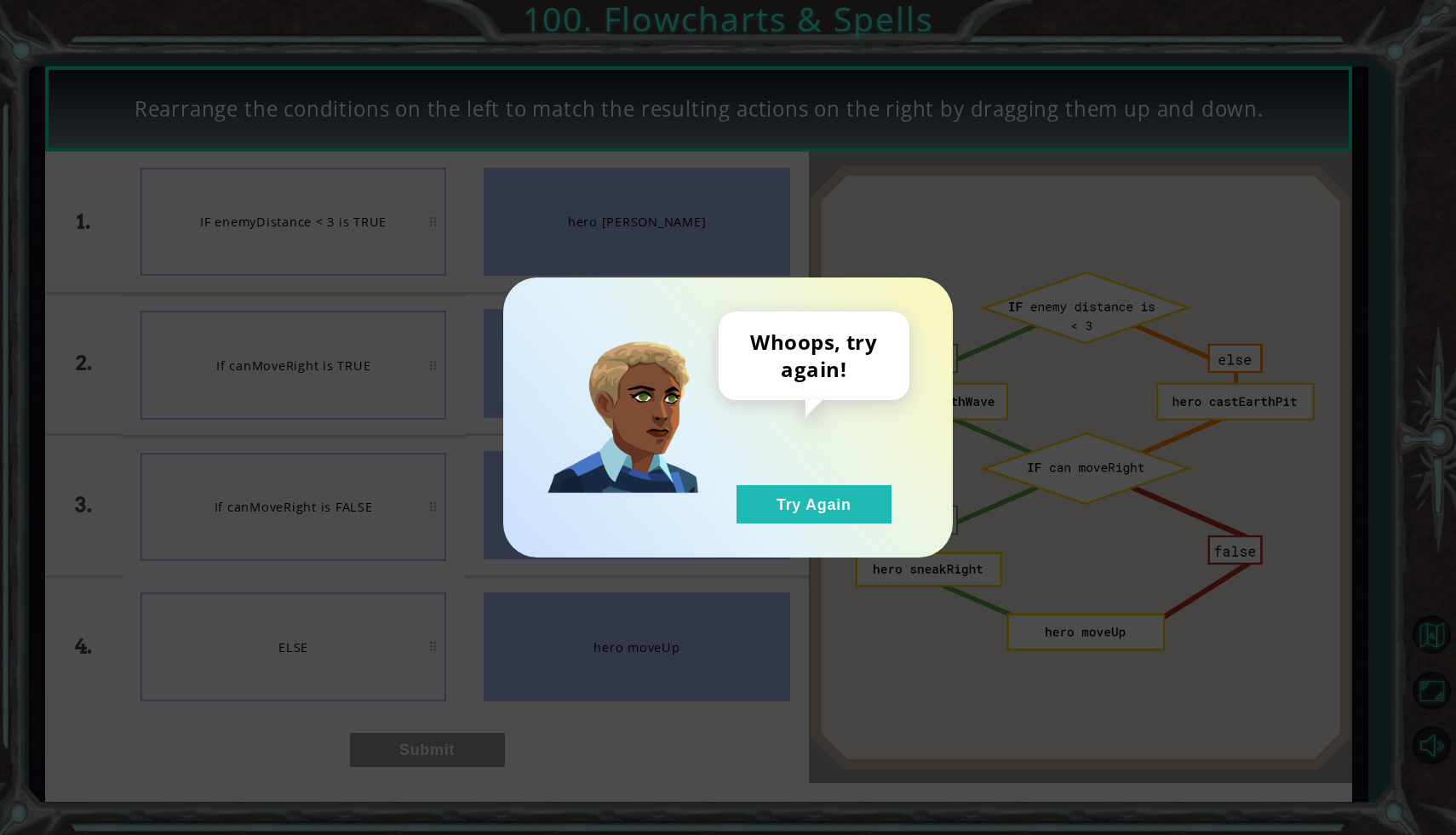
click at [789, 482] on div "Whoops, try again! Try Again" at bounding box center [814, 418] width 191 height 212
click at [782, 496] on button "Try Again" at bounding box center [814, 504] width 155 height 39
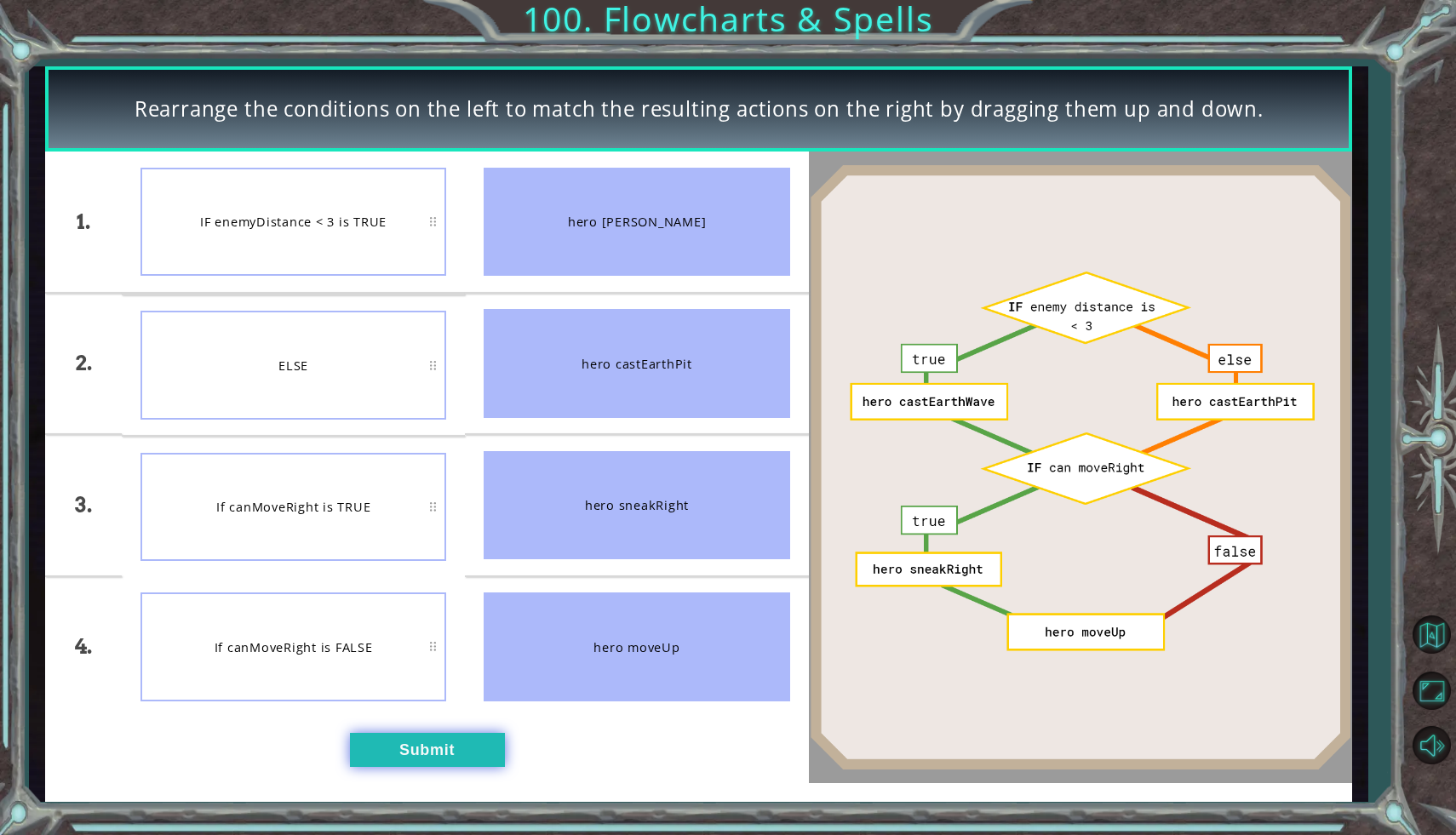
click at [464, 752] on button "Submit" at bounding box center [427, 750] width 155 height 34
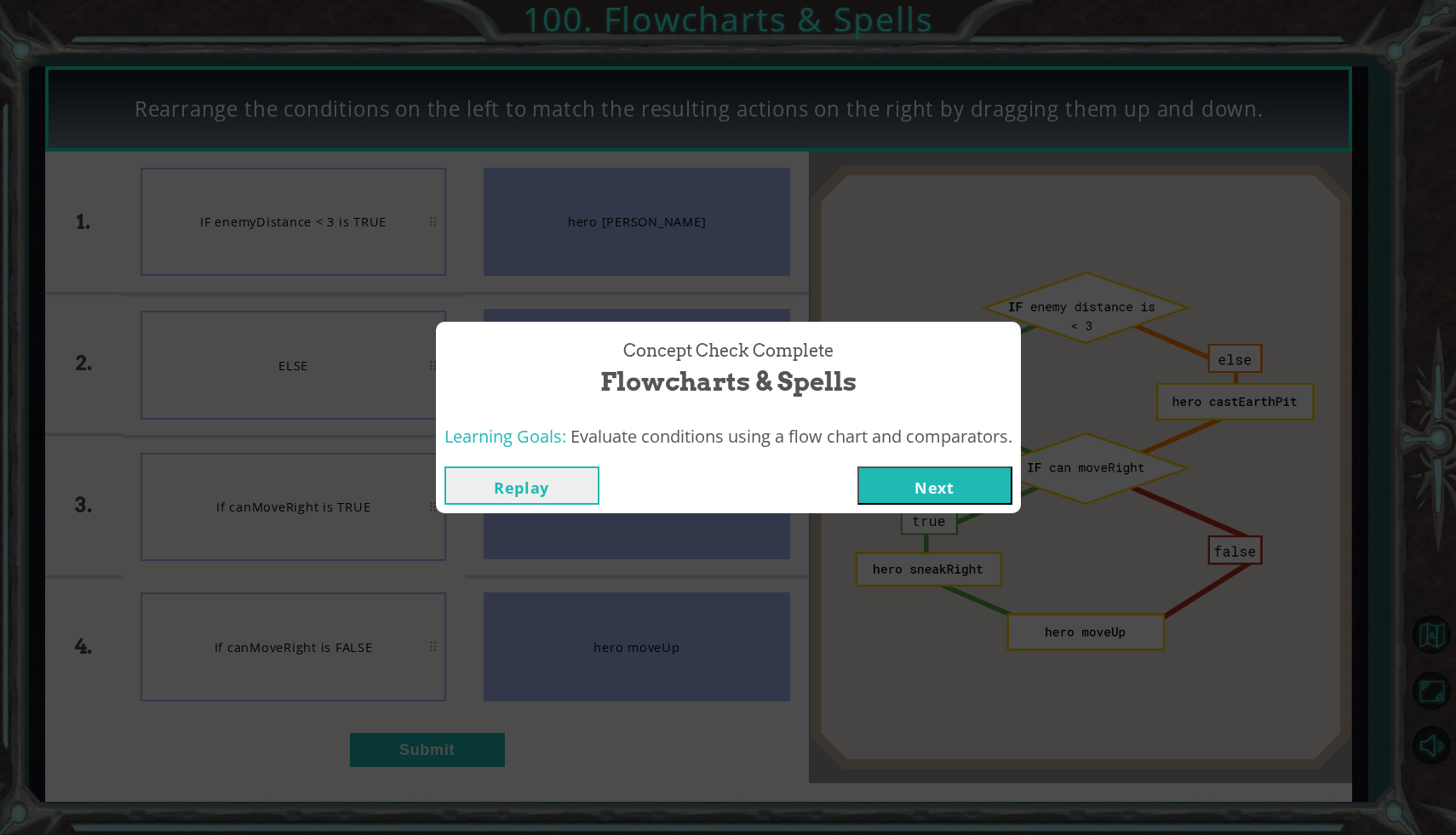
click at [959, 495] on button "Next" at bounding box center [935, 486] width 155 height 39
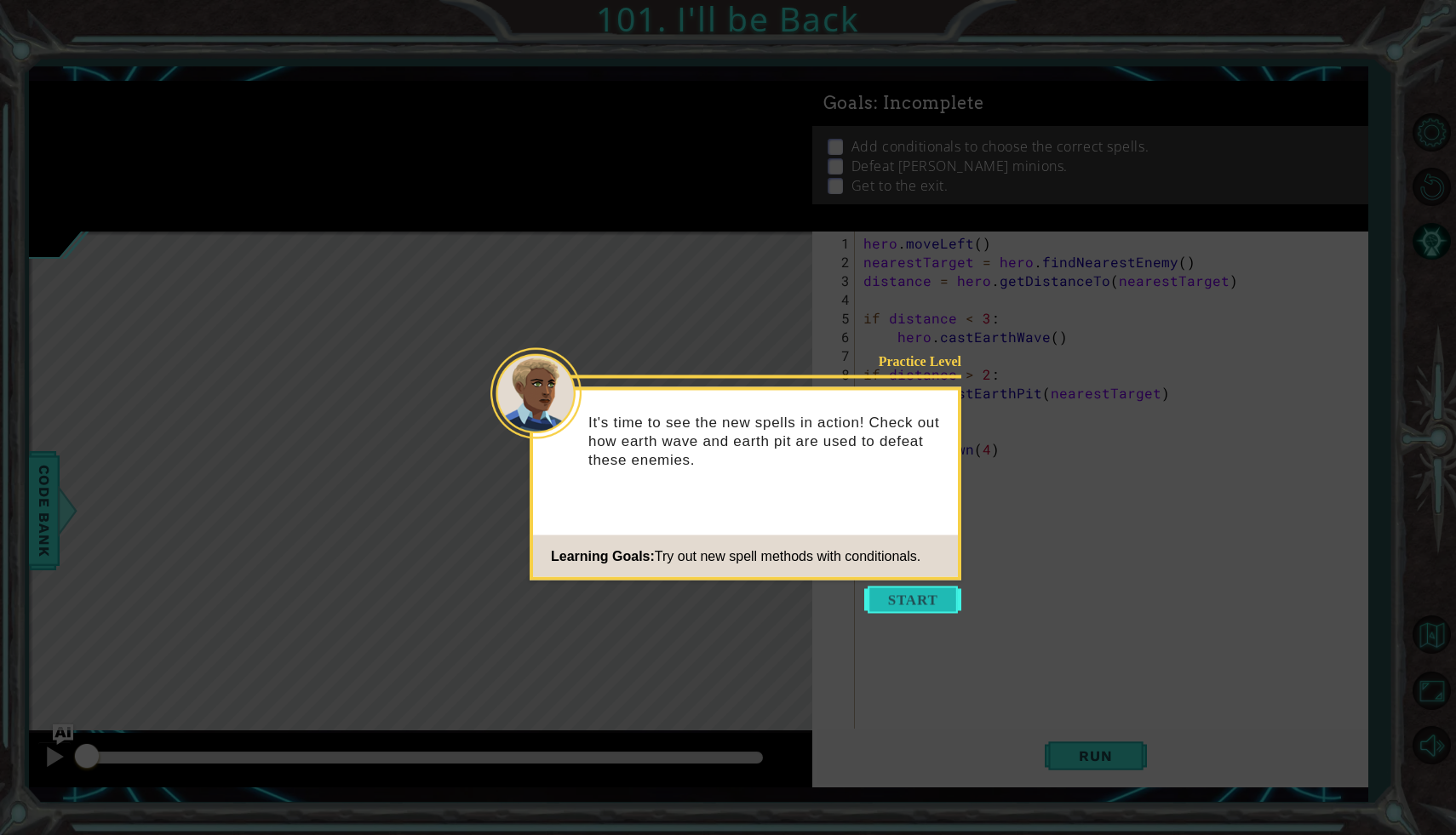
click at [892, 595] on button "Start" at bounding box center [913, 600] width 97 height 27
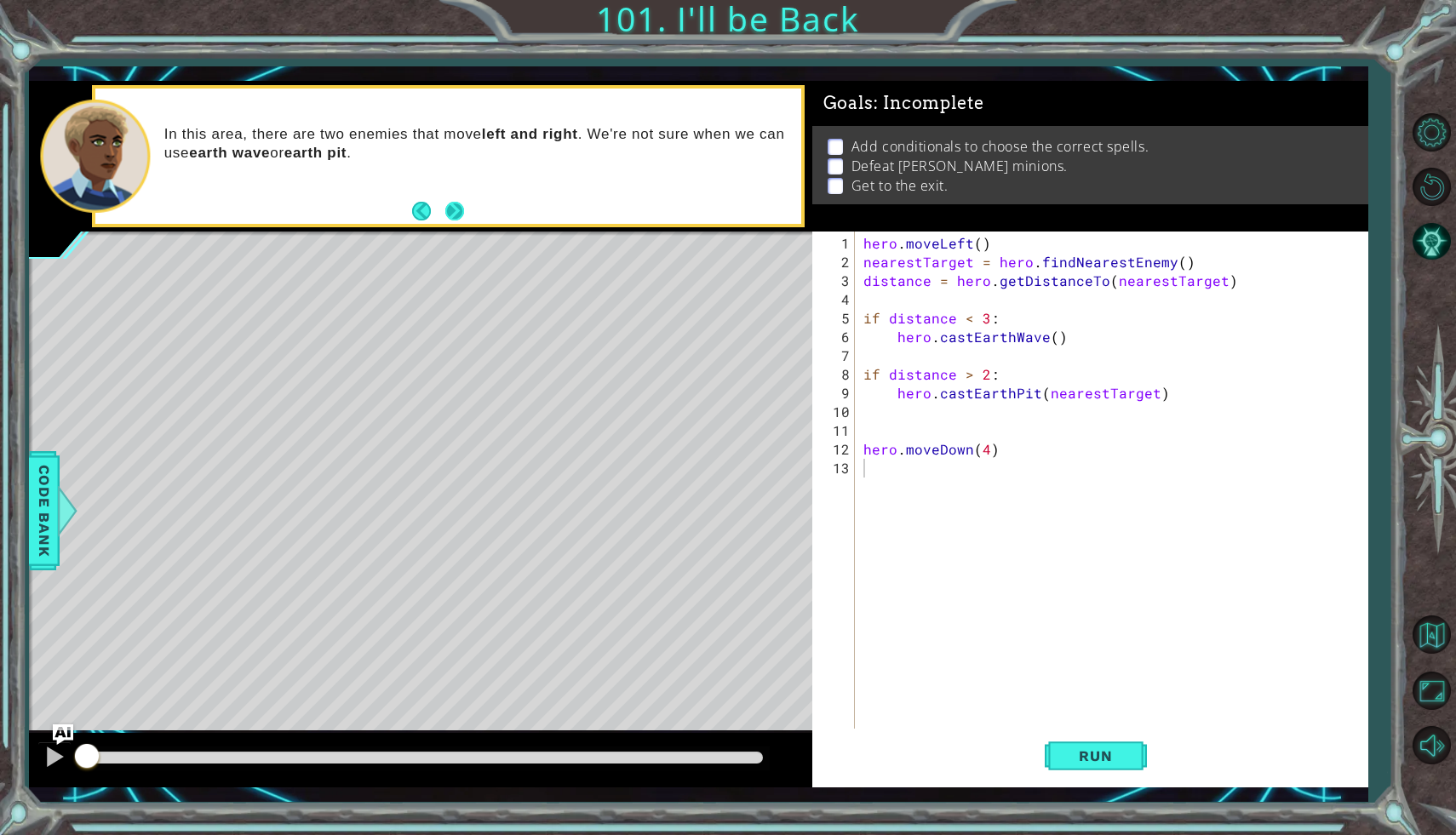
click at [448, 216] on button "Next" at bounding box center [454, 212] width 22 height 22
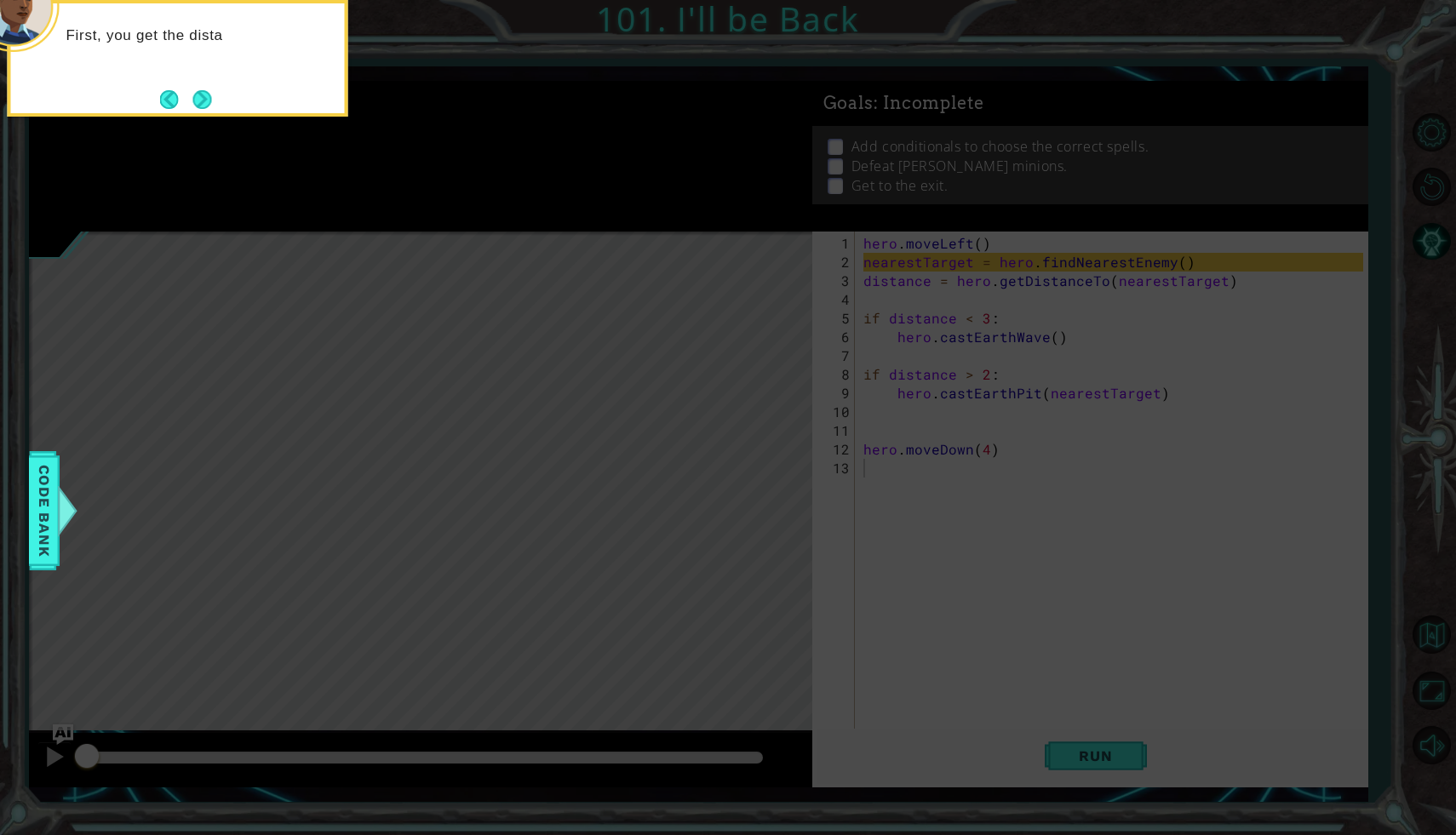
click at [190, 100] on button "Next" at bounding box center [202, 99] width 30 height 30
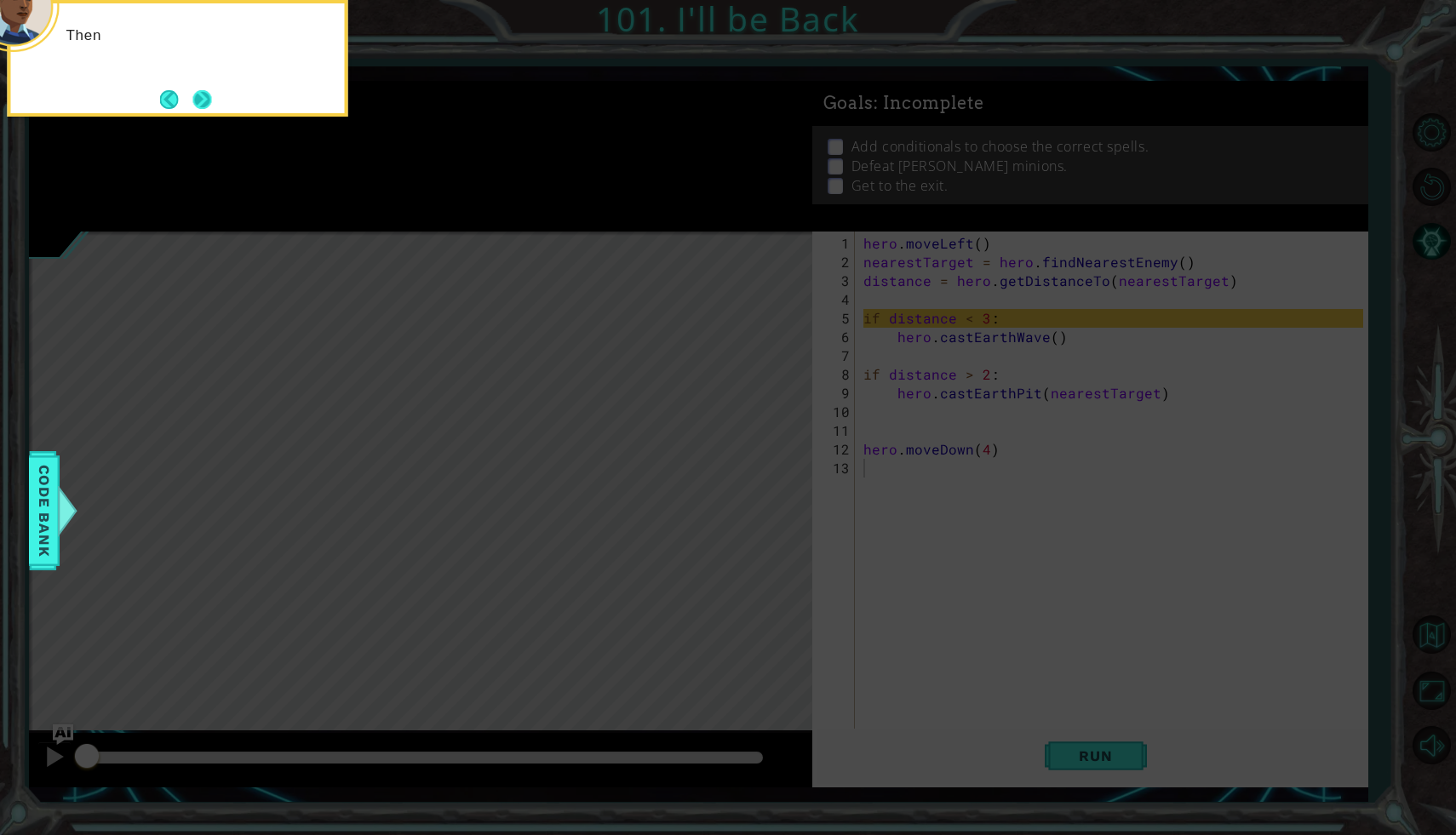
click at [194, 98] on button "Next" at bounding box center [202, 99] width 30 height 30
click at [194, 99] on button "Next" at bounding box center [202, 100] width 21 height 21
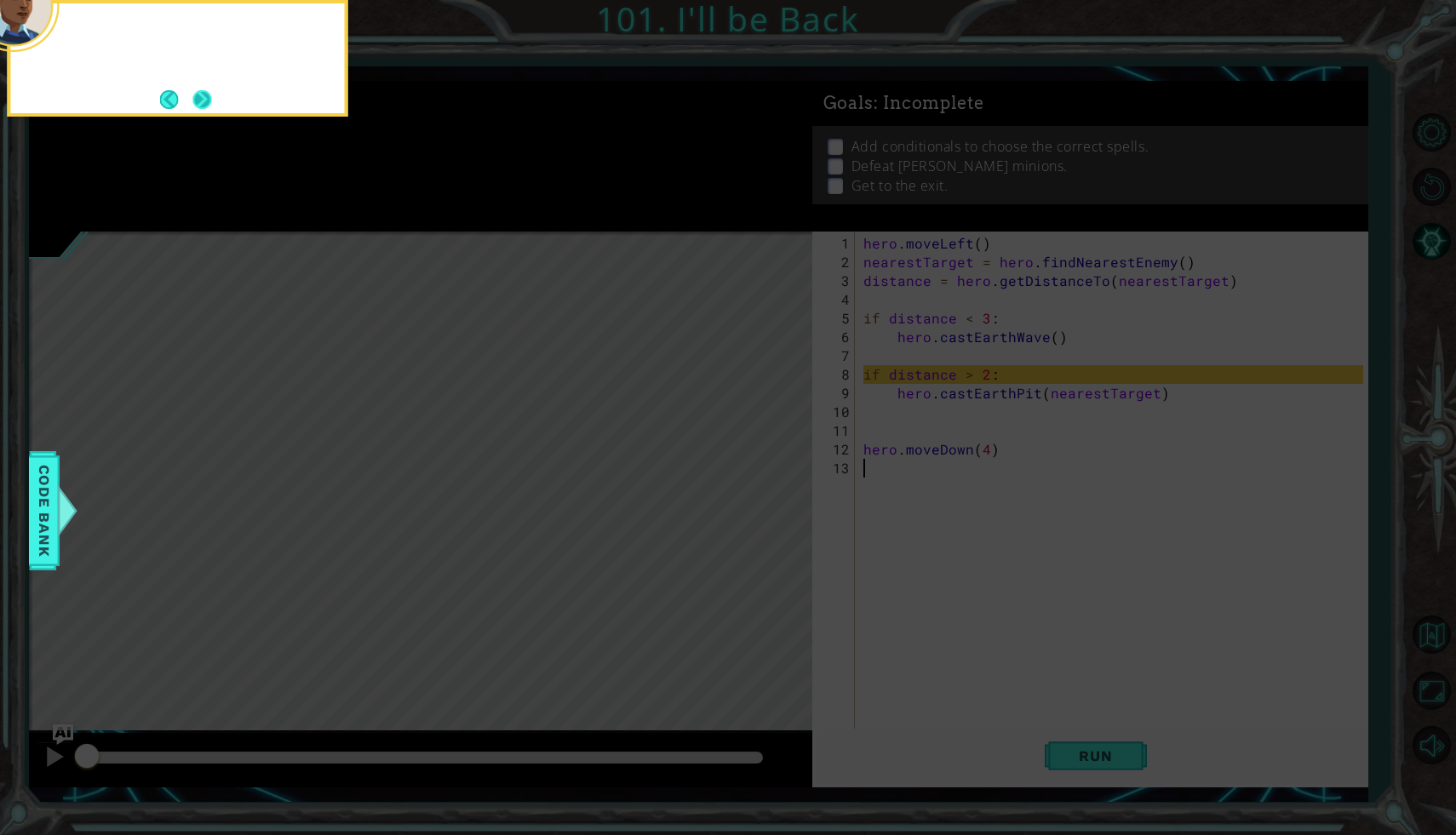
click at [195, 101] on button "Next" at bounding box center [202, 99] width 23 height 23
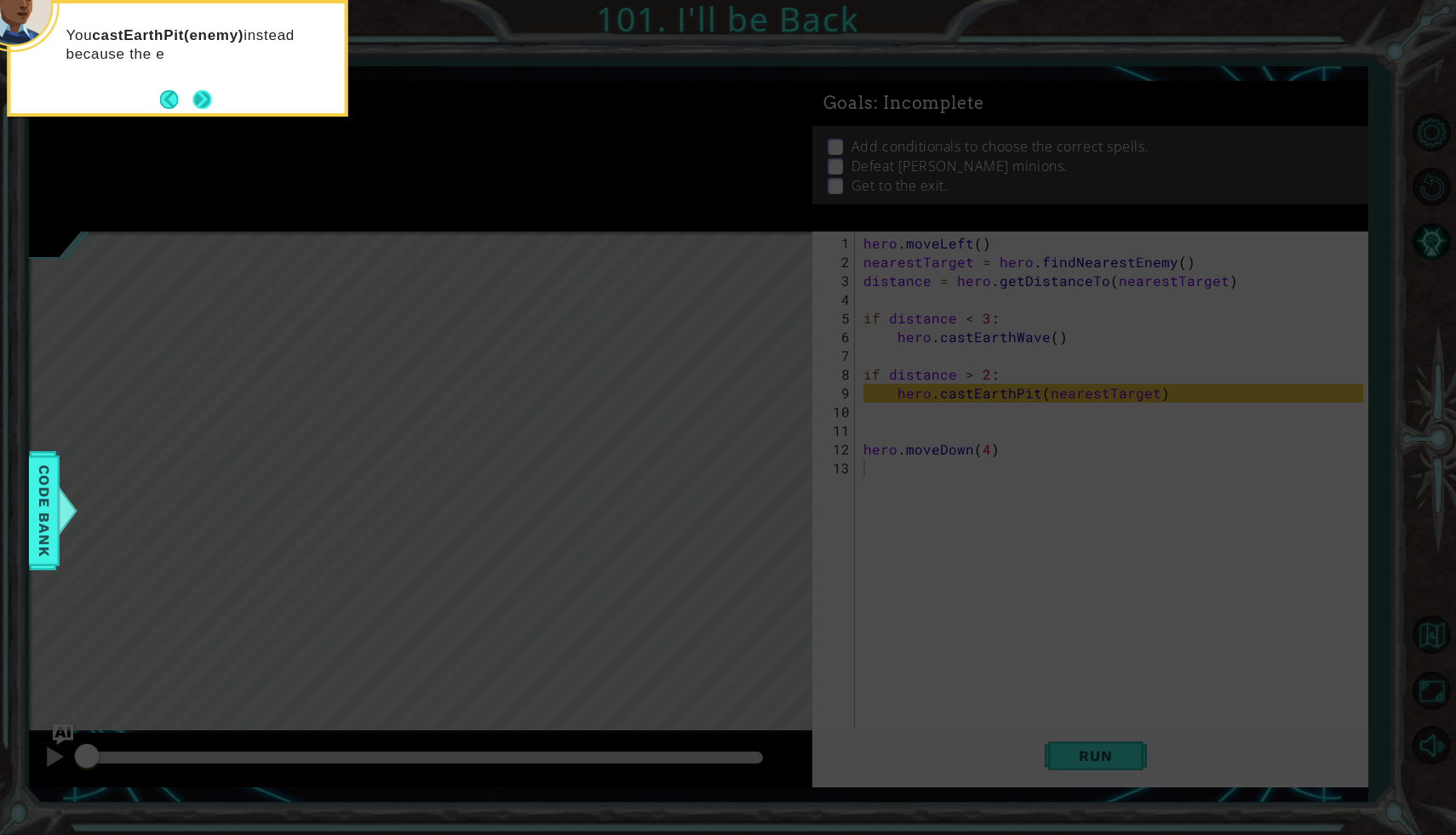
click at [196, 102] on button "Next" at bounding box center [202, 99] width 28 height 28
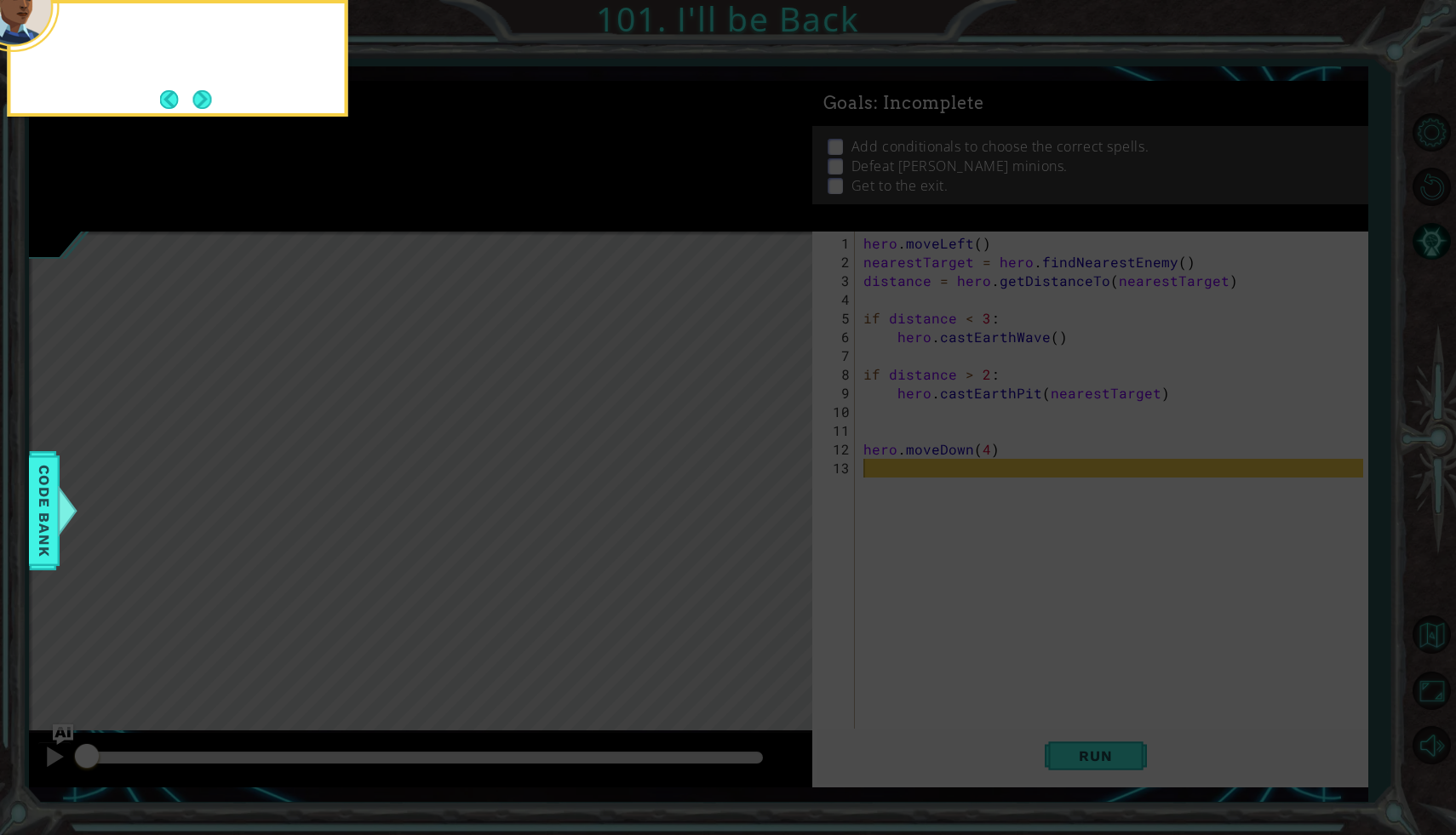
click at [197, 103] on button "Next" at bounding box center [202, 99] width 22 height 22
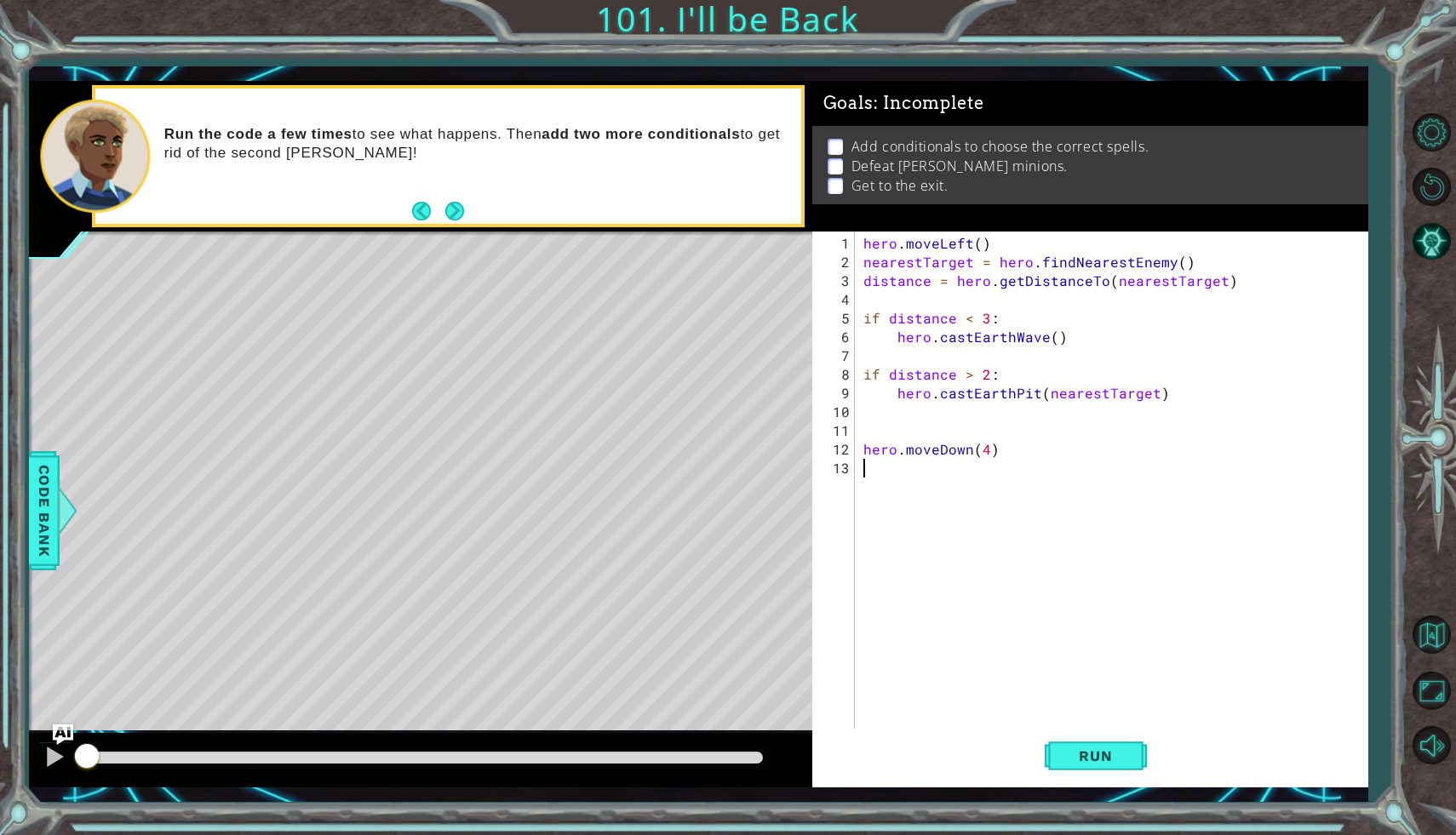
drag, startPoint x: 1103, startPoint y: 639, endPoint x: 618, endPoint y: 189, distance: 661.6
click at [618, 189] on div "Run the code a few times to see what happens. Then add two more conditionals to…" at bounding box center [476, 156] width 649 height 79
click at [448, 202] on button "Next" at bounding box center [454, 211] width 24 height 24
drag, startPoint x: 1145, startPoint y: 631, endPoint x: 1156, endPoint y: 619, distance: 16.3
click at [1152, 642] on div "hero . moveLeft ( ) nearestTarget = hero . findNearestEnemy ( ) distance = hero…" at bounding box center [1116, 515] width 512 height 562
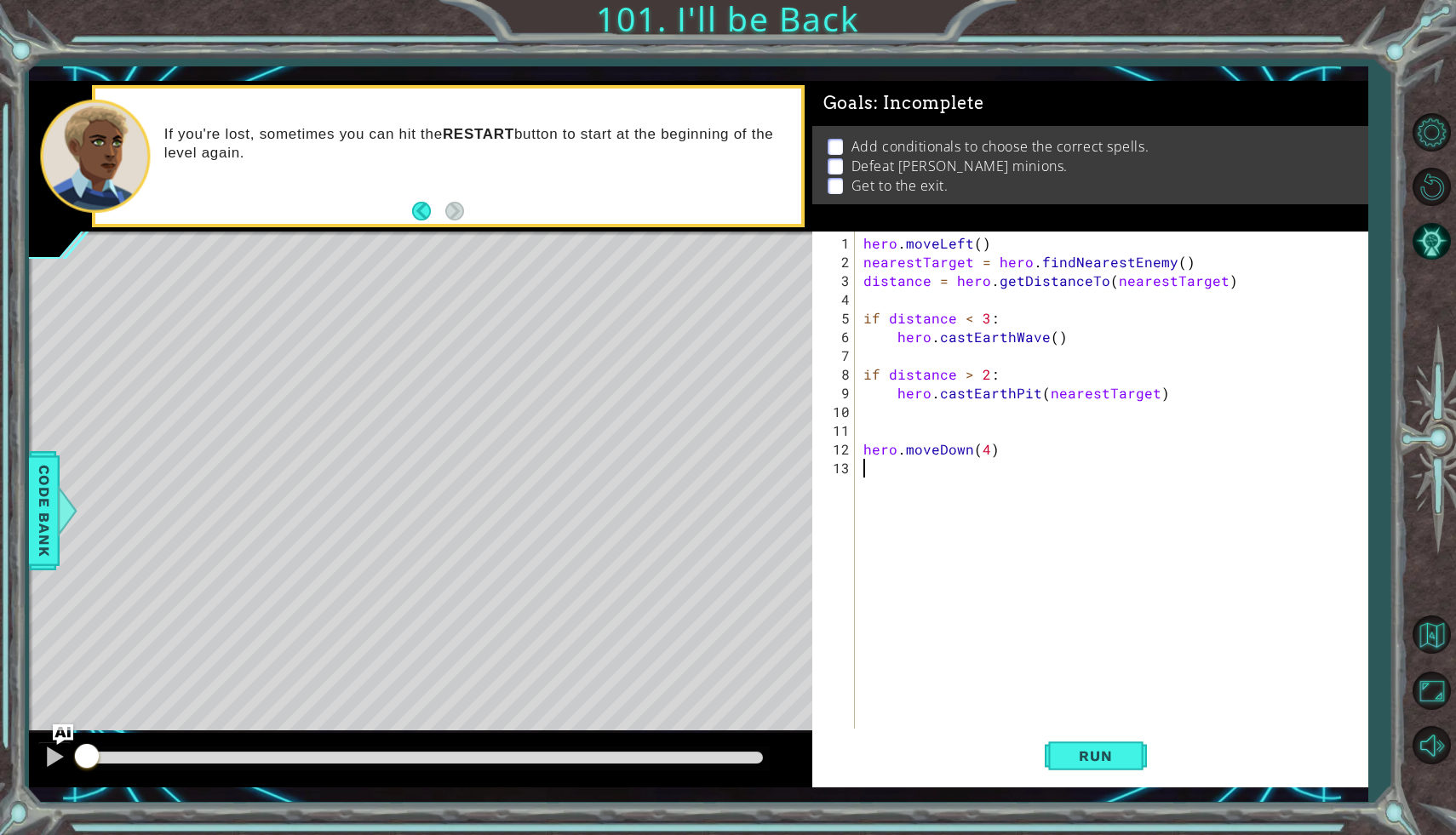
click at [1110, 708] on div "hero . moveLeft ( ) nearestTarget = hero . findNearestEnemy ( ) distance = hero…" at bounding box center [1116, 515] width 512 height 562
click at [889, 446] on div "hero . moveLeft ( ) nearestTarget = hero . findNearestEnemy ( ) distance = hero…" at bounding box center [1116, 515] width 512 height 562
drag, startPoint x: 1130, startPoint y: 735, endPoint x: 1127, endPoint y: 745, distance: 10.4
click at [1130, 740] on button "Run" at bounding box center [1096, 756] width 102 height 56
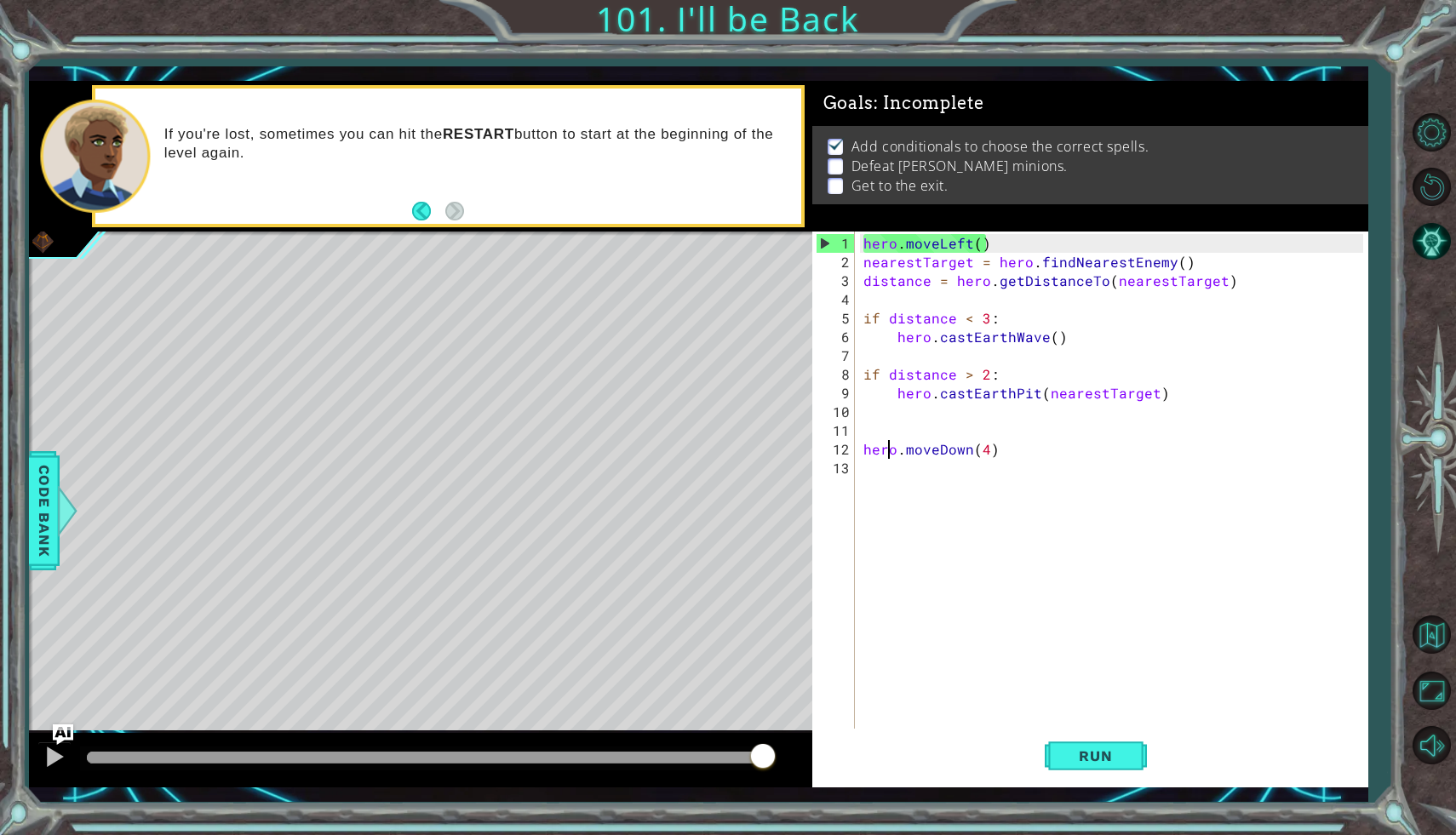
click at [952, 403] on div "hero . moveLeft ( ) nearestTarget = hero . findNearestEnemy ( ) distance = hero…" at bounding box center [1116, 515] width 512 height 562
type textarea "hero.castEarthPit(nearestTarget)"
click at [980, 479] on div "hero . moveLeft ( ) nearestTarget = hero . findNearestEnemy ( ) distance = hero…" at bounding box center [1116, 515] width 512 height 562
click at [1000, 446] on div "hero . moveLeft ( ) nearestTarget = hero . findNearestEnemy ( ) distance = hero…" at bounding box center [1116, 515] width 512 height 562
type textarea "hero.moveDown(4)"
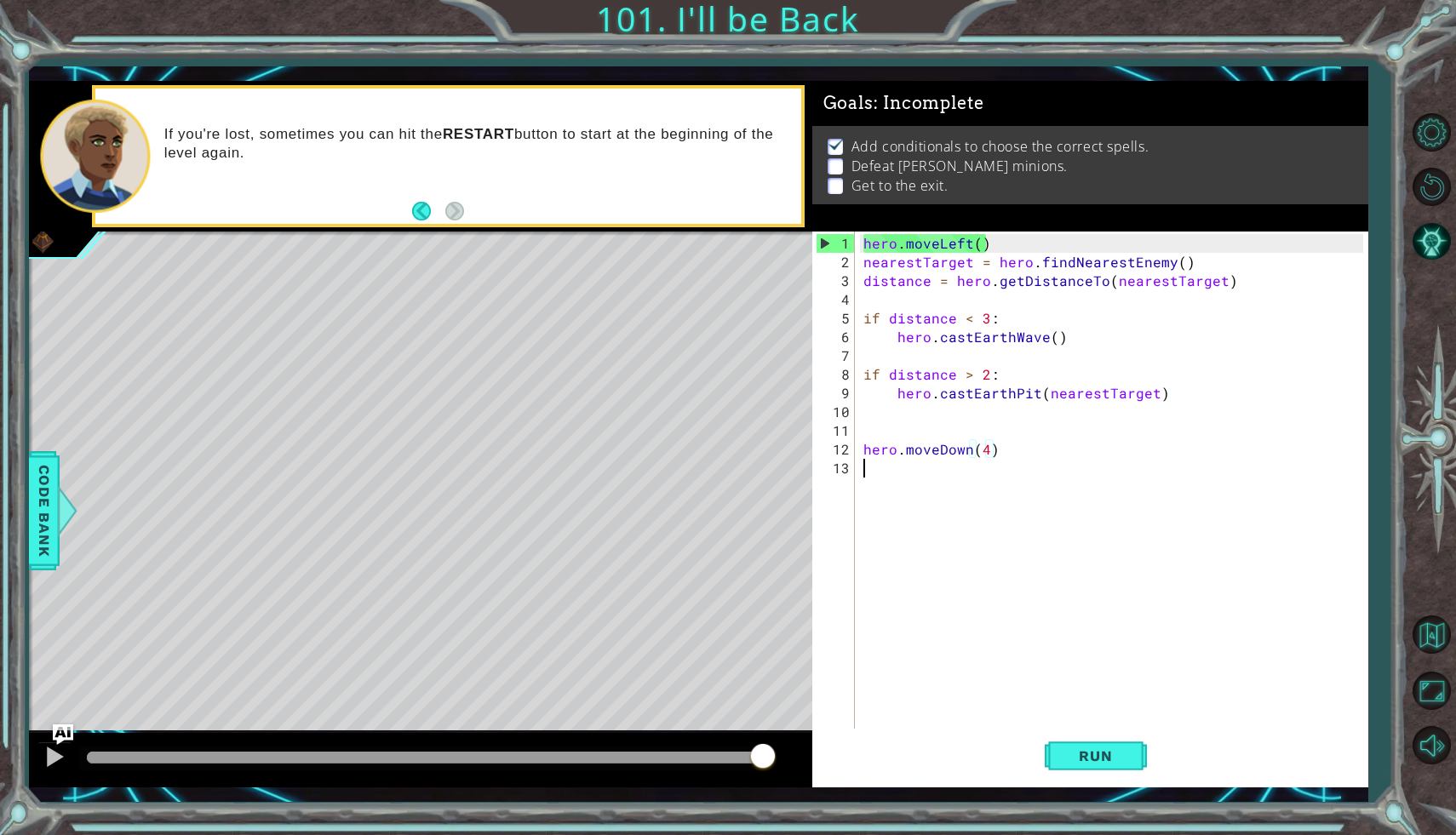
click at [1009, 457] on div "hero . moveLeft ( ) nearestTarget = hero . findNearestEnemy ( ) distance = hero…" at bounding box center [1116, 515] width 512 height 562
drag, startPoint x: 873, startPoint y: 453, endPoint x: 925, endPoint y: 455, distance: 52.0
click at [873, 454] on div "hero . moveLeft ( ) nearestTarget = hero . findNearestEnemy ( ) distance = hero…" at bounding box center [1116, 515] width 512 height 562
type textarea "hero.moveDown(4)"
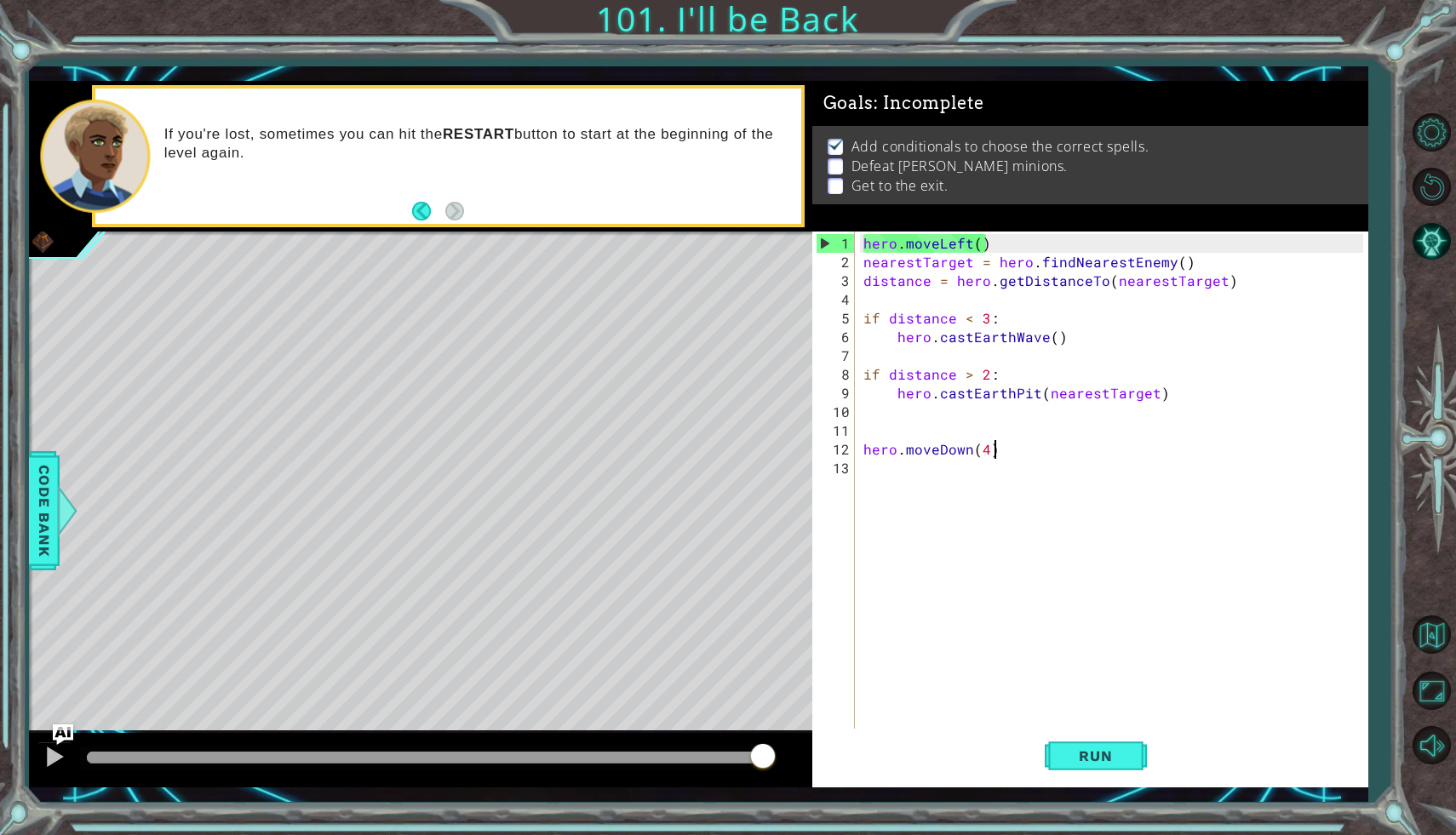
click at [991, 452] on div "hero . moveLeft ( ) nearestTarget = hero . findNearestEnemy ( ) distance = hero…" at bounding box center [1116, 515] width 512 height 562
click at [848, 467] on div "13" at bounding box center [834, 469] width 39 height 19
click at [860, 471] on div "hero . moveLeft ( ) nearestTarget = hero . findNearestEnemy ( ) distance = hero…" at bounding box center [1116, 515] width 512 height 562
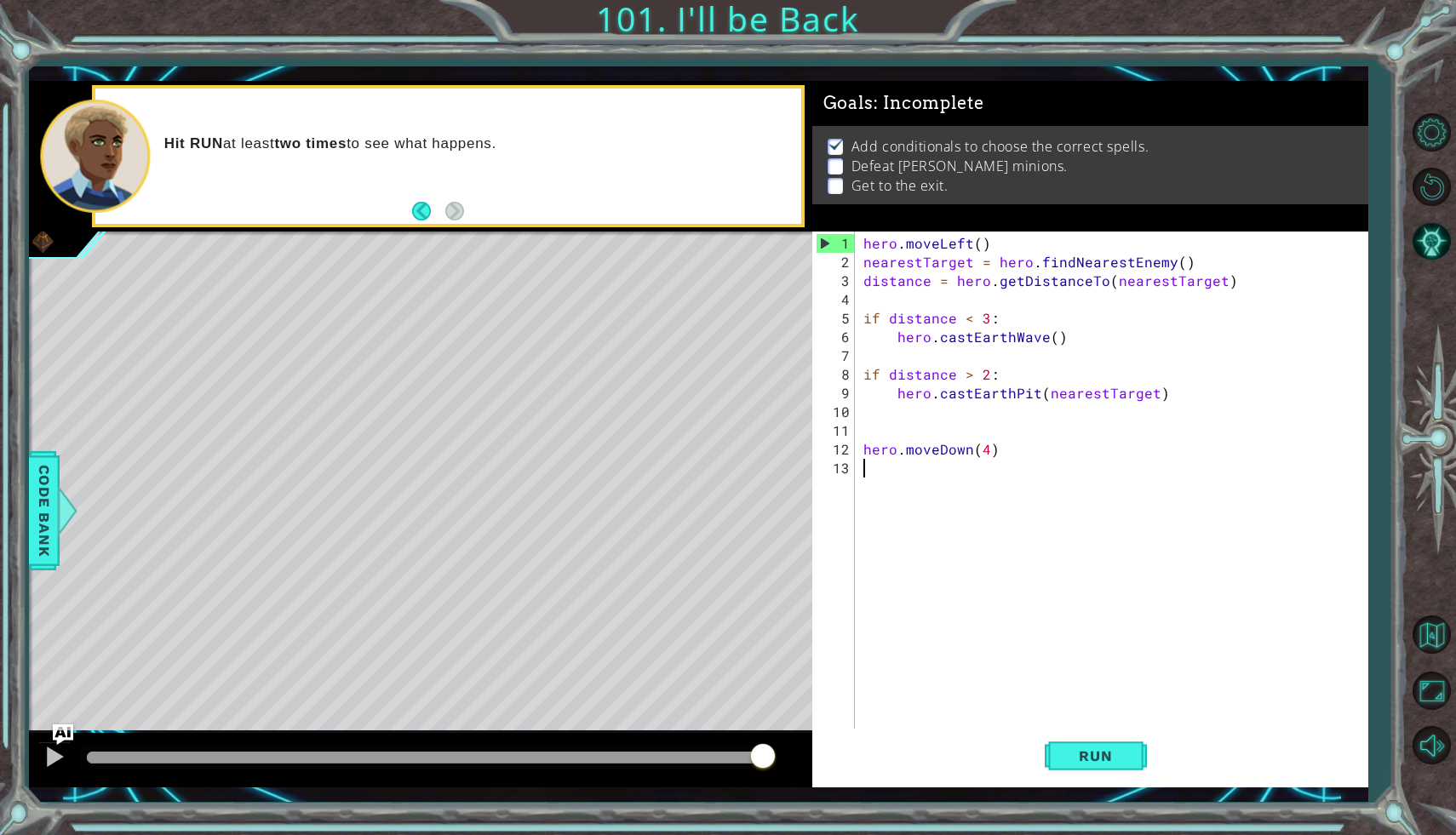
drag, startPoint x: 935, startPoint y: 707, endPoint x: 947, endPoint y: 673, distance: 36.1
click at [936, 707] on div "hero . moveLeft ( ) nearestTarget = hero . findNearestEnemy ( ) distance = hero…" at bounding box center [1116, 515] width 512 height 562
click at [58, 731] on img "Ask AI" at bounding box center [62, 734] width 22 height 22
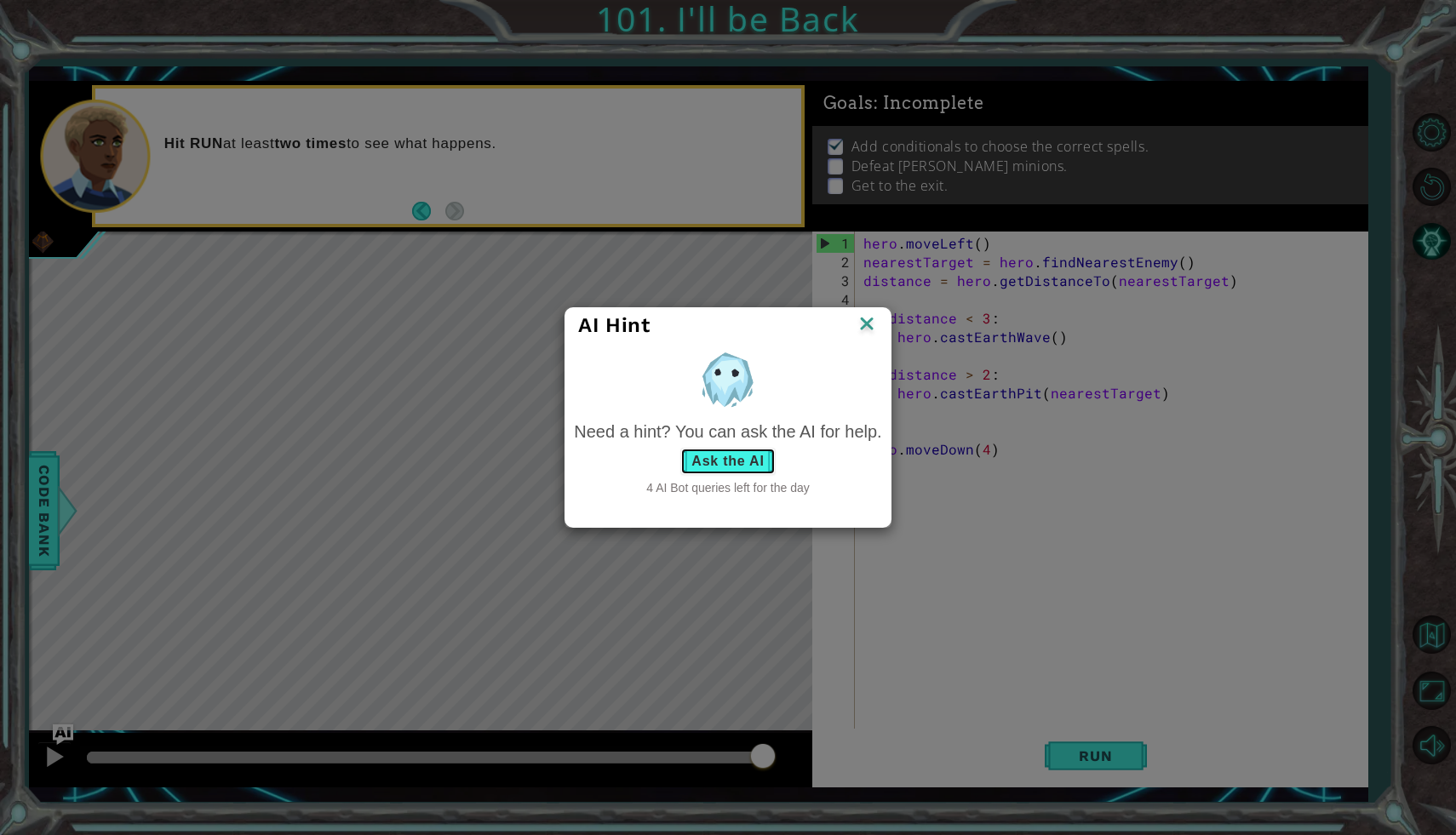
click at [724, 459] on button "Ask the AI" at bounding box center [728, 461] width 94 height 27
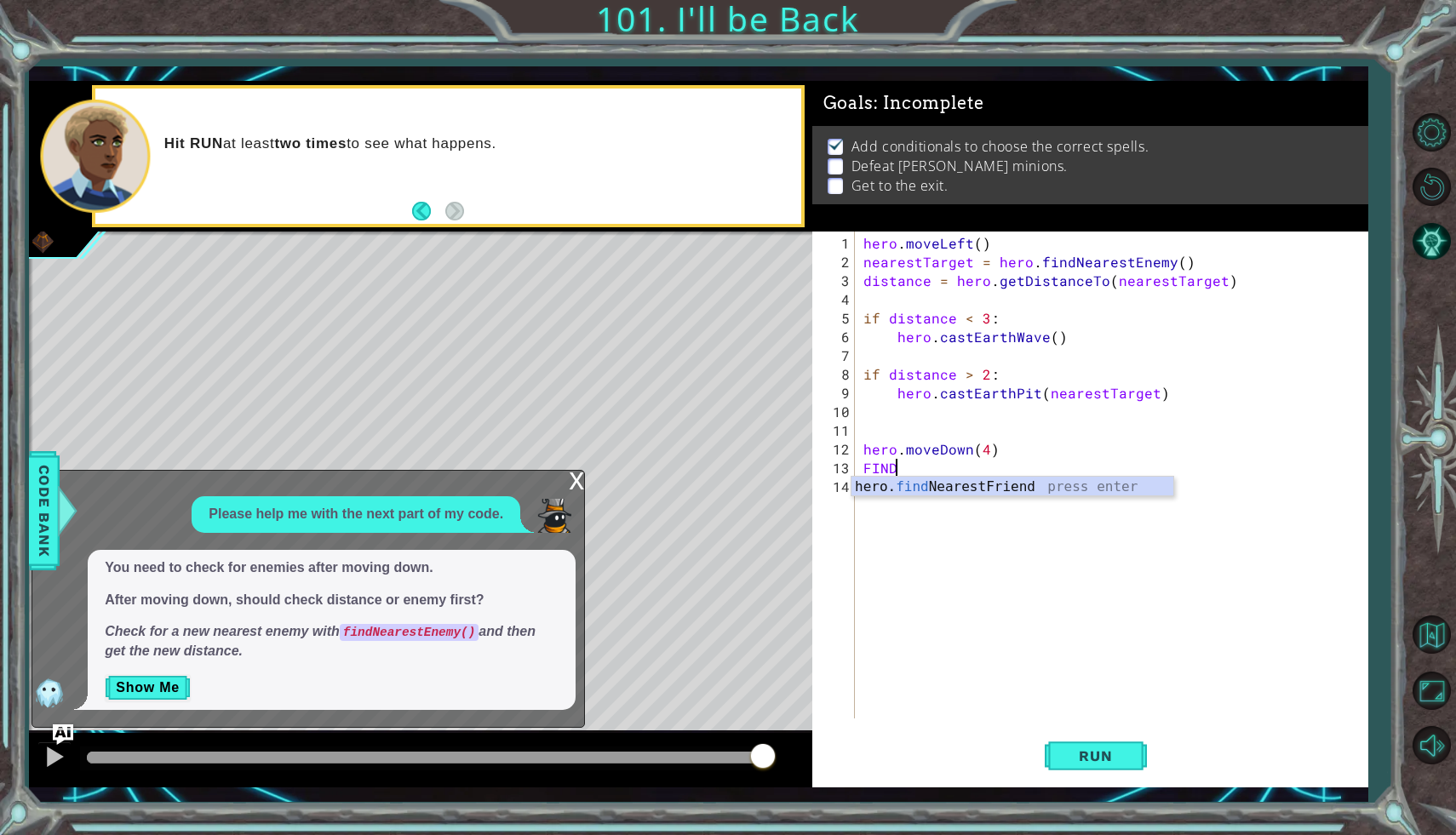
type textarea "F"
type textarea "findNearestEnemy()"
click at [162, 683] on button "Show Me" at bounding box center [147, 688] width 86 height 27
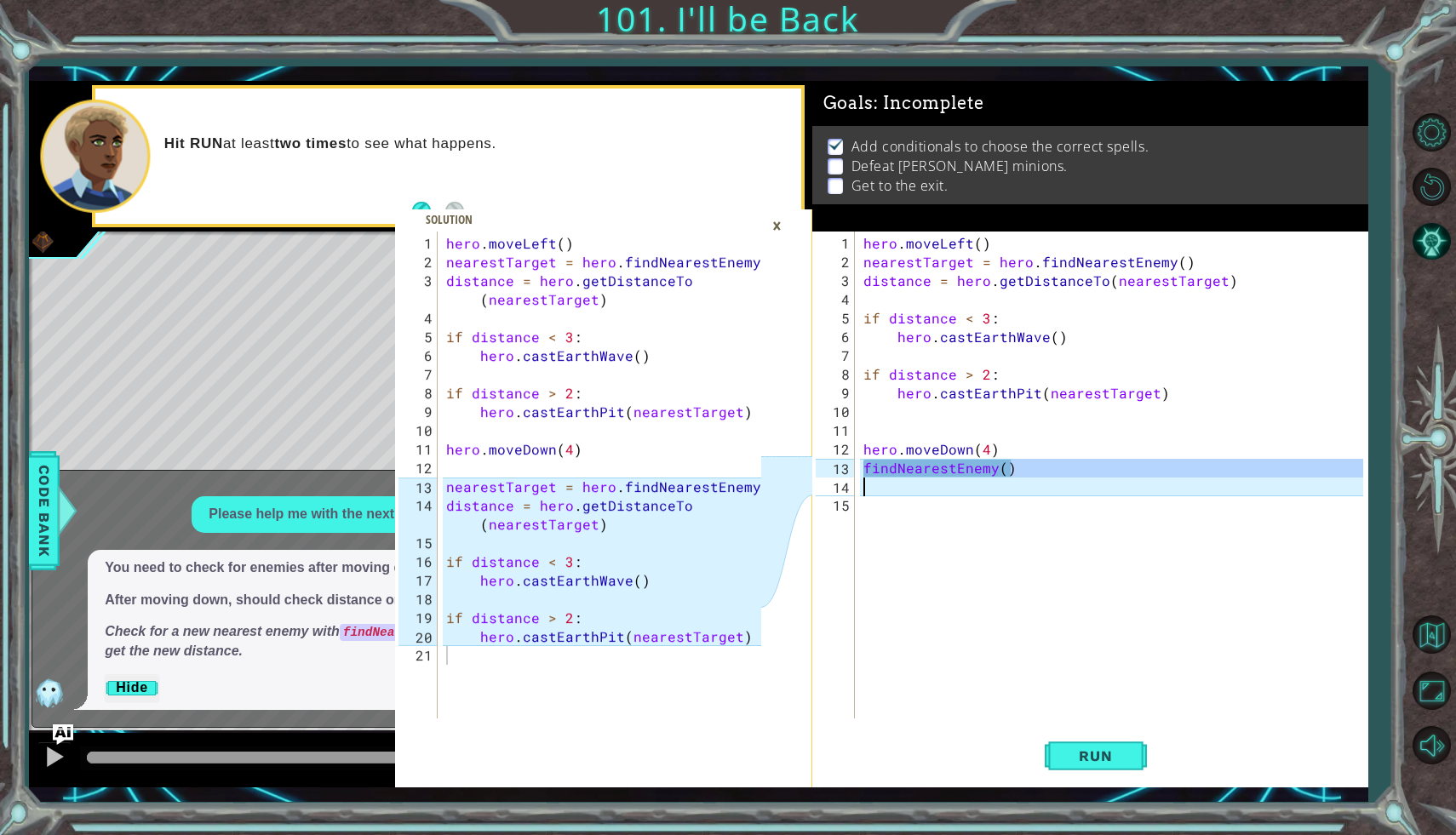
drag, startPoint x: 1009, startPoint y: 469, endPoint x: 878, endPoint y: 480, distance: 131.5
click at [878, 481] on div "hero . moveLeft ( ) nearestTarget = hero . findNearestEnemy ( ) distance = hero…" at bounding box center [1116, 496] width 512 height 524
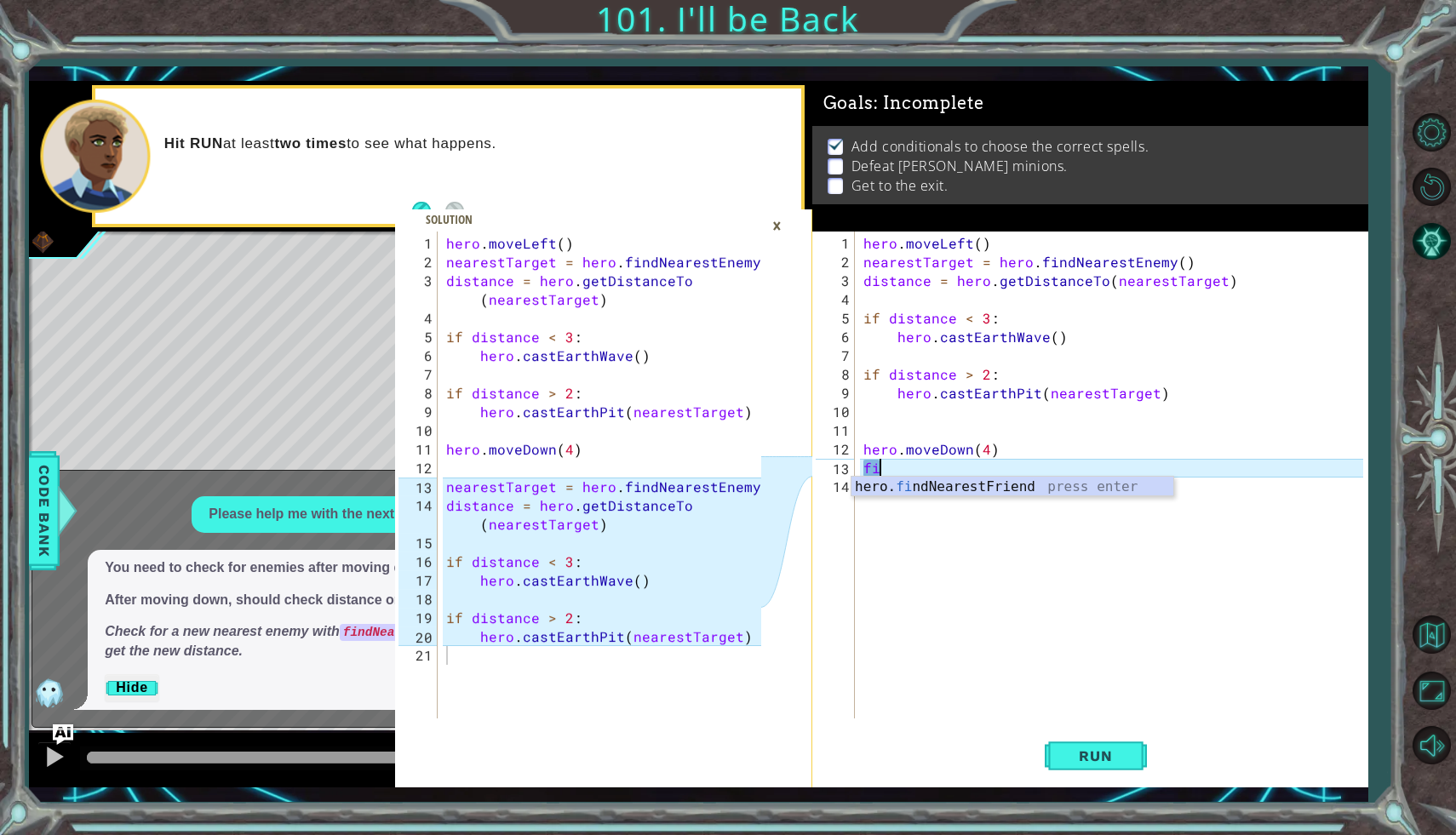
type textarea "f"
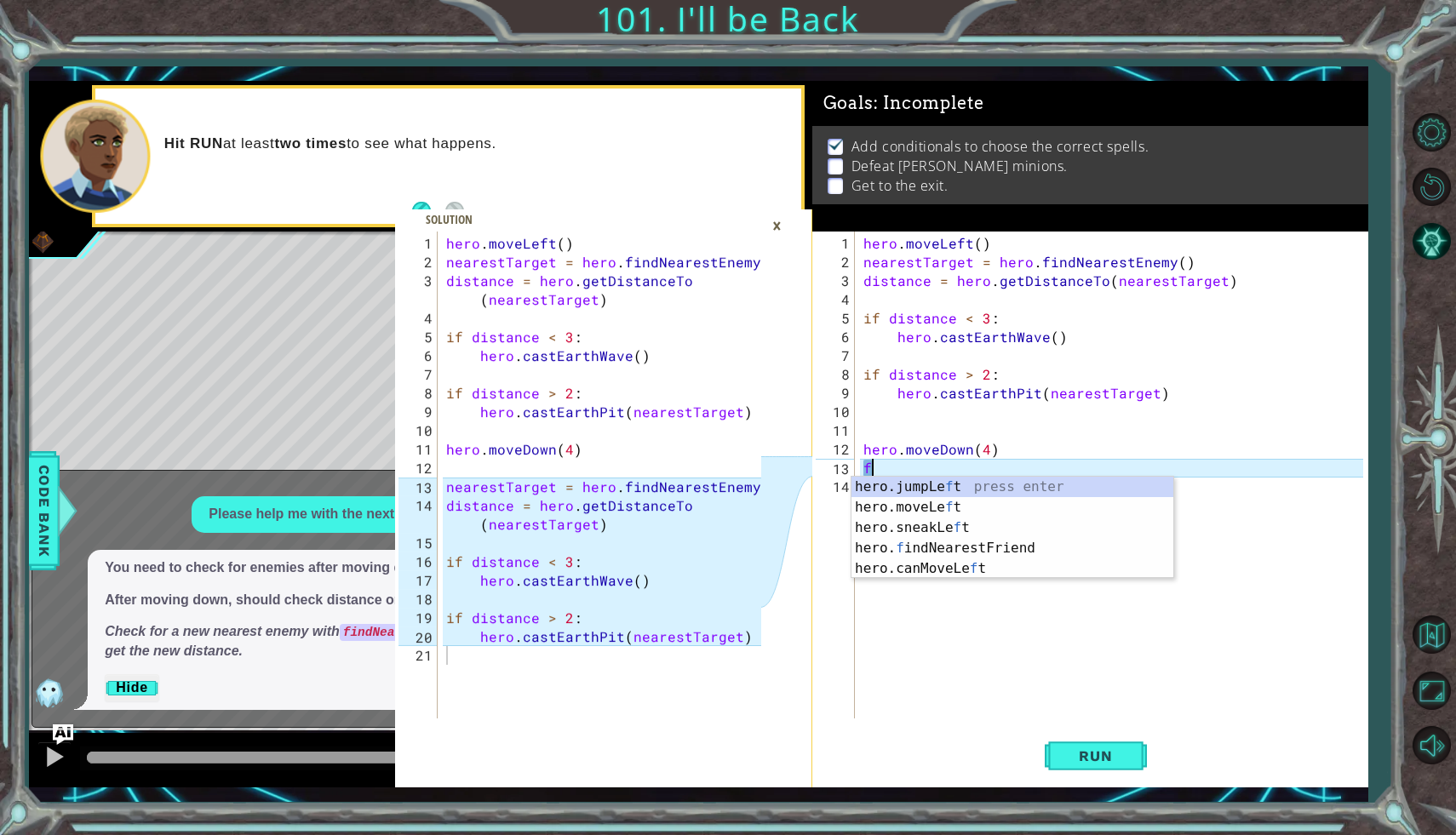
type textarea "hero.moveDown(4)"
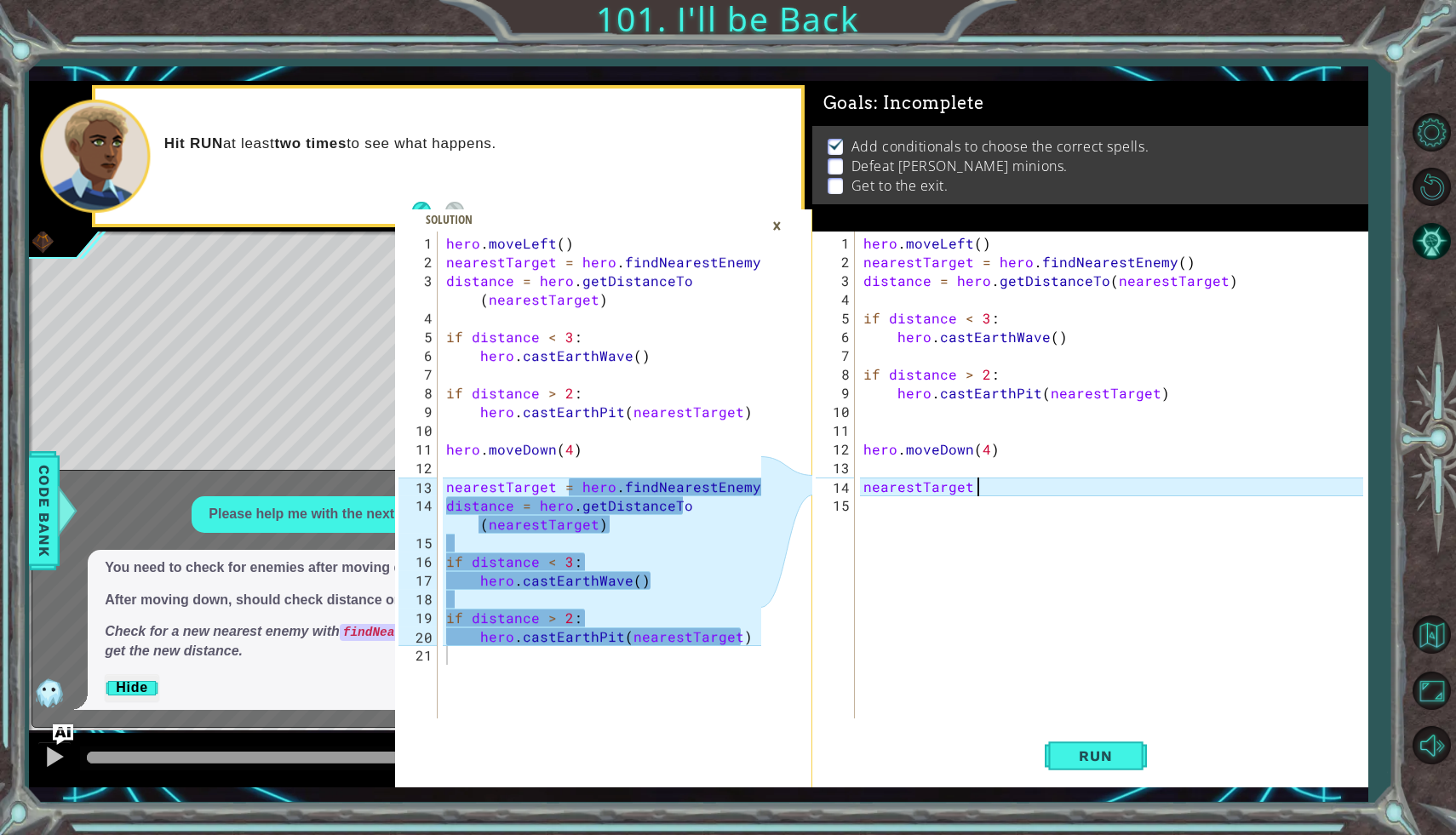
scroll to position [0, 7]
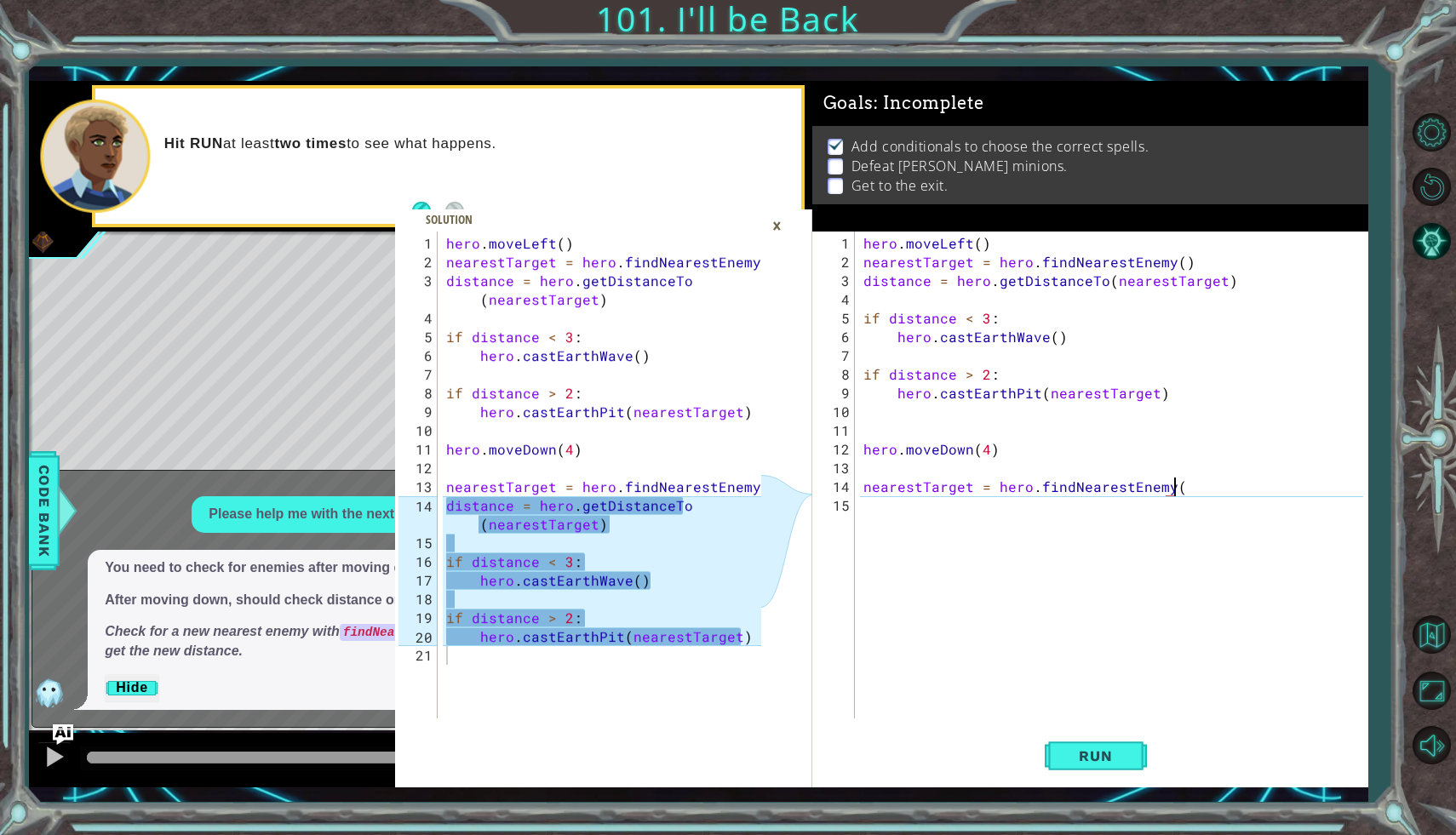
type textarea "nearestTarget = hero.findNearestEnemy()"
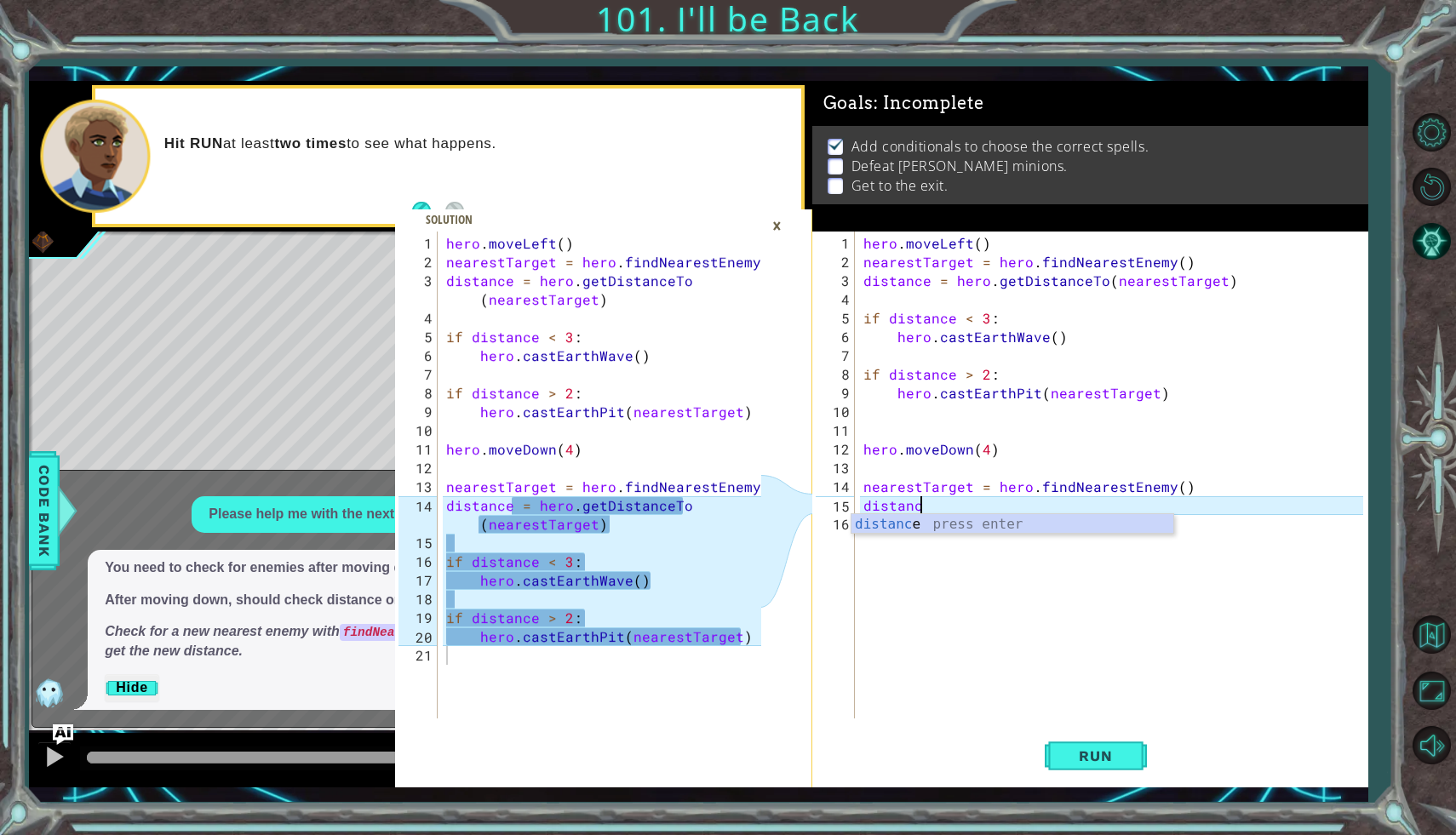
scroll to position [0, 4]
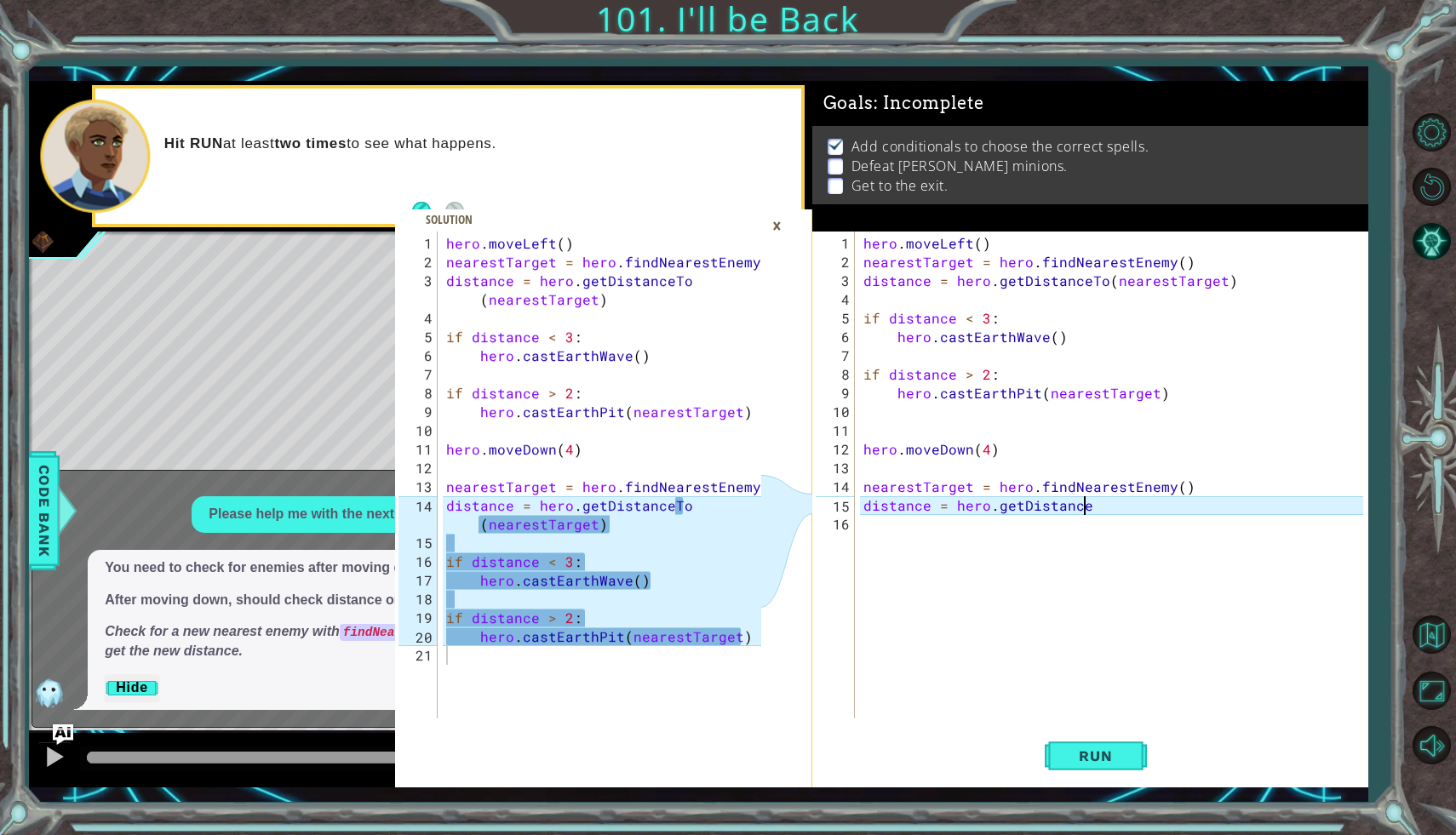
type textarea "distance = hero.getDistanceTo"
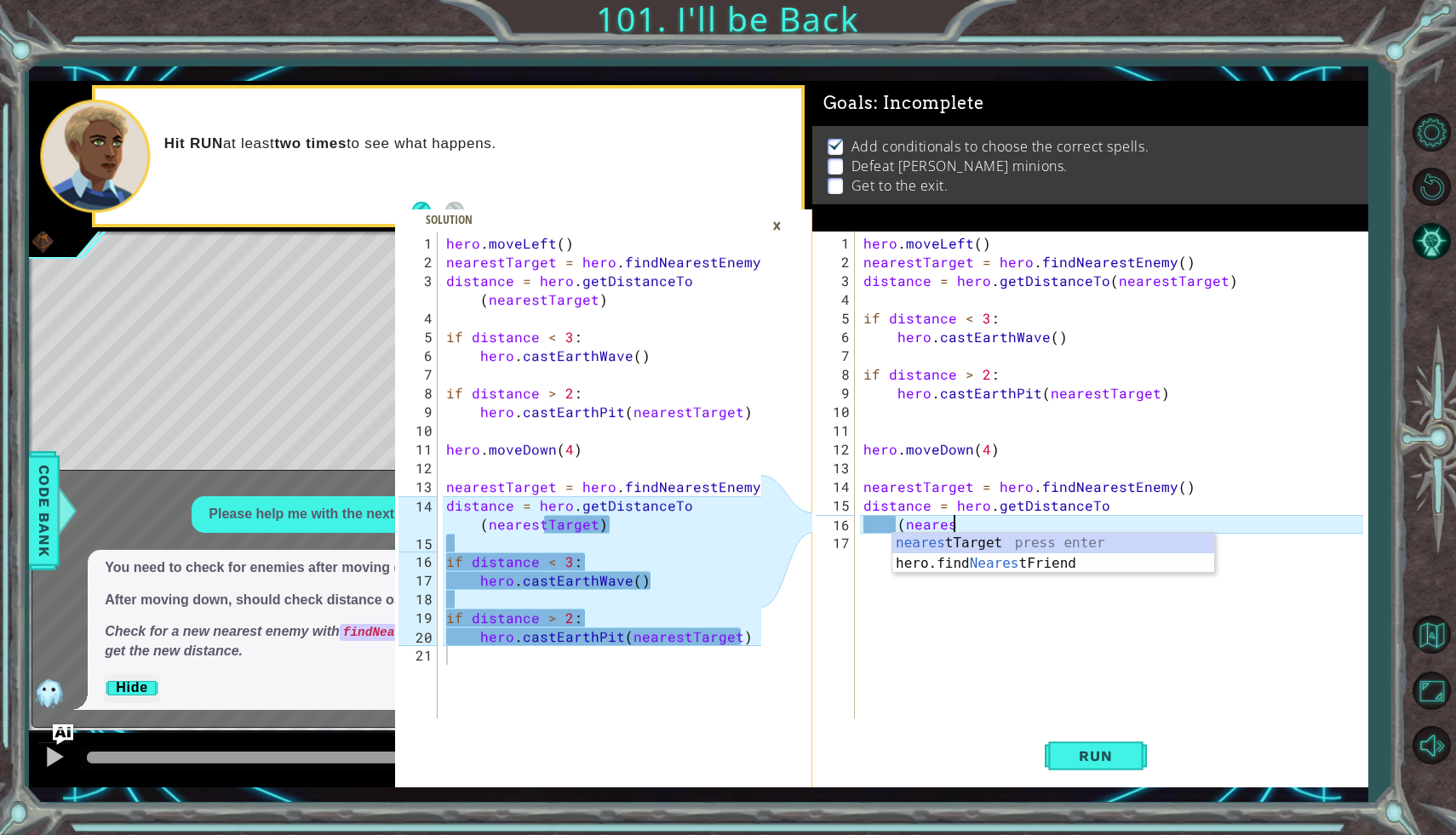
scroll to position [0, 5]
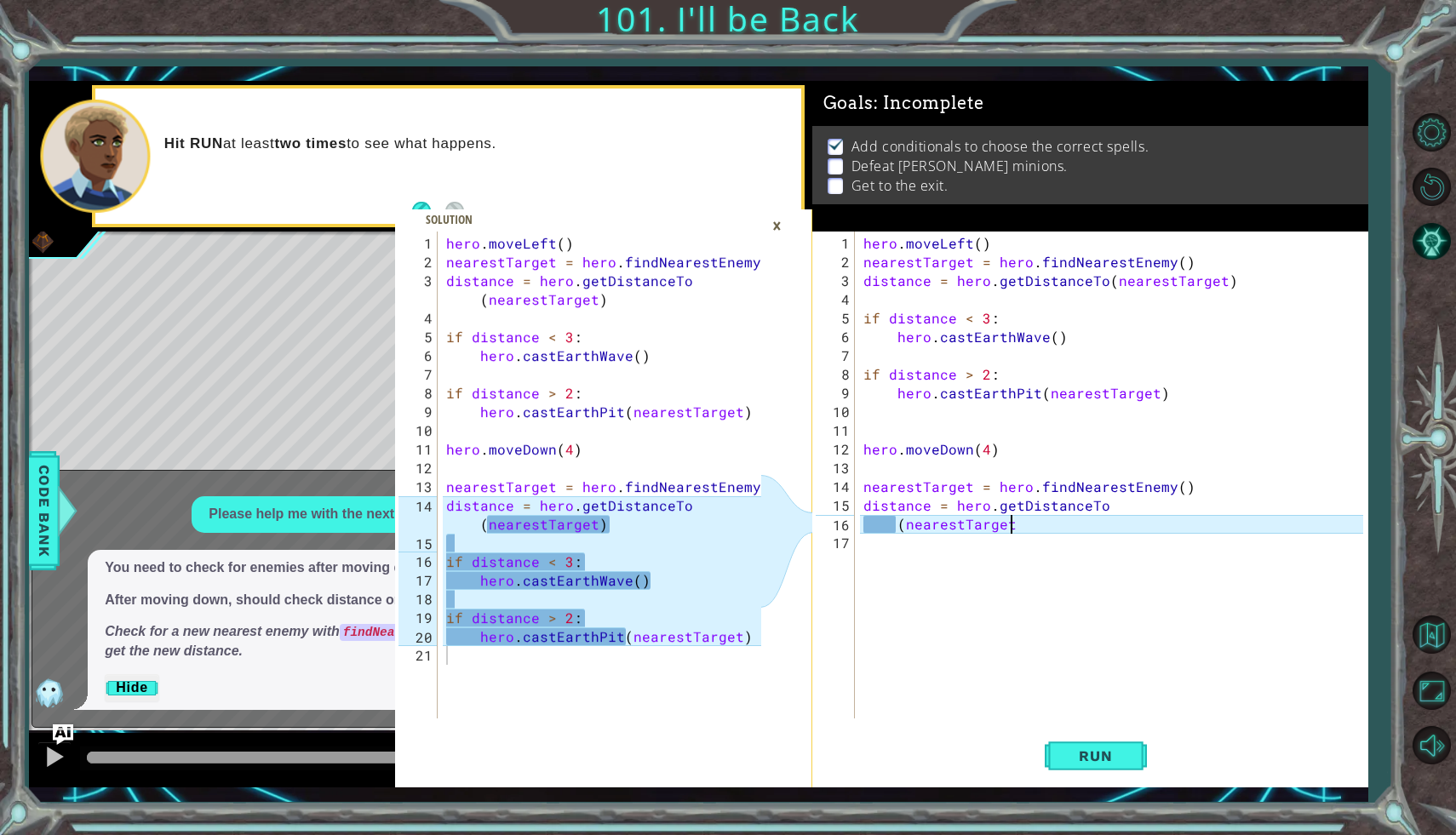
type textarea "(nearestTarget)"
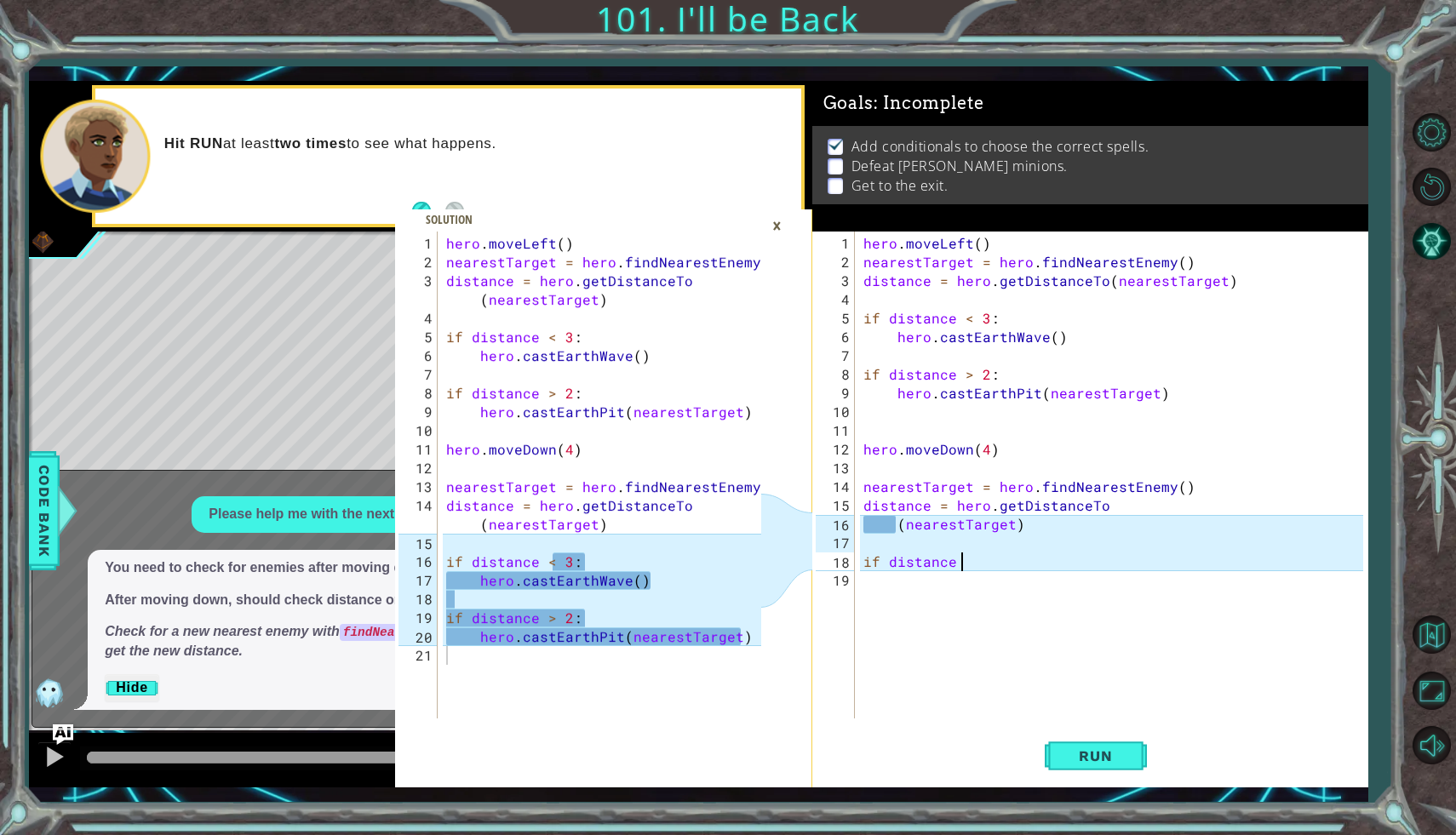
scroll to position [0, 6]
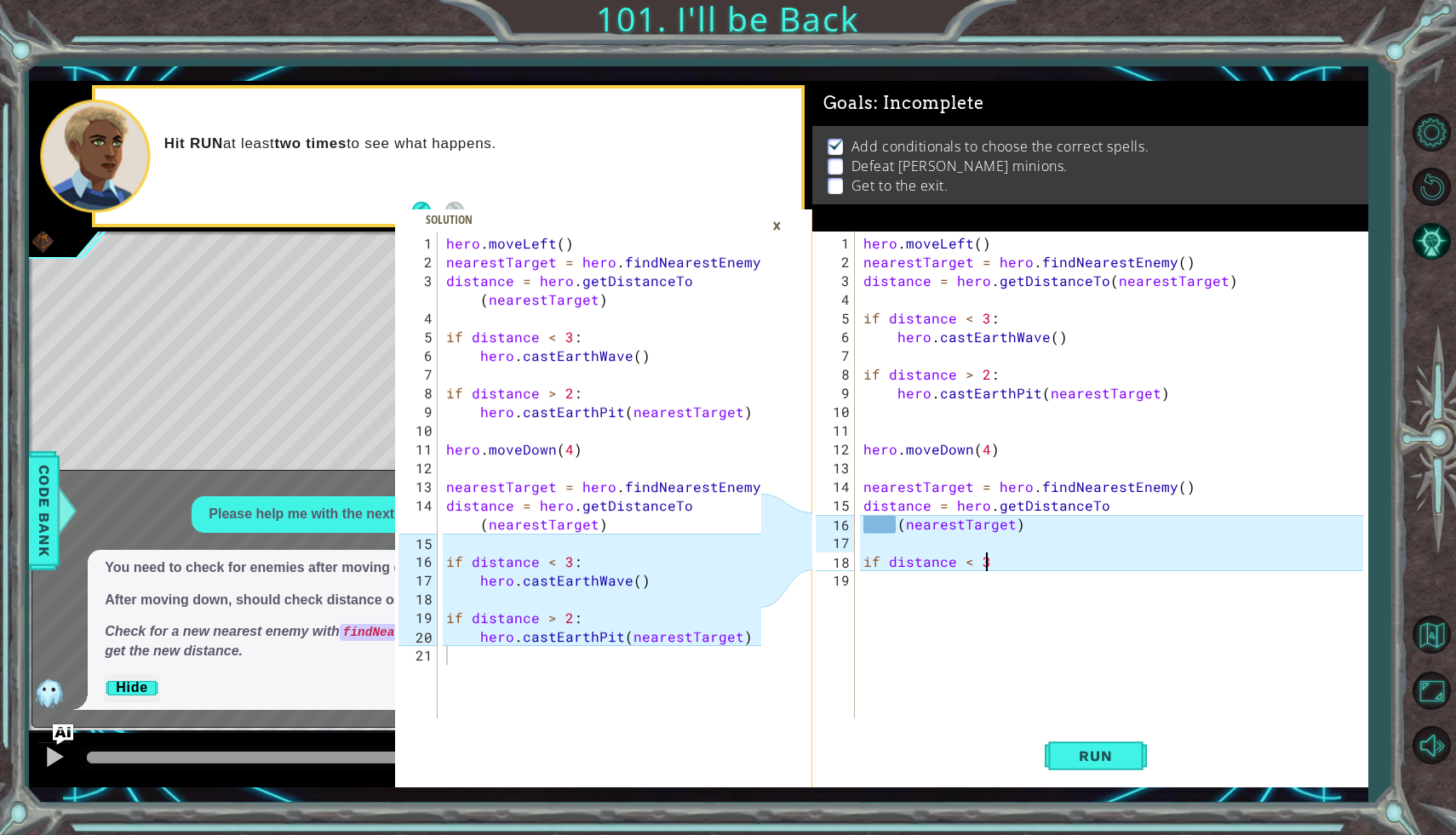
type textarea "if distance < 3:"
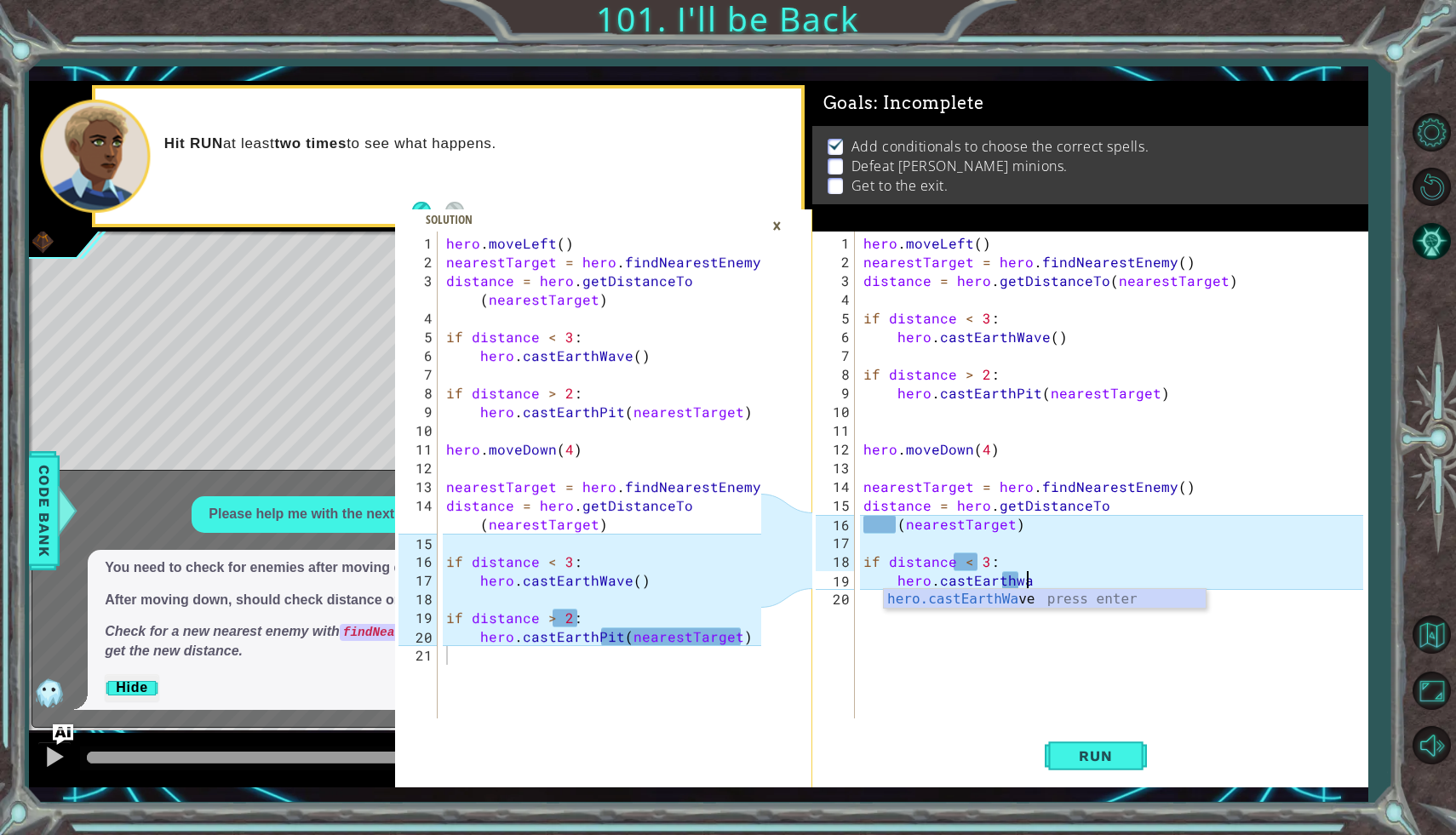
type textarea "hero.castEarthwav"
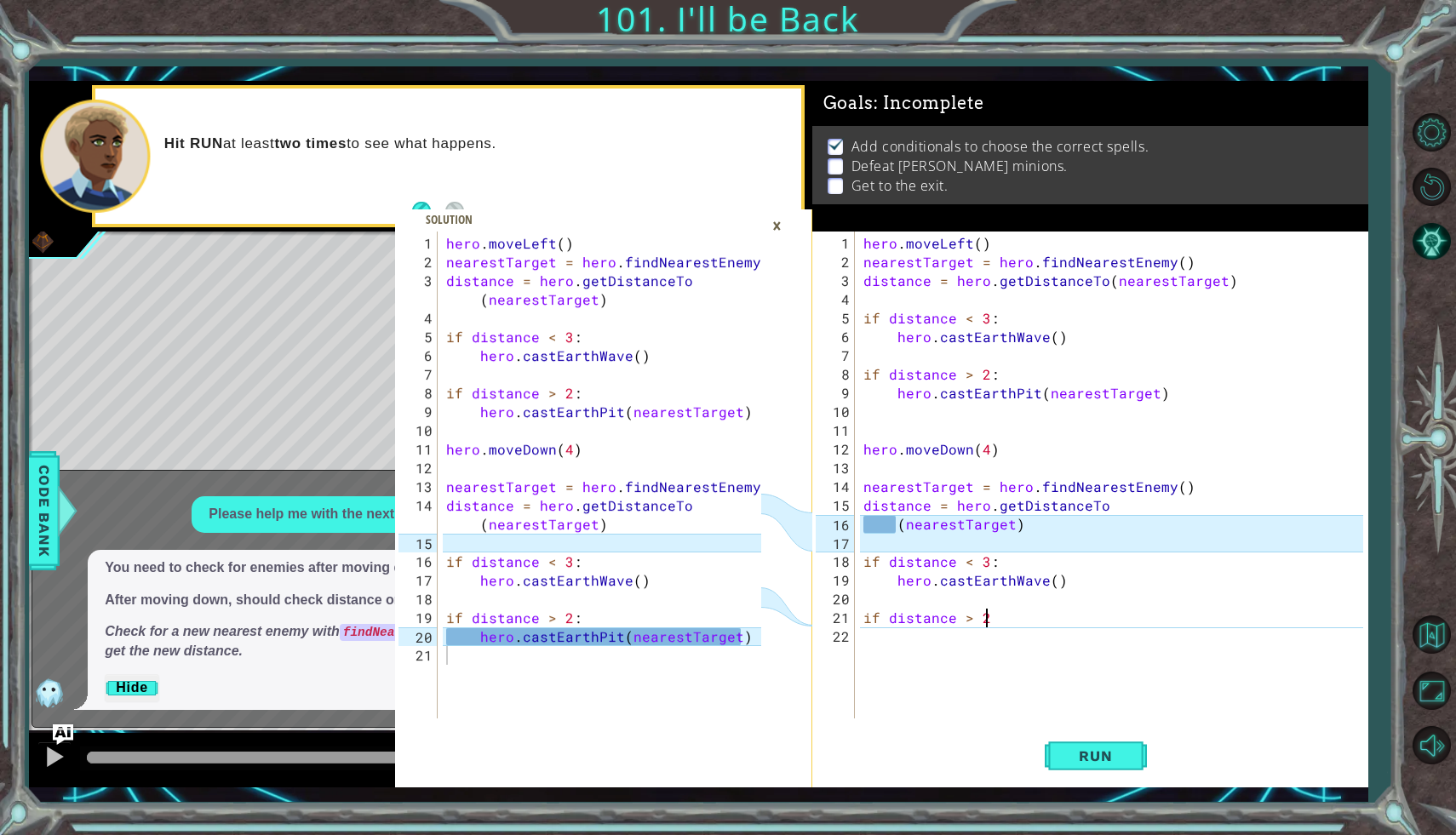
type textarea "if distance > 2:"
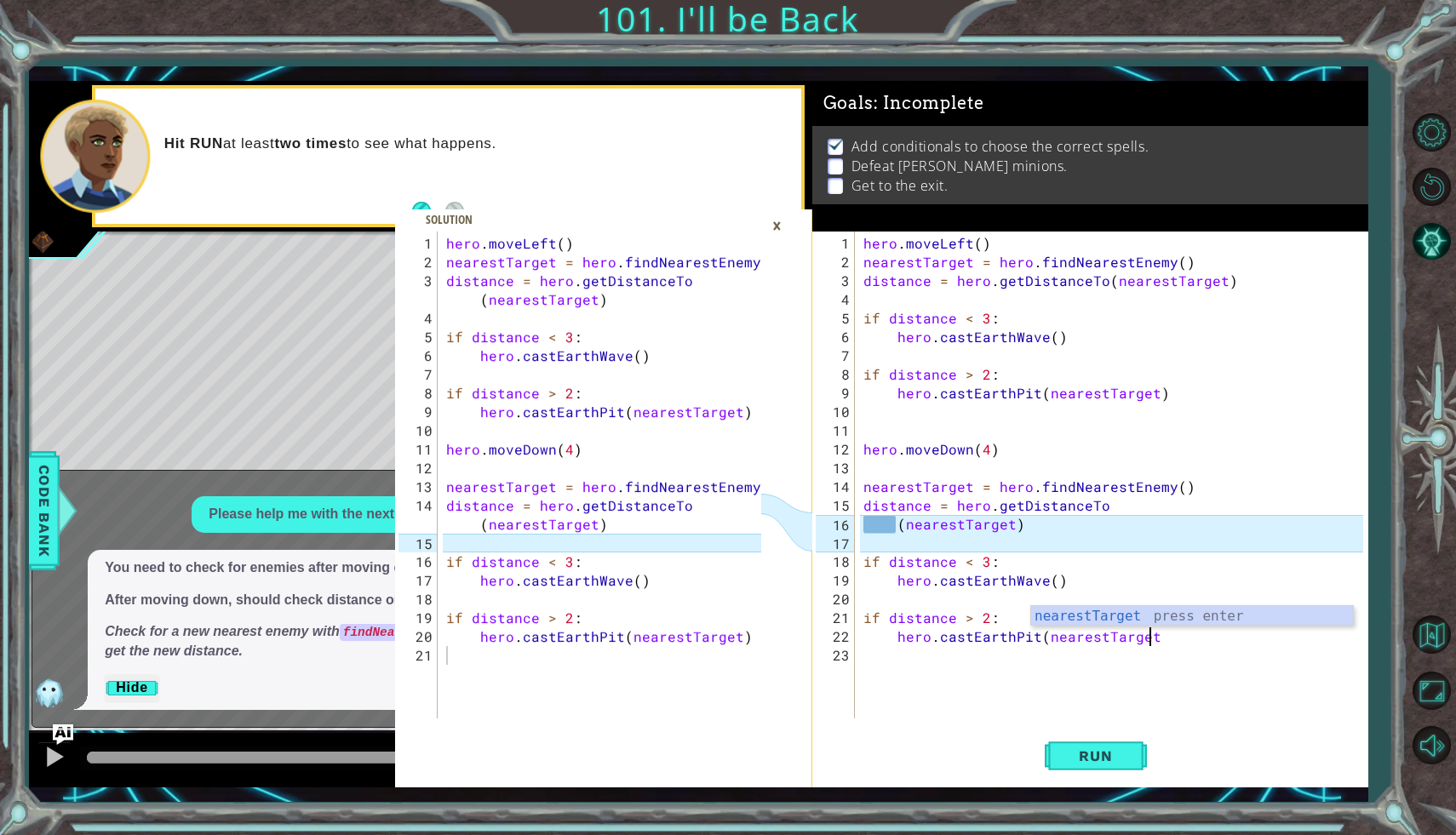
scroll to position [0, 17]
click at [1099, 755] on span "Run" at bounding box center [1095, 756] width 67 height 17
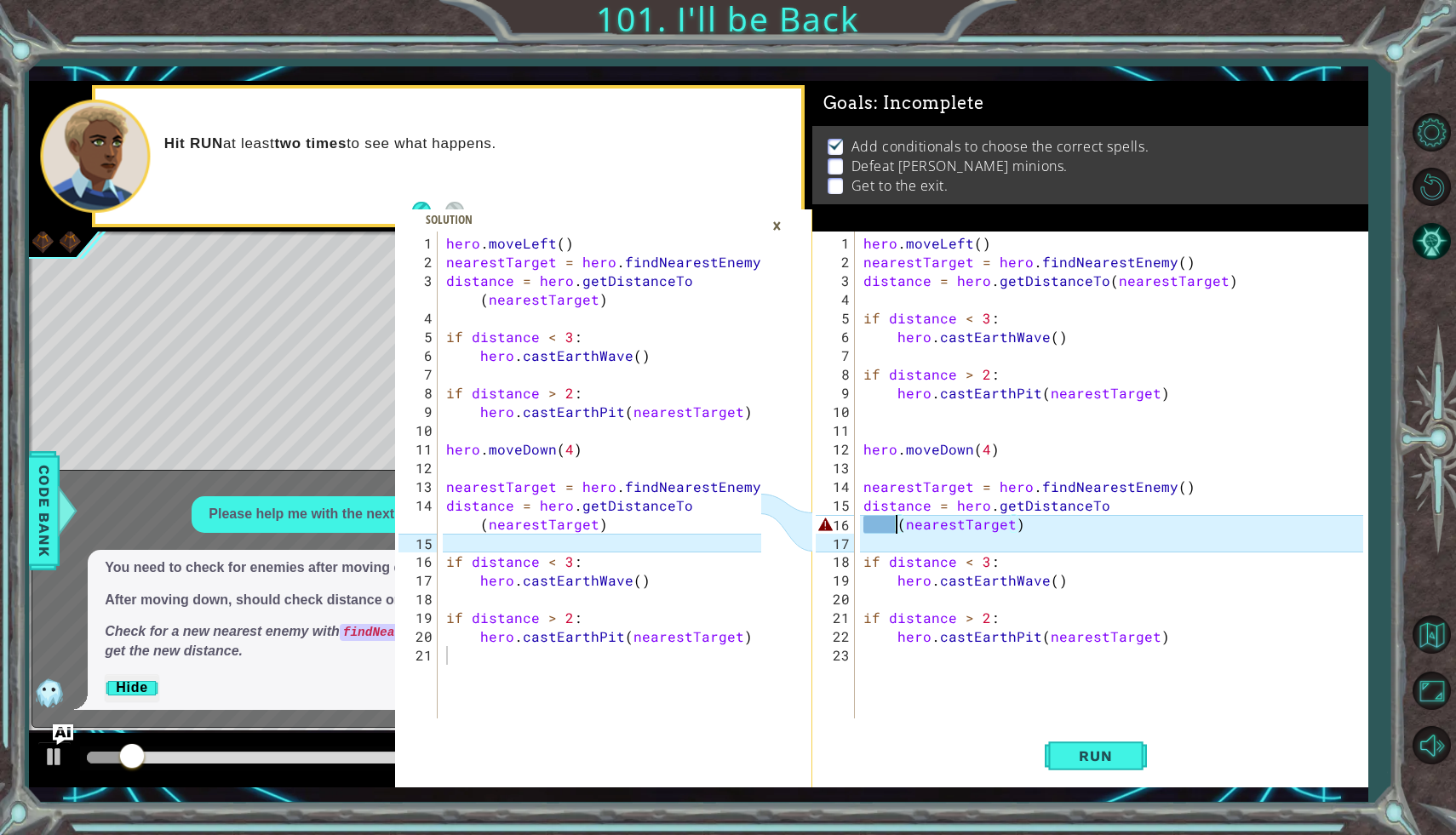
click at [893, 528] on div "hero . moveLeft ( ) nearestTarget = hero . findNearestEnemy ( ) distance = hero…" at bounding box center [1116, 496] width 512 height 524
type textarea "(nearestTarget)"
click at [881, 547] on div "hero . moveLeft ( ) nearestTarget = hero . findNearestEnemy ( ) distance = hero…" at bounding box center [1116, 496] width 512 height 524
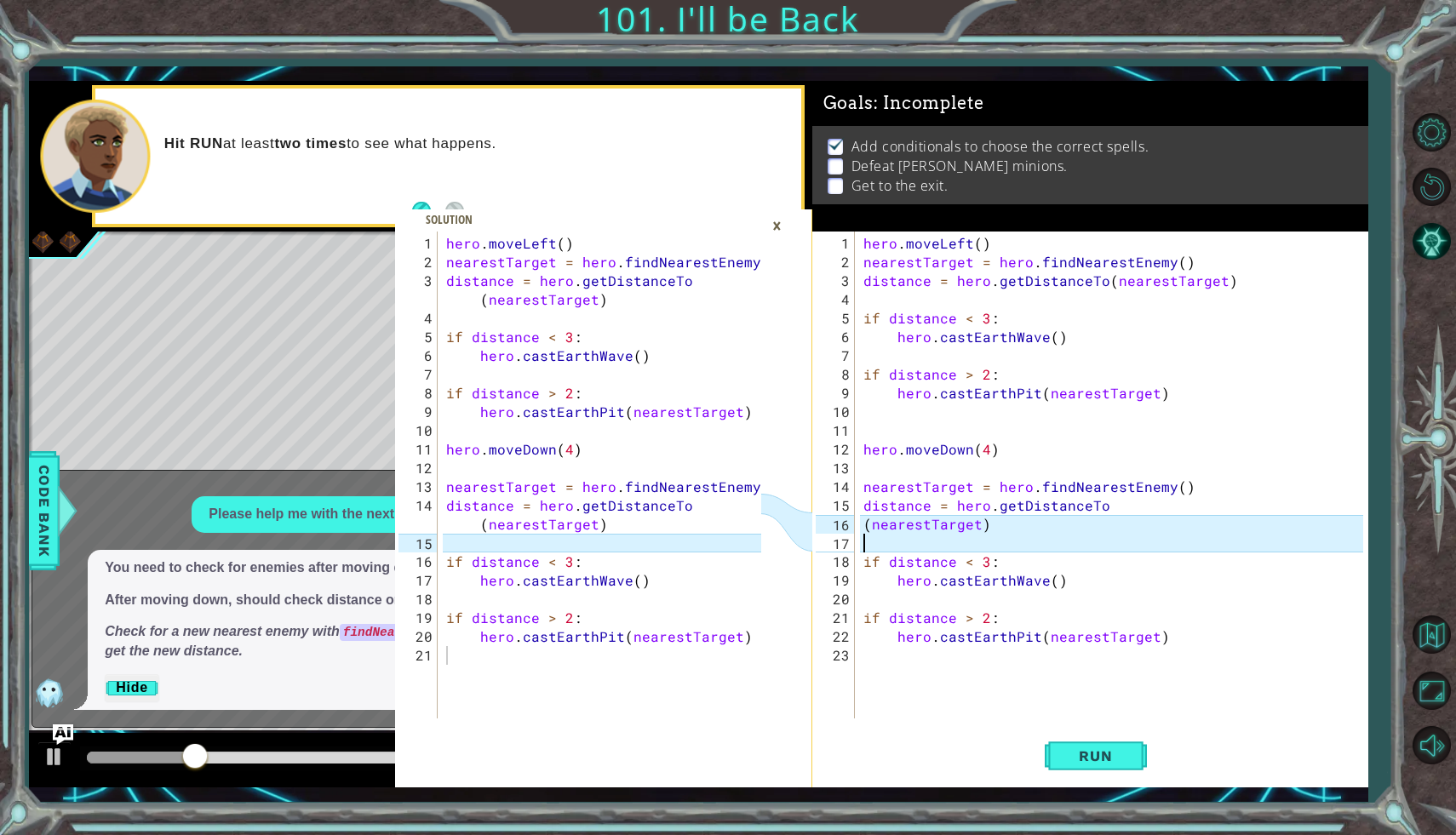
scroll to position [0, 0]
type textarea "(nearestTarget)"
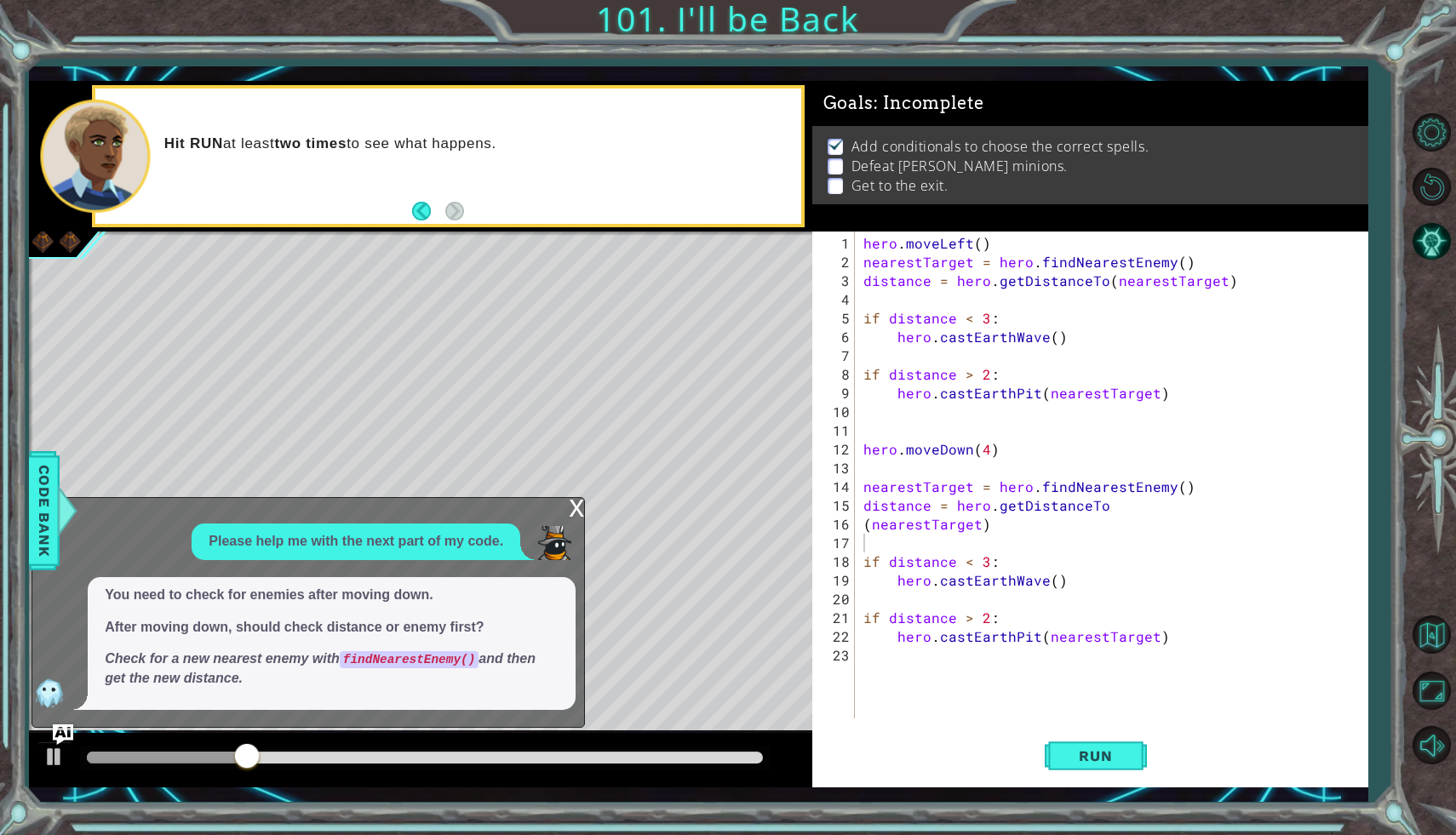
click at [583, 513] on div "x" at bounding box center [576, 506] width 15 height 17
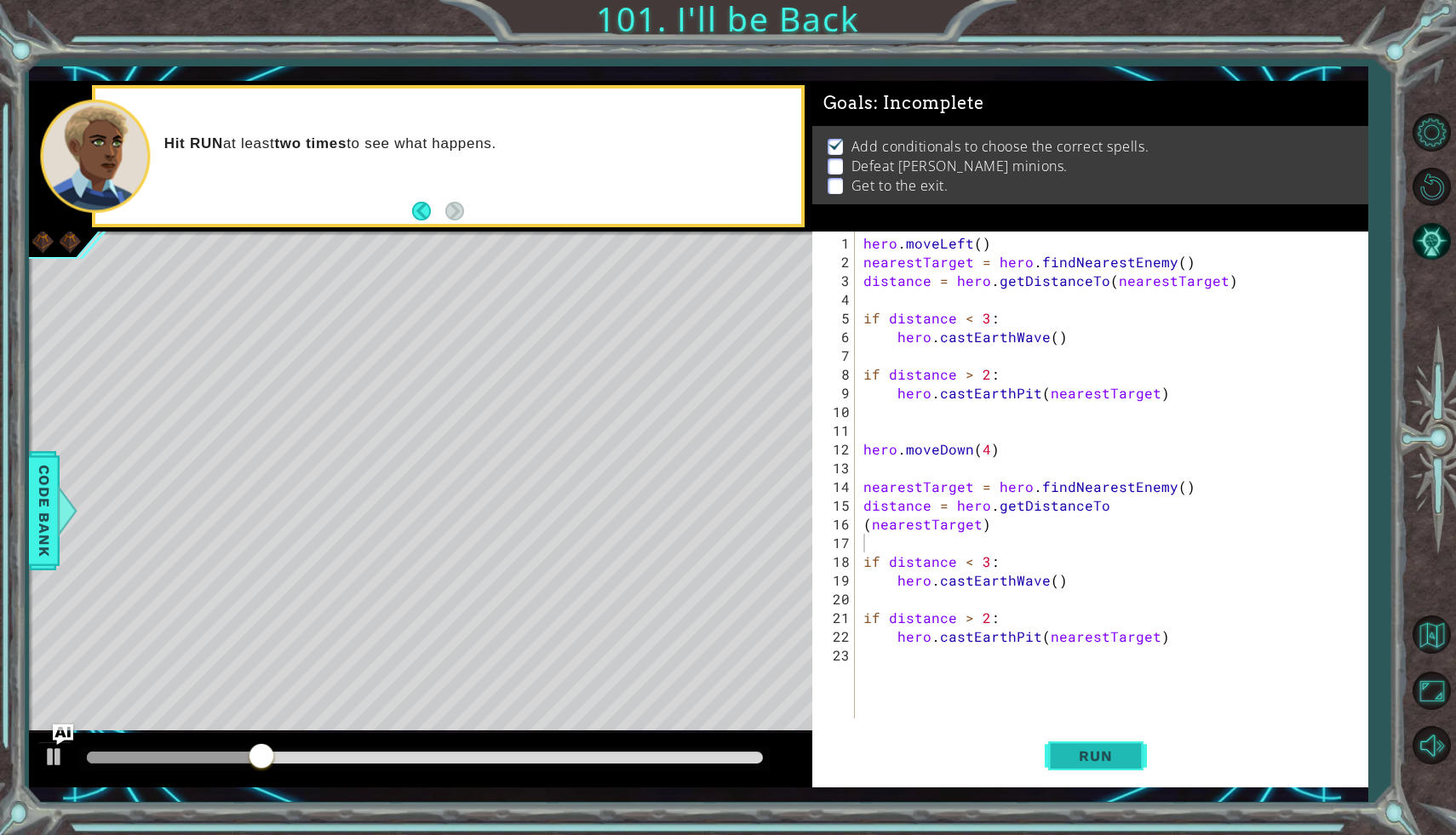
click at [1056, 748] on button "Run" at bounding box center [1096, 756] width 102 height 56
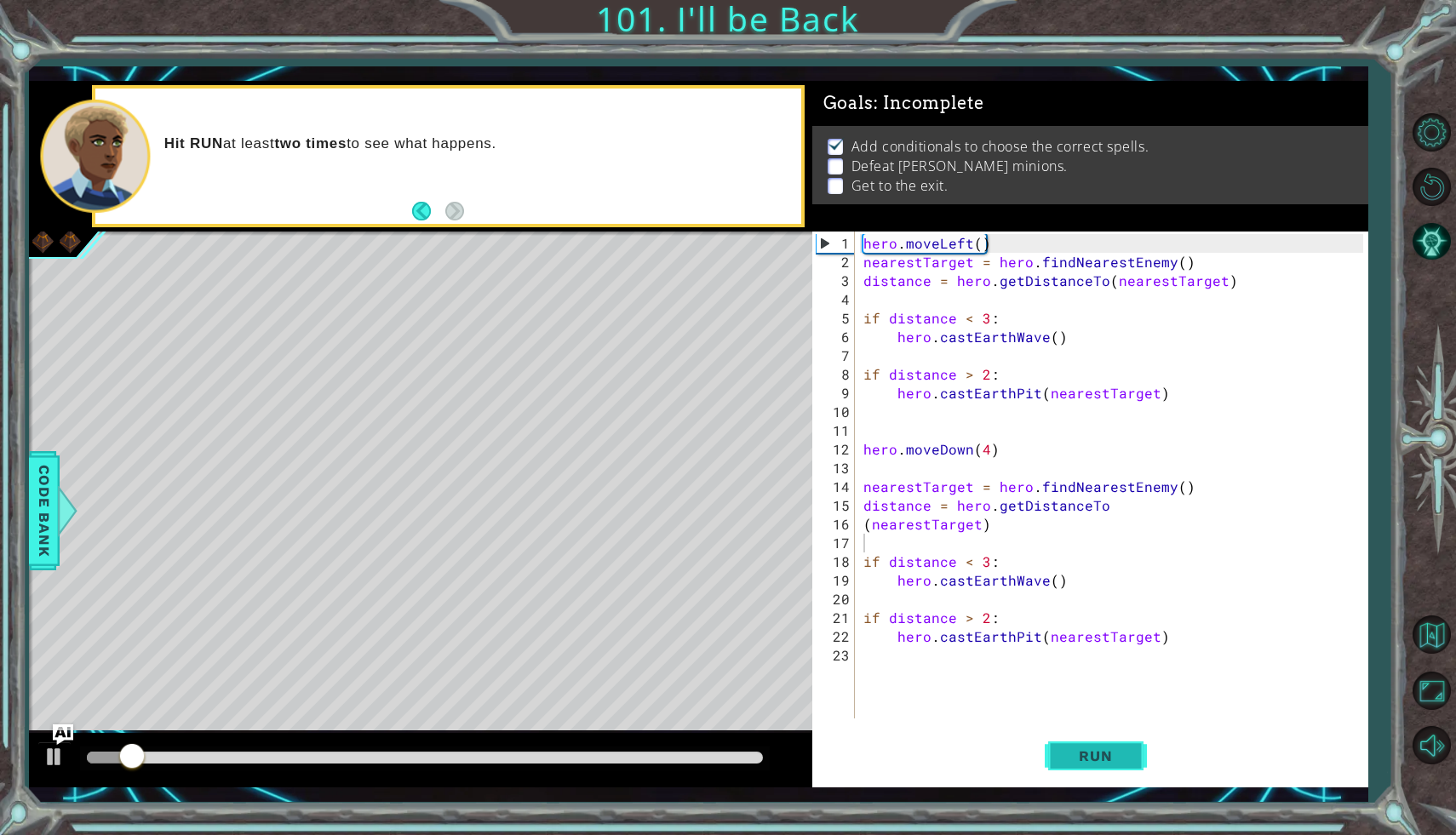
click at [1056, 748] on button "Run" at bounding box center [1096, 756] width 102 height 56
click at [1049, 588] on div "hero . moveLeft ( ) nearestTarget = hero . findNearestEnemy ( ) distance = hero…" at bounding box center [1116, 496] width 512 height 524
click at [1048, 575] on div "hero . moveLeft ( ) nearestTarget = hero . findNearestEnemy ( ) distance = hero…" at bounding box center [1116, 496] width 512 height 524
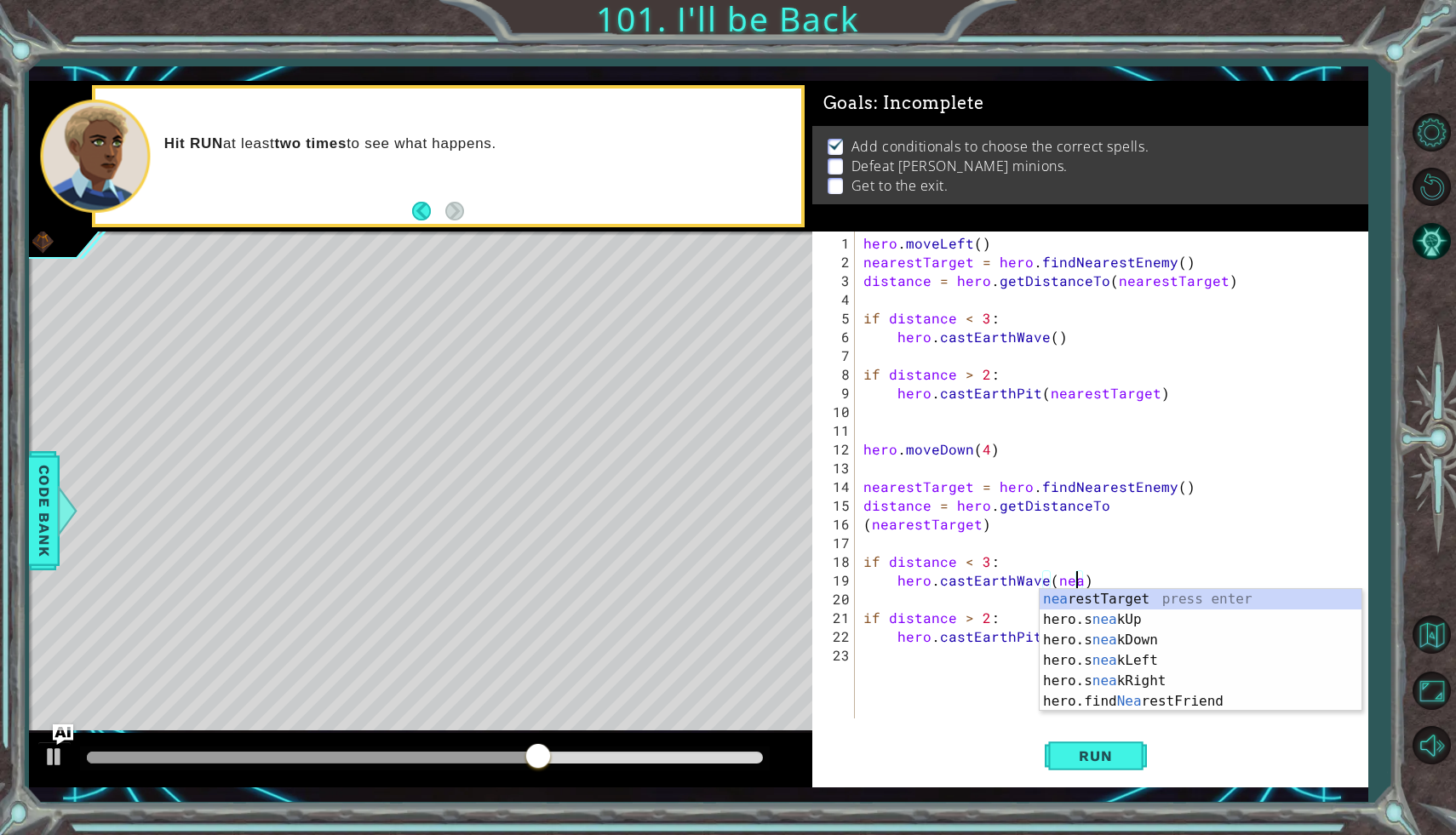
scroll to position [0, 13]
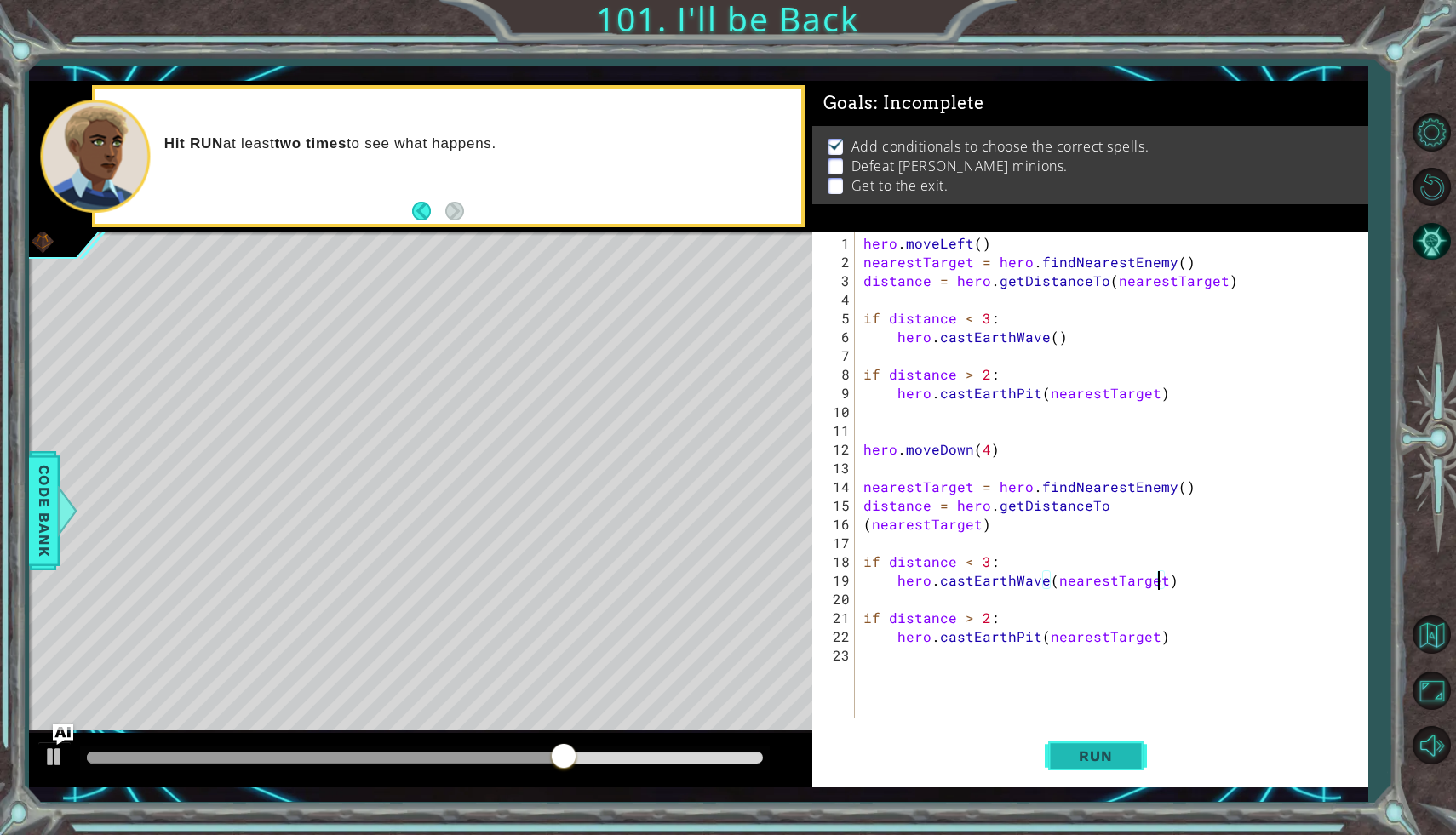
type textarea "hero.castEarthWave(nearestTarget)"
click at [1104, 748] on span "Run" at bounding box center [1095, 756] width 67 height 17
